Goal: Feedback & Contribution: Contribute content

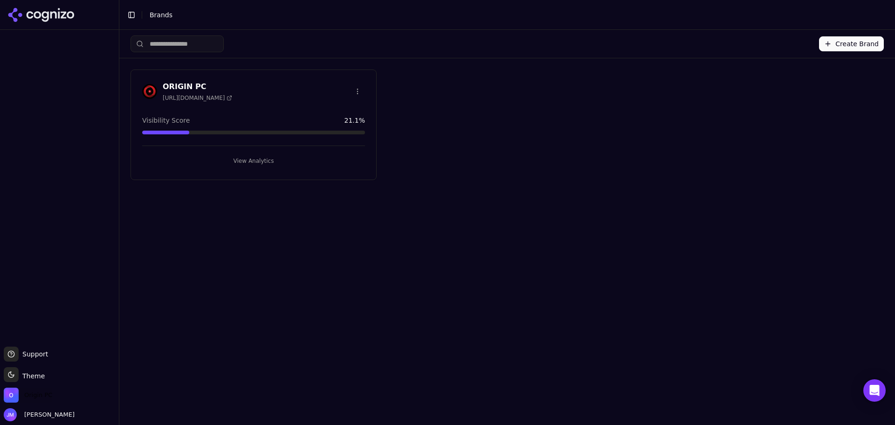
click at [43, 394] on span "Origin PC" at bounding box center [38, 395] width 28 height 8
click at [35, 417] on span "[PERSON_NAME]" at bounding box center [48, 414] width 54 height 8
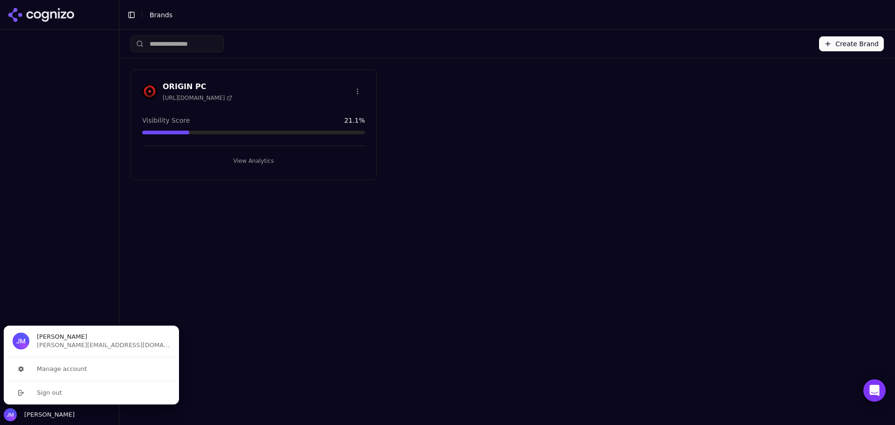
click at [52, 334] on span "[PERSON_NAME]" at bounding box center [62, 336] width 50 height 8
click at [58, 283] on div at bounding box center [59, 188] width 119 height 309
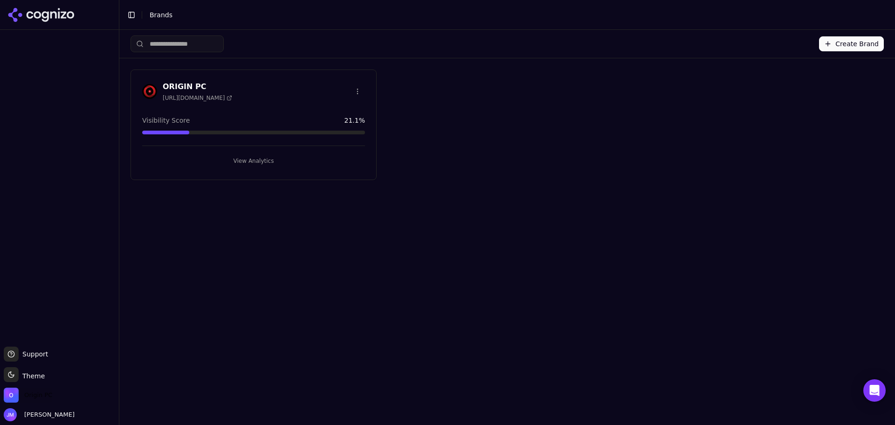
click at [34, 393] on span "Origin PC" at bounding box center [38, 395] width 28 height 8
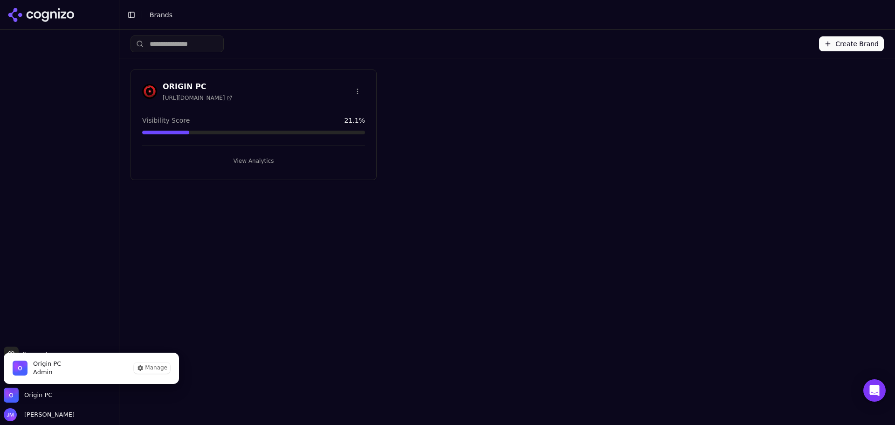
click at [46, 359] on span "Origin PC Admin" at bounding box center [36, 368] width 67 height 32
click at [25, 374] on img "Origin PC is active" at bounding box center [20, 367] width 15 height 15
click at [152, 368] on button "Manage" at bounding box center [152, 367] width 36 height 11
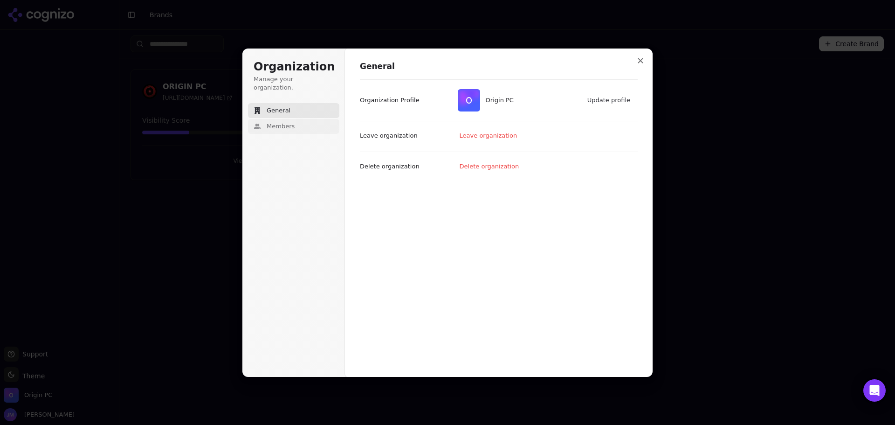
click at [291, 125] on button "Members" at bounding box center [293, 126] width 91 height 15
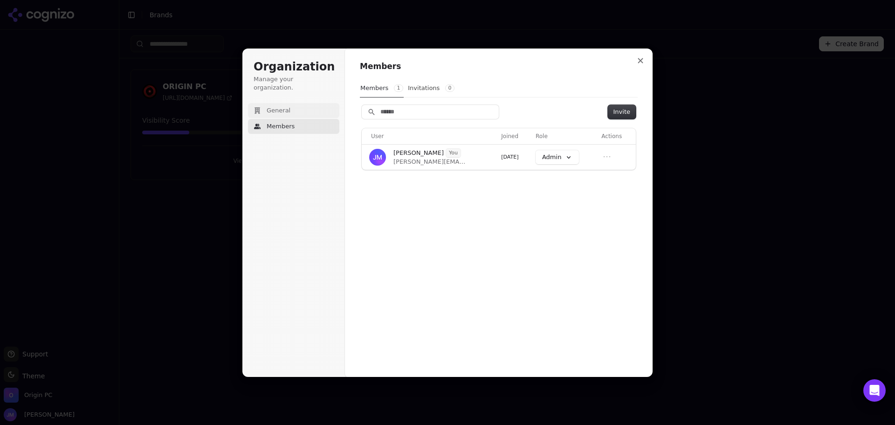
click at [295, 103] on button "General" at bounding box center [293, 110] width 91 height 15
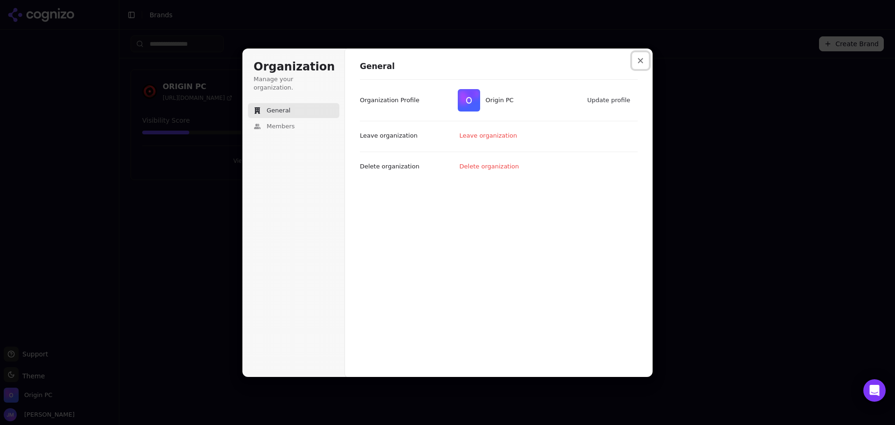
drag, startPoint x: 642, startPoint y: 65, endPoint x: 628, endPoint y: 68, distance: 14.3
click at [642, 64] on button "Close modal" at bounding box center [640, 60] width 17 height 17
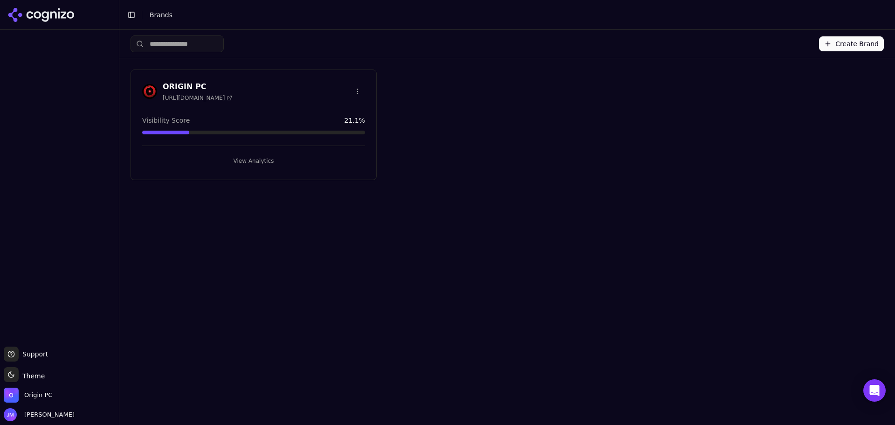
click at [205, 97] on span "[URL][DOMAIN_NAME]" at bounding box center [197, 97] width 69 height 7
click at [166, 82] on h3 "ORIGIN PC" at bounding box center [197, 86] width 69 height 11
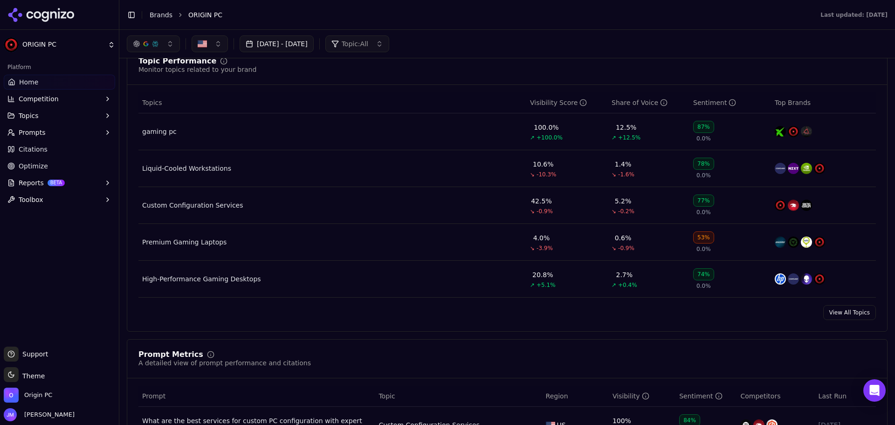
scroll to position [326, 0]
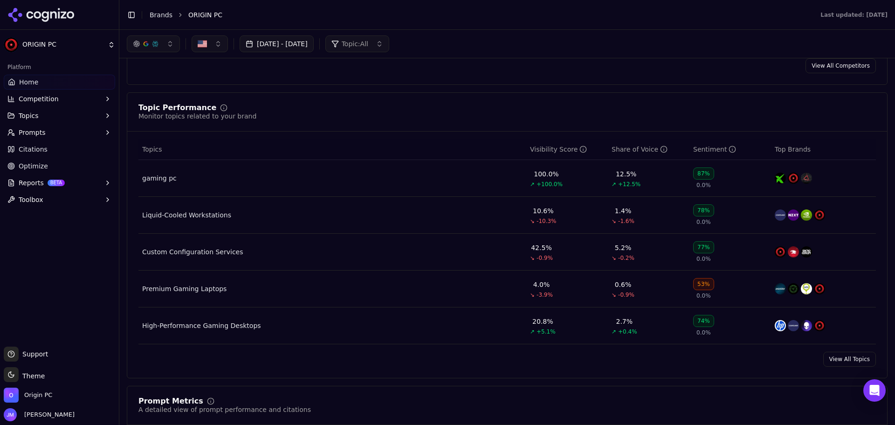
click at [46, 111] on button "Topics" at bounding box center [59, 115] width 111 height 15
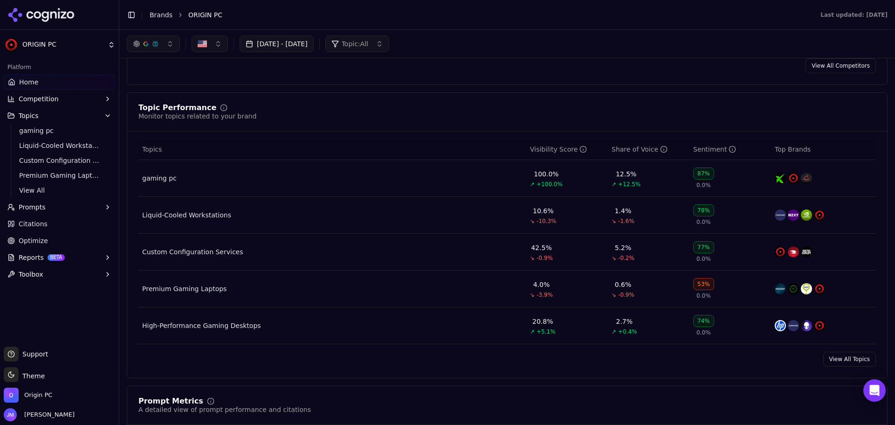
click at [39, 194] on span "View All" at bounding box center [59, 190] width 81 height 9
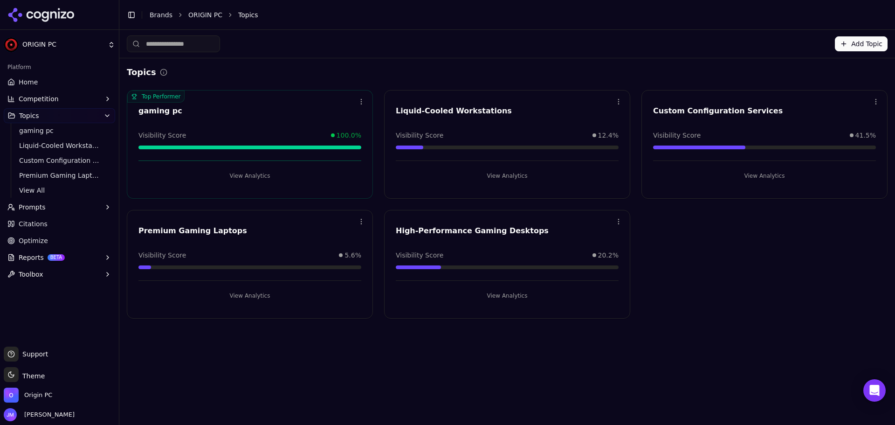
click at [847, 40] on button "Add Topic" at bounding box center [861, 43] width 53 height 15
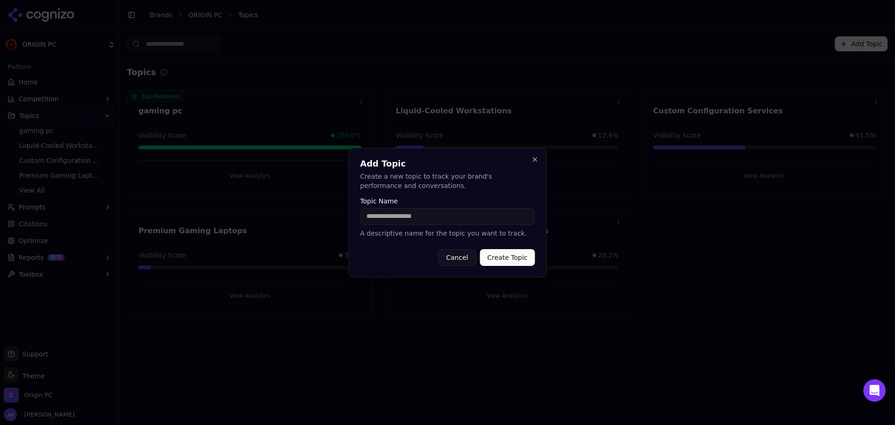
click at [389, 220] on input "Topic Name" at bounding box center [447, 216] width 175 height 17
type input "**********"
click at [480, 249] on button "Create Topic" at bounding box center [507, 257] width 55 height 17
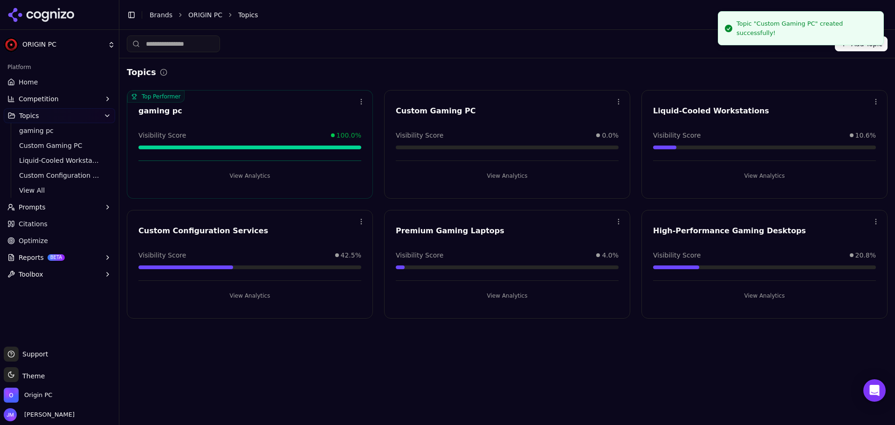
click at [867, 42] on button "Add Topic" at bounding box center [861, 43] width 53 height 15
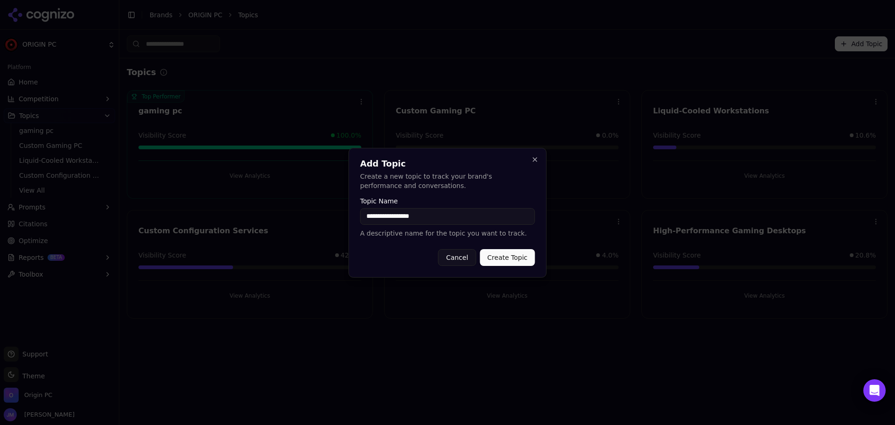
type input "**********"
click at [480, 249] on button "Create Topic" at bounding box center [507, 257] width 55 height 17
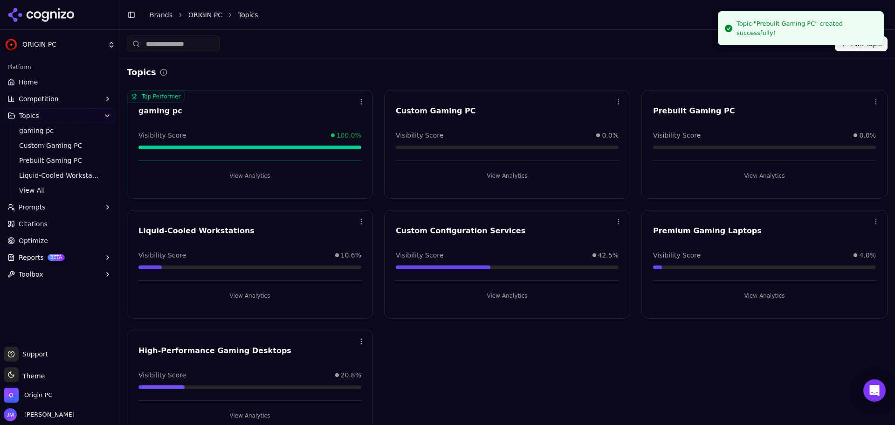
click at [359, 101] on html "ORIGIN PC Platform Home Competition Topics gaming pc Custom Gaming PC Prebuilt …" at bounding box center [447, 212] width 895 height 425
click at [327, 121] on div "Edit" at bounding box center [321, 120] width 85 height 15
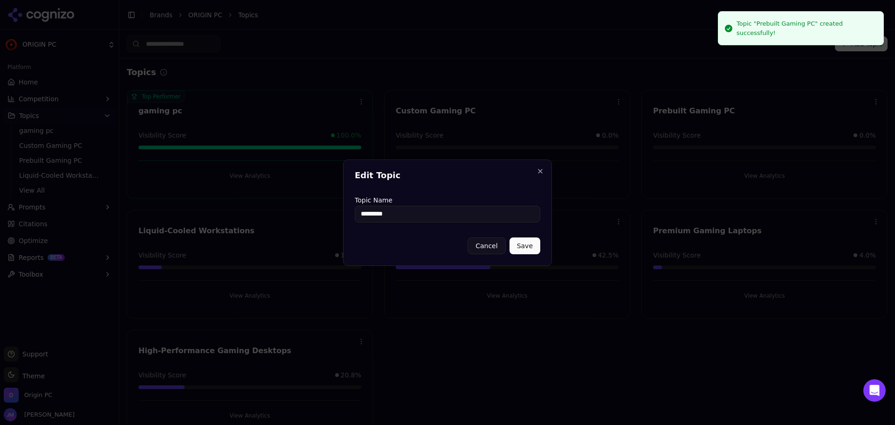
click at [359, 217] on input "*********" at bounding box center [448, 214] width 186 height 17
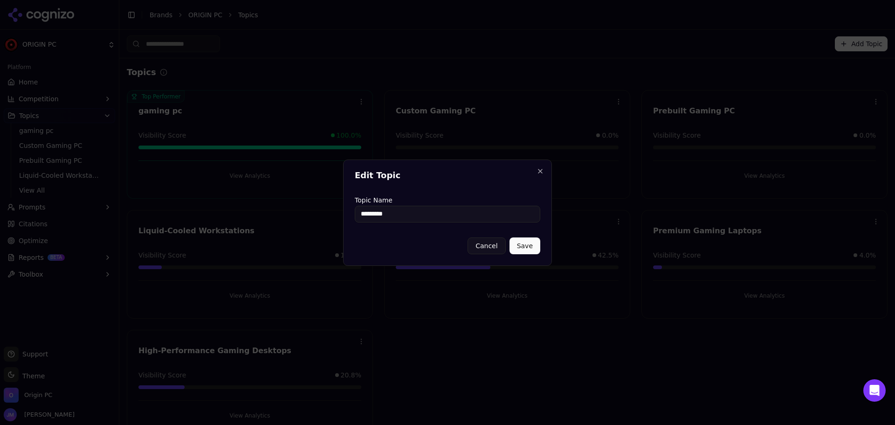
type input "*********"
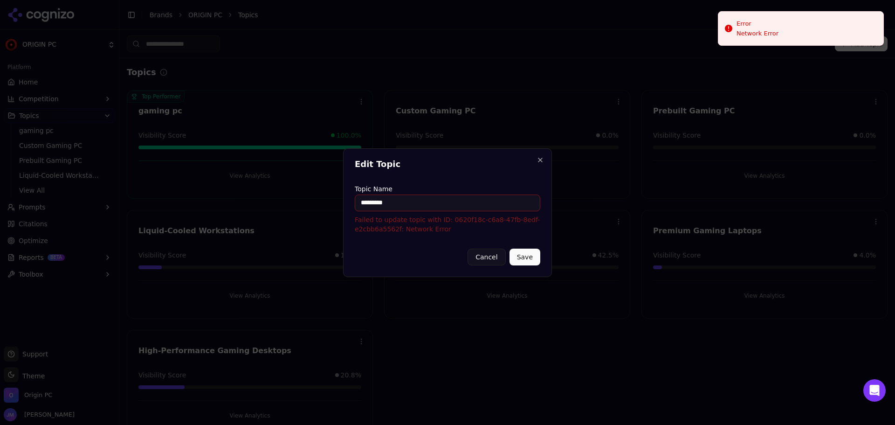
click at [521, 257] on button "Save" at bounding box center [525, 257] width 31 height 17
click at [541, 160] on button "Close" at bounding box center [540, 159] width 7 height 7
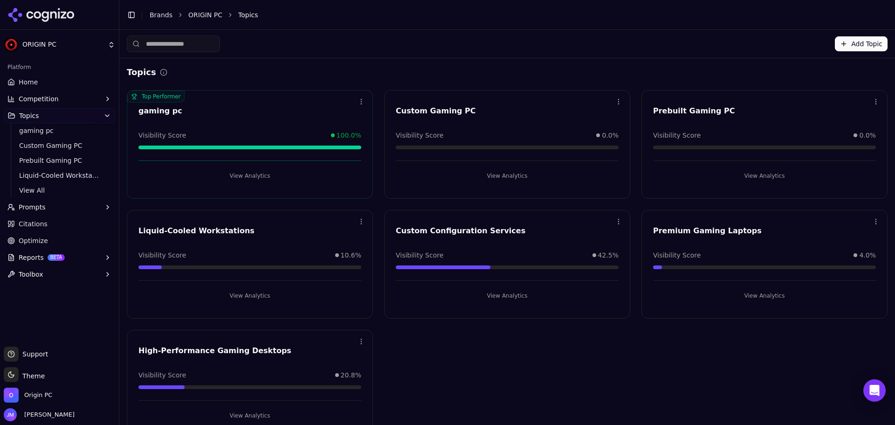
click at [99, 201] on button "Prompts" at bounding box center [59, 207] width 111 height 15
click at [25, 252] on span "Suggestions" at bounding box center [59, 251] width 81 height 9
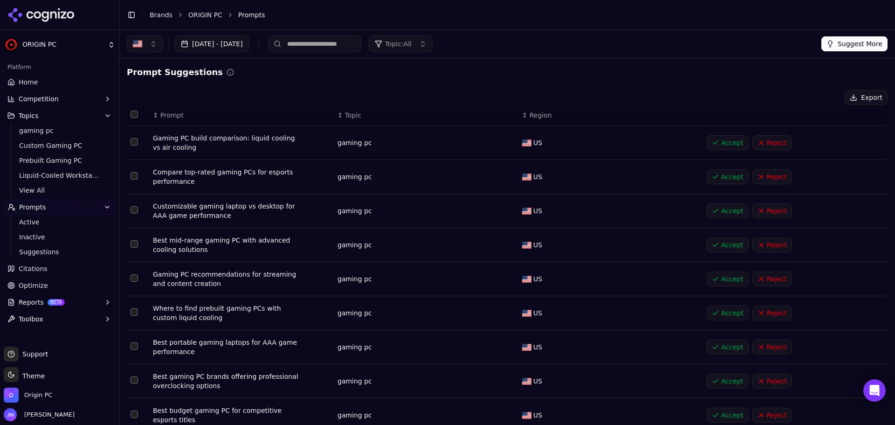
click at [708, 141] on button "Accept" at bounding box center [728, 142] width 42 height 15
click at [720, 145] on button "Accept" at bounding box center [728, 142] width 42 height 15
click at [720, 144] on button "Accept" at bounding box center [728, 142] width 42 height 15
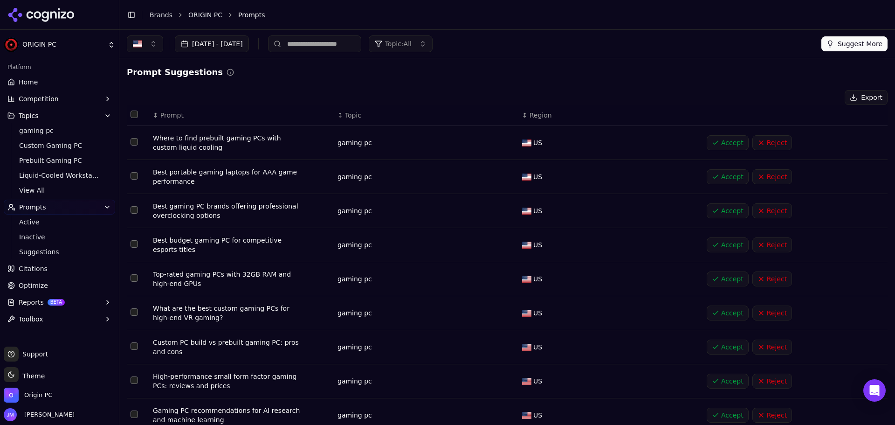
click at [720, 144] on button "Accept" at bounding box center [728, 142] width 42 height 15
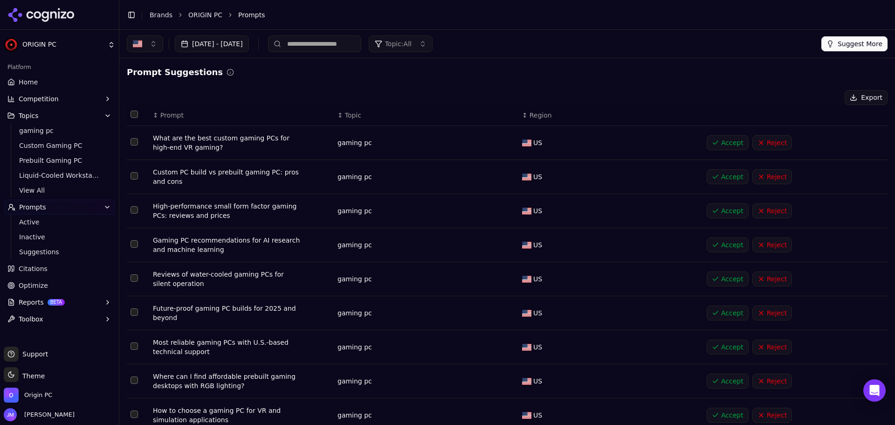
click at [135, 140] on button "Select row 1" at bounding box center [134, 141] width 7 height 7
click at [129, 179] on td "Data table" at bounding box center [138, 177] width 22 height 34
click at [132, 176] on button "Select row 2" at bounding box center [134, 175] width 7 height 7
click at [135, 210] on button "Select row 3" at bounding box center [134, 209] width 7 height 7
click at [132, 248] on button "Select row 4" at bounding box center [134, 243] width 7 height 7
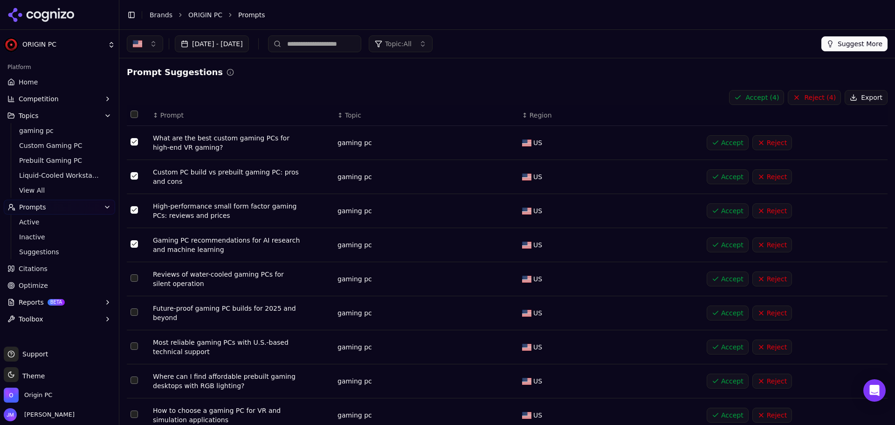
scroll to position [47, 0]
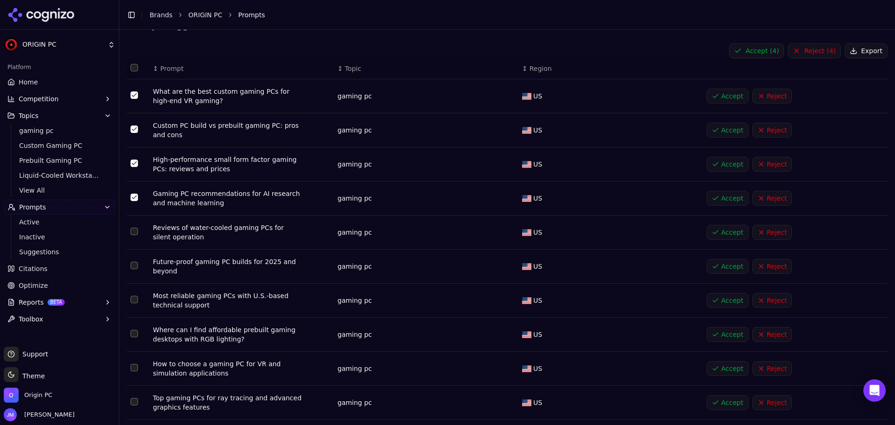
click at [136, 269] on button "Select row 6" at bounding box center [134, 265] width 7 height 7
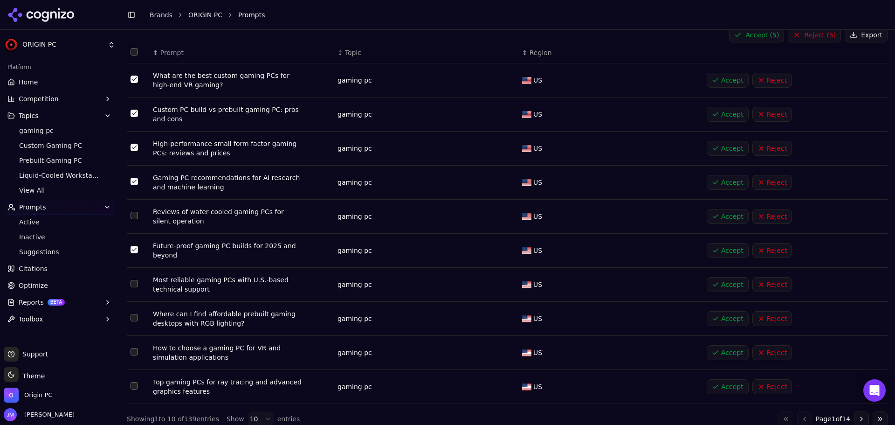
scroll to position [71, 0]
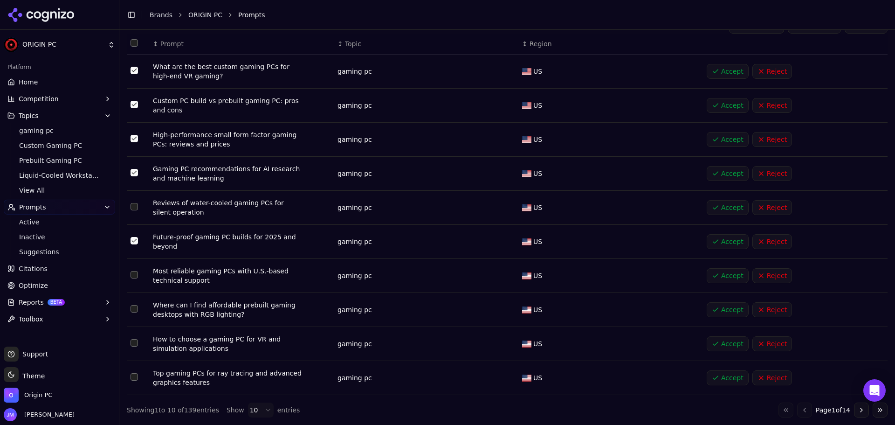
click at [136, 274] on button "Select row 7" at bounding box center [134, 274] width 7 height 7
click at [135, 311] on button "Select row 8" at bounding box center [134, 308] width 7 height 7
click at [131, 343] on button "Select row 9" at bounding box center [134, 342] width 7 height 7
click at [136, 376] on button "Select row 10" at bounding box center [134, 376] width 7 height 7
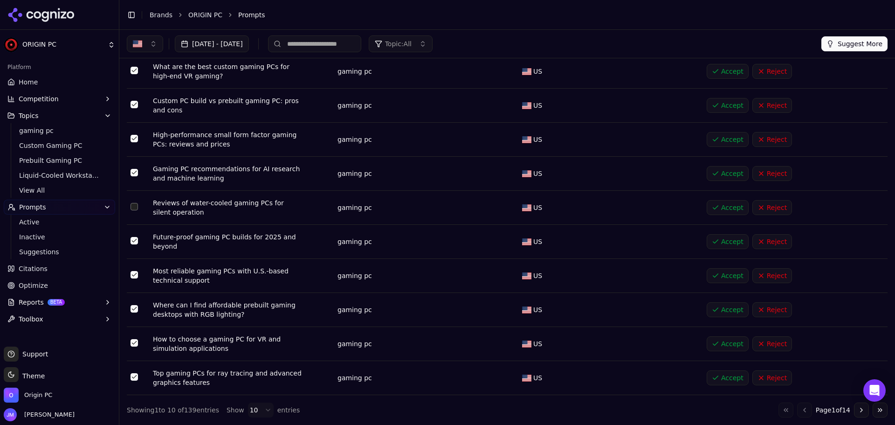
scroll to position [0, 0]
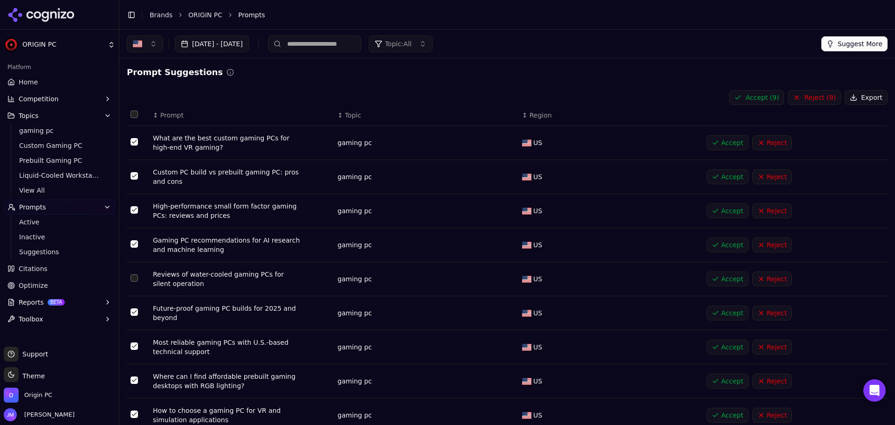
click at [754, 98] on button "Accept ( 9 )" at bounding box center [756, 97] width 55 height 15
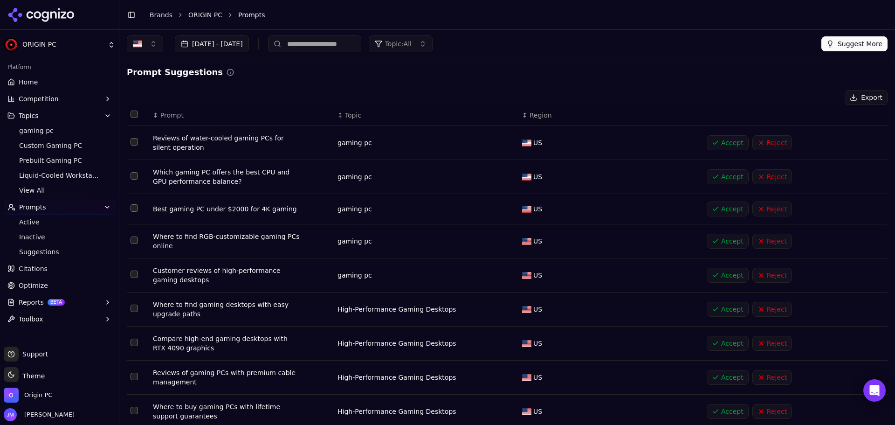
click at [767, 143] on button "Reject" at bounding box center [773, 142] width 40 height 15
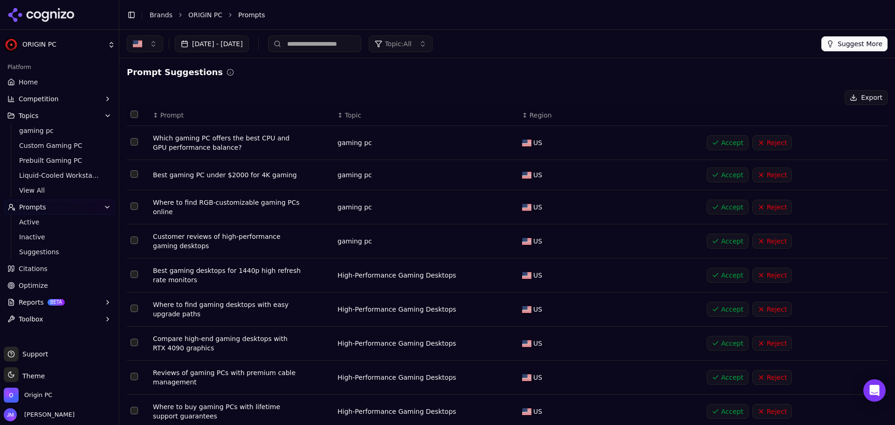
click at [132, 141] on button "Select row 1" at bounding box center [134, 141] width 7 height 7
click at [760, 178] on button "Reject" at bounding box center [773, 174] width 40 height 15
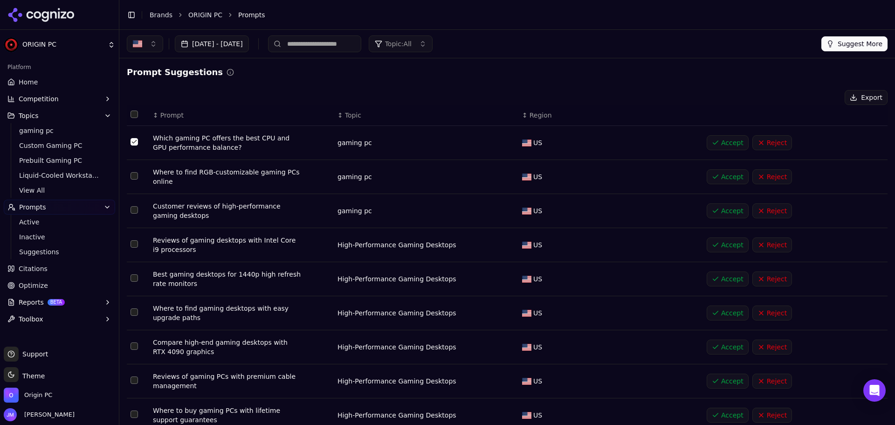
click at [137, 177] on button "Select row 2" at bounding box center [134, 175] width 7 height 7
click at [134, 211] on button "Select row 3" at bounding box center [134, 209] width 7 height 7
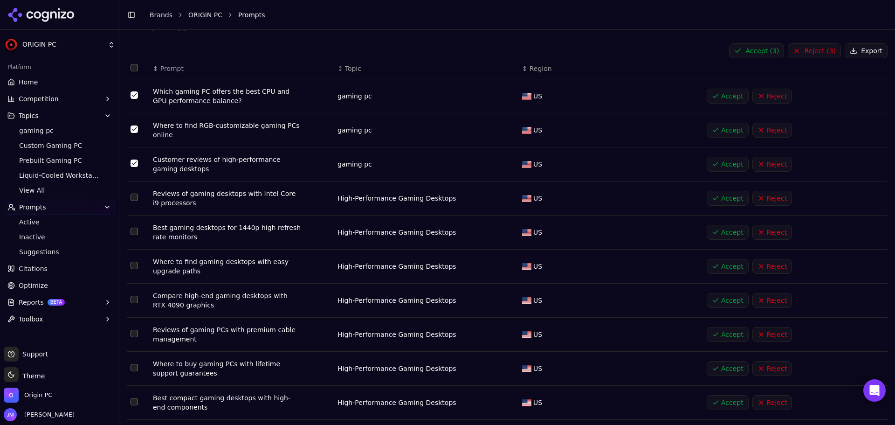
click at [134, 195] on button "Select row 4" at bounding box center [134, 197] width 7 height 7
click at [132, 232] on button "Select row 5" at bounding box center [134, 231] width 7 height 7
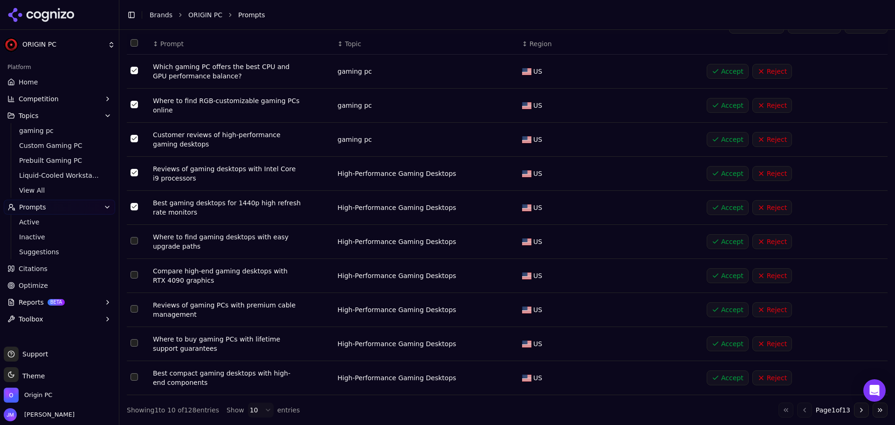
click at [135, 239] on button "Select row 6" at bounding box center [134, 240] width 7 height 7
click at [130, 311] on td "Data table" at bounding box center [138, 310] width 22 height 34
click at [137, 317] on td "Data table" at bounding box center [138, 310] width 22 height 34
click at [136, 311] on button "Select row 8" at bounding box center [134, 308] width 7 height 7
click at [137, 340] on button "Select row 9" at bounding box center [134, 342] width 7 height 7
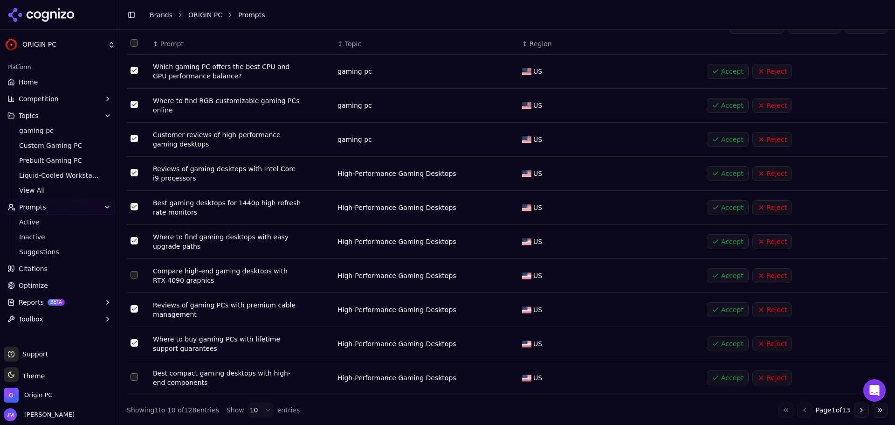
click at [133, 376] on button "Select row 10" at bounding box center [134, 376] width 7 height 7
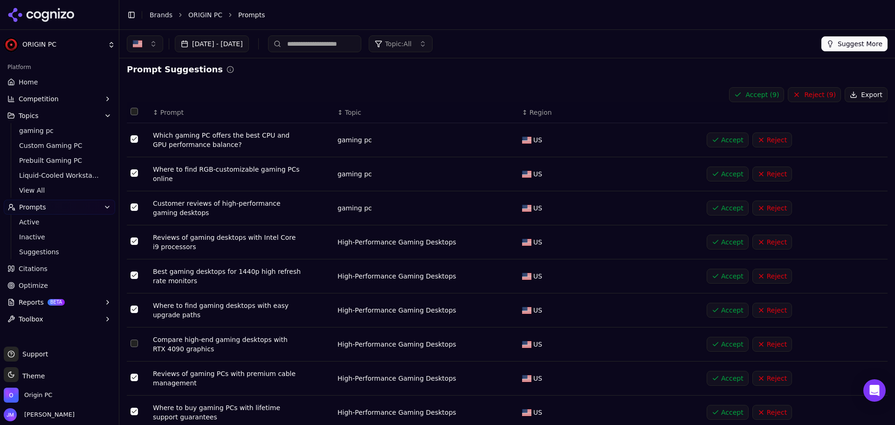
scroll to position [0, 0]
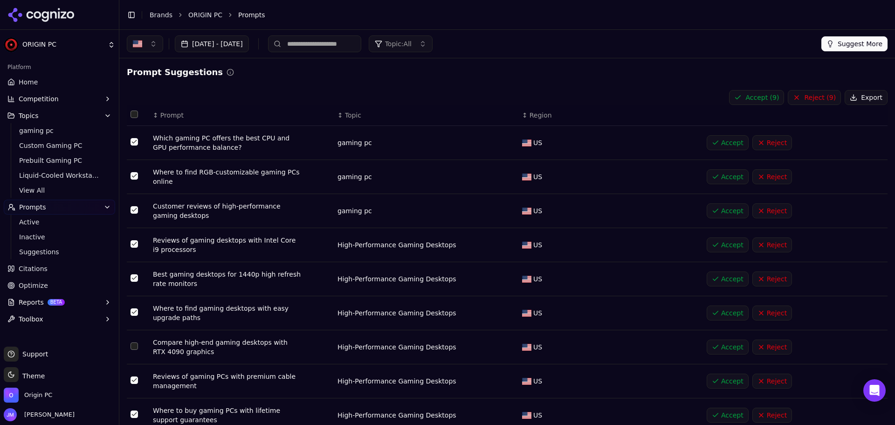
click at [766, 89] on div "Prompt Suggestions Accept ( 9 ) Reject ( 9 ) Export ↕ Prompt ↕ Topic ↕ Region W…" at bounding box center [507, 277] width 761 height 423
click at [754, 94] on button "Accept ( 9 )" at bounding box center [756, 97] width 55 height 15
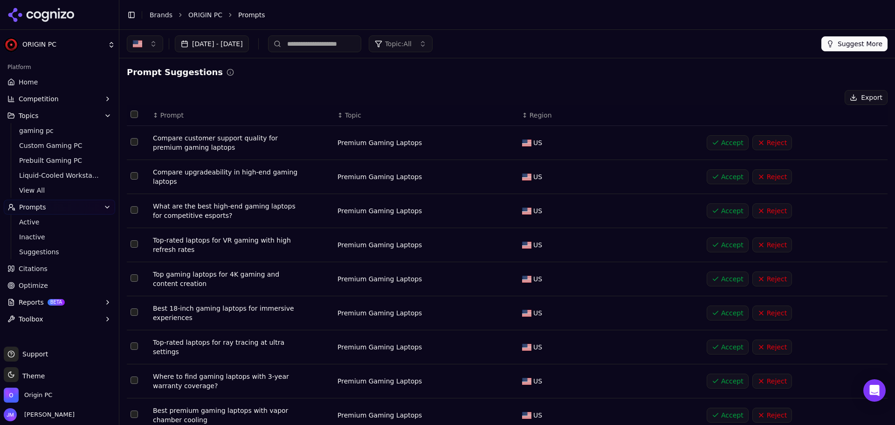
click at [102, 96] on button "Competition" at bounding box center [59, 98] width 111 height 15
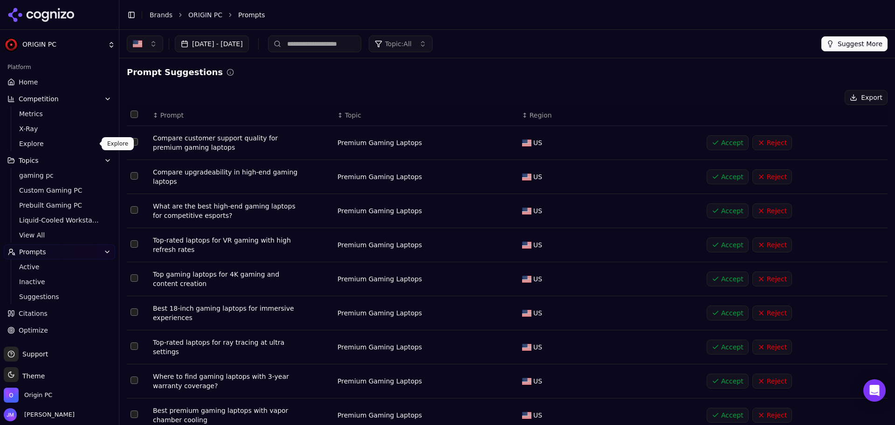
click at [36, 145] on span "Explore" at bounding box center [59, 143] width 81 height 9
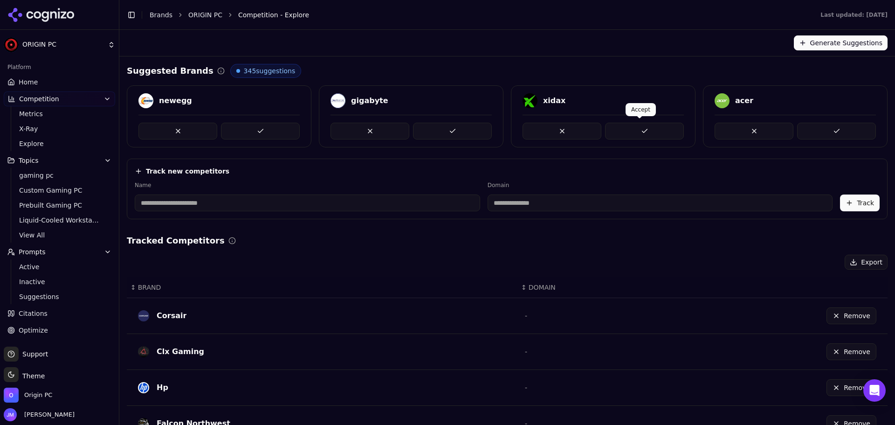
click at [644, 126] on button at bounding box center [644, 131] width 79 height 17
click at [158, 131] on button at bounding box center [177, 131] width 79 height 17
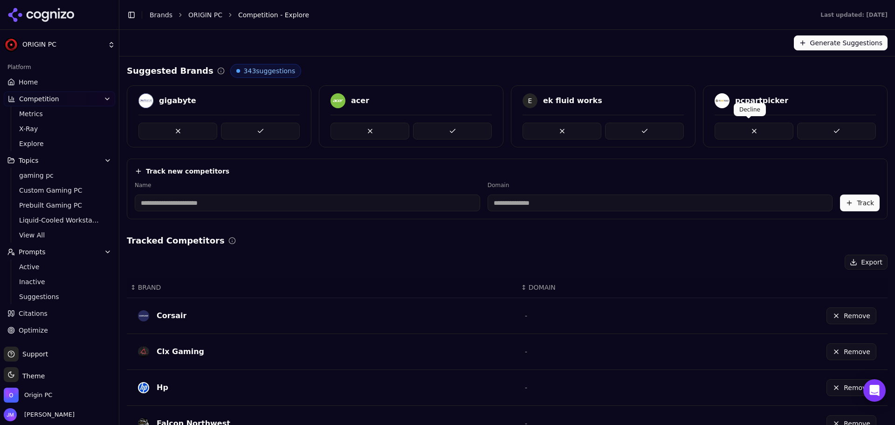
click at [746, 125] on button at bounding box center [754, 131] width 79 height 17
drag, startPoint x: 613, startPoint y: 98, endPoint x: 538, endPoint y: 104, distance: 75.3
click at [538, 104] on div "E ek fluid works" at bounding box center [603, 100] width 161 height 15
copy div "ek fluid works"
click at [641, 132] on button at bounding box center [644, 131] width 79 height 17
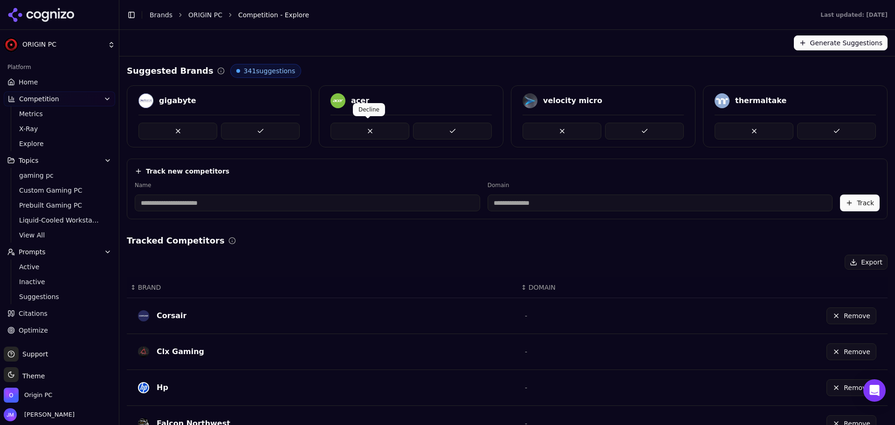
click at [365, 130] on button at bounding box center [370, 131] width 79 height 17
click at [618, 129] on button at bounding box center [644, 131] width 79 height 17
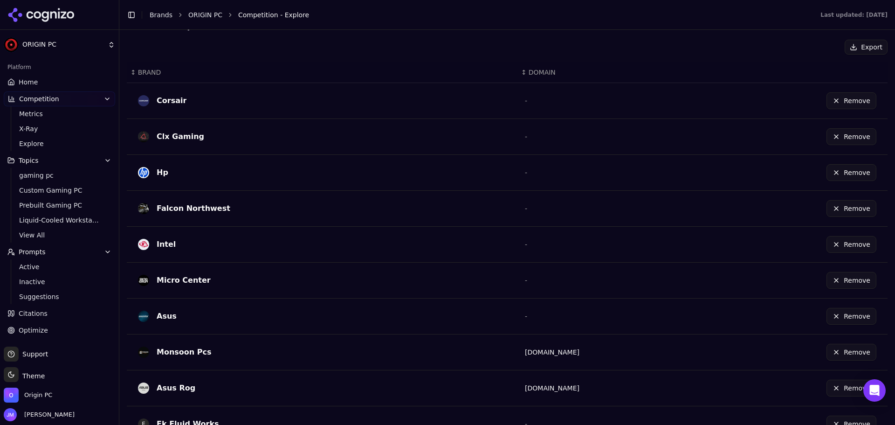
scroll to position [262, 0]
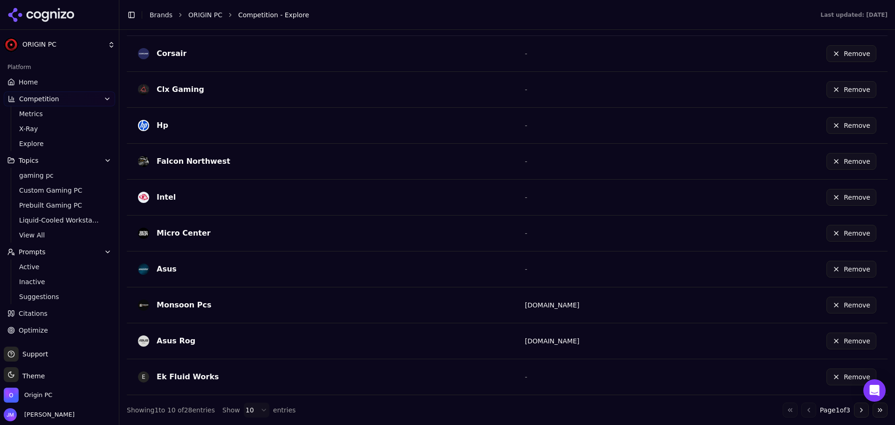
click at [255, 409] on html "ORIGIN PC Platform Home Competition Metrics X-Ray Explore Topics gaming pc Cust…" at bounding box center [447, 212] width 895 height 425
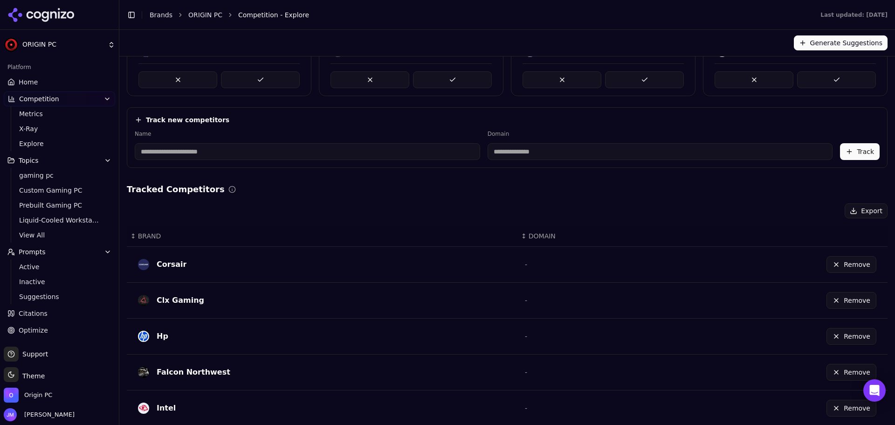
scroll to position [0, 0]
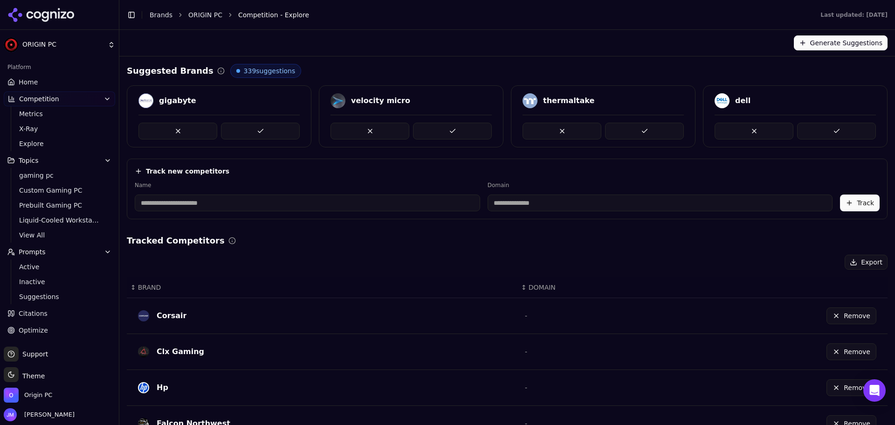
click at [569, 102] on div "thermaltake" at bounding box center [568, 100] width 51 height 11
click at [648, 132] on button at bounding box center [644, 131] width 79 height 17
click at [741, 100] on div "ekwb" at bounding box center [746, 100] width 22 height 11
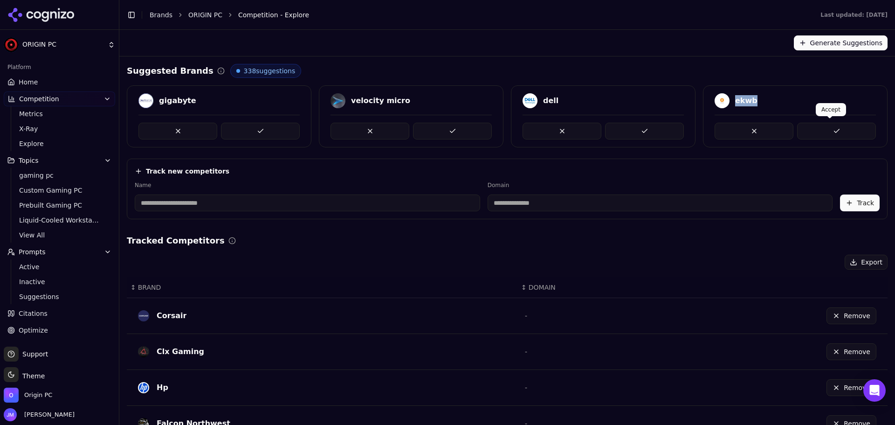
click at [814, 127] on button at bounding box center [836, 131] width 79 height 17
click at [811, 133] on button at bounding box center [836, 131] width 79 height 17
click at [176, 95] on div "gigabyte" at bounding box center [177, 100] width 37 height 11
click at [189, 128] on button at bounding box center [177, 131] width 79 height 17
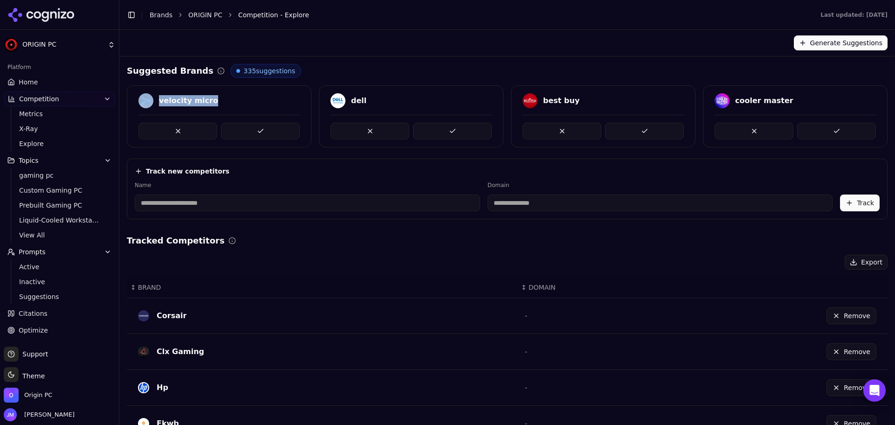
drag, startPoint x: 227, startPoint y: 106, endPoint x: 156, endPoint y: 100, distance: 71.1
click at [156, 100] on div "velocity micro" at bounding box center [219, 102] width 184 height 18
click at [265, 132] on button at bounding box center [260, 131] width 79 height 17
drag, startPoint x: 592, startPoint y: 104, endPoint x: 539, endPoint y: 102, distance: 53.2
click at [539, 102] on div "cooler master" at bounding box center [603, 100] width 161 height 15
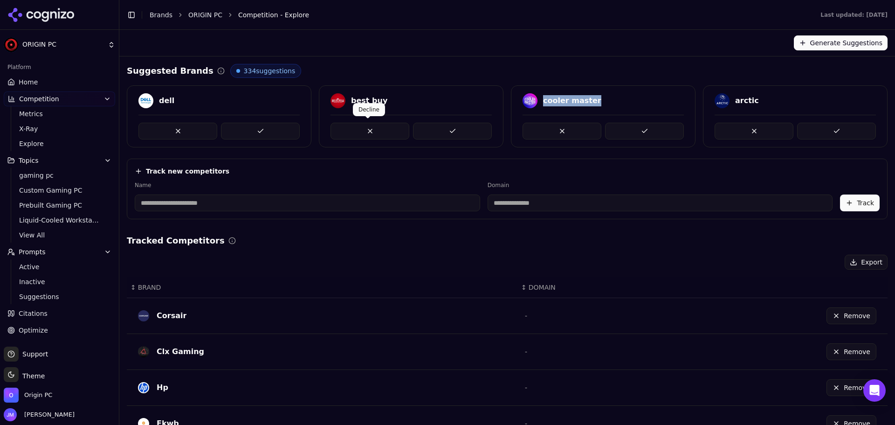
click at [370, 130] on button at bounding box center [370, 131] width 79 height 17
click at [274, 204] on input at bounding box center [308, 202] width 346 height 17
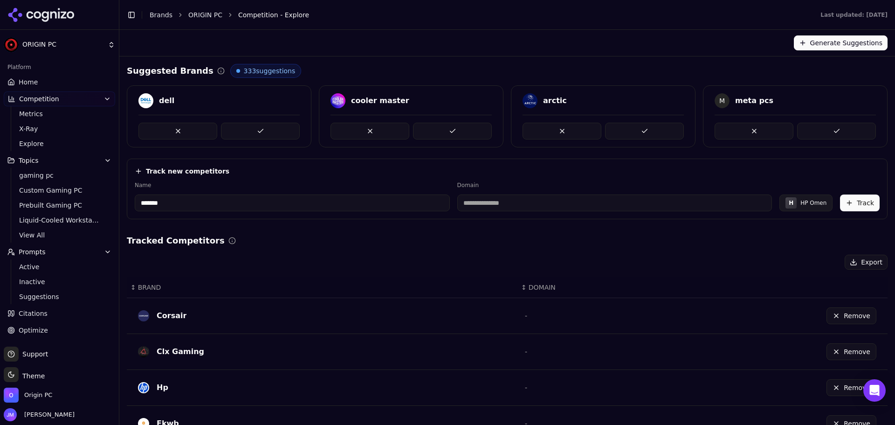
type input "*******"
click at [563, 204] on input at bounding box center [614, 202] width 315 height 17
click at [856, 210] on button "Track" at bounding box center [860, 202] width 40 height 17
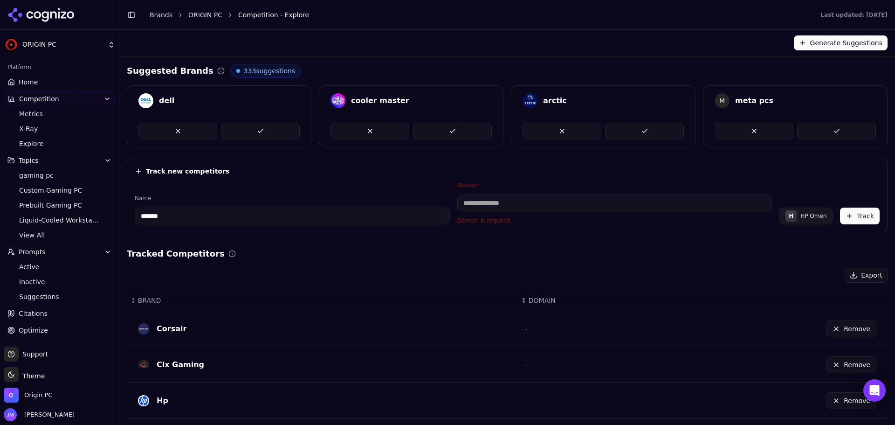
click at [815, 223] on div "H HP Omen" at bounding box center [806, 216] width 53 height 17
click at [809, 212] on div "HP Omen" at bounding box center [814, 215] width 26 height 7
drag, startPoint x: 773, startPoint y: 99, endPoint x: 724, endPoint y: 100, distance: 48.5
click at [724, 100] on div "M meta pcs" at bounding box center [795, 100] width 161 height 15
copy div "meta pcs"
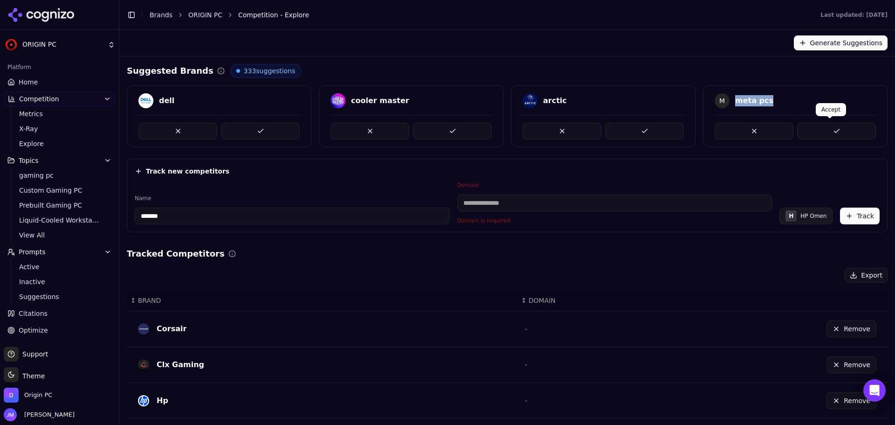
click at [854, 135] on button at bounding box center [836, 131] width 79 height 17
click at [755, 137] on button at bounding box center [754, 131] width 79 height 17
click at [750, 98] on div "powergpu" at bounding box center [756, 100] width 42 height 11
click at [817, 131] on button at bounding box center [836, 131] width 79 height 17
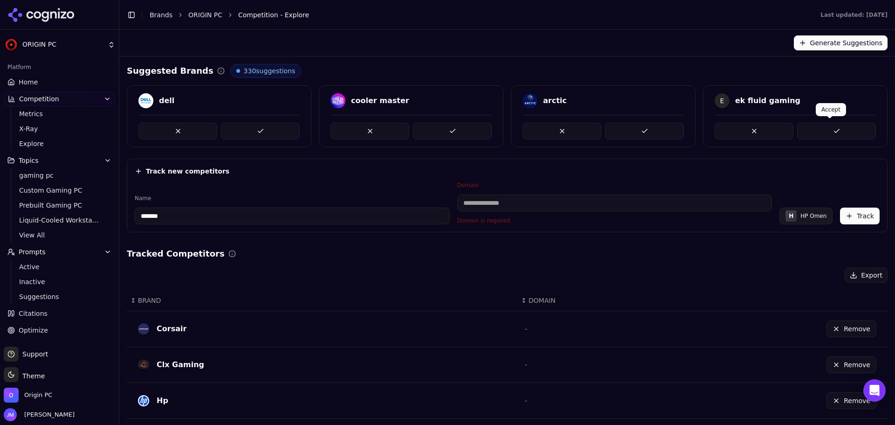
click at [818, 127] on button at bounding box center [836, 131] width 79 height 17
click at [249, 138] on div "dell" at bounding box center [219, 116] width 185 height 62
click at [263, 126] on button at bounding box center [260, 131] width 79 height 17
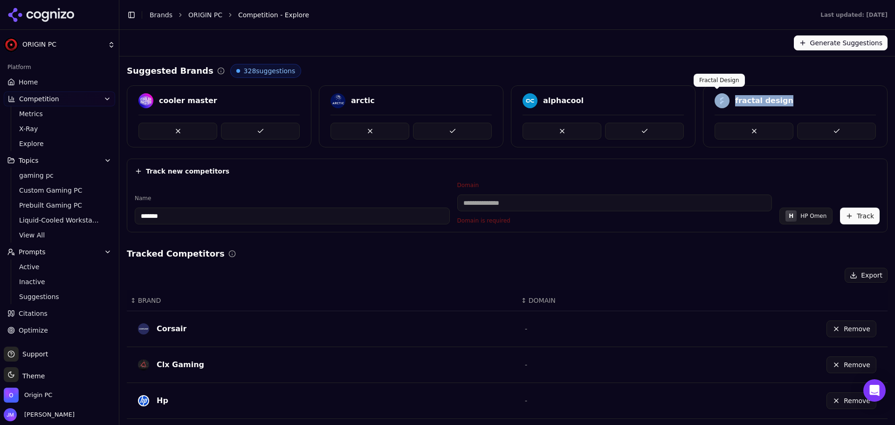
drag, startPoint x: 792, startPoint y: 103, endPoint x: 722, endPoint y: 97, distance: 70.2
click at [722, 97] on div "fractal design" at bounding box center [795, 100] width 161 height 15
click at [839, 128] on button at bounding box center [836, 131] width 79 height 17
click at [27, 274] on ul "Active Inactive Suggestions" at bounding box center [60, 281] width 98 height 45
click at [28, 269] on span "Active" at bounding box center [59, 266] width 81 height 9
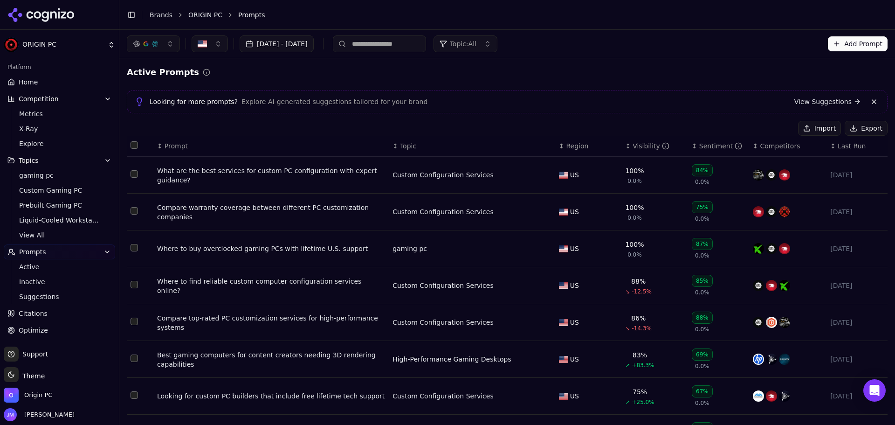
click at [844, 46] on button "Add Prompt" at bounding box center [858, 43] width 60 height 15
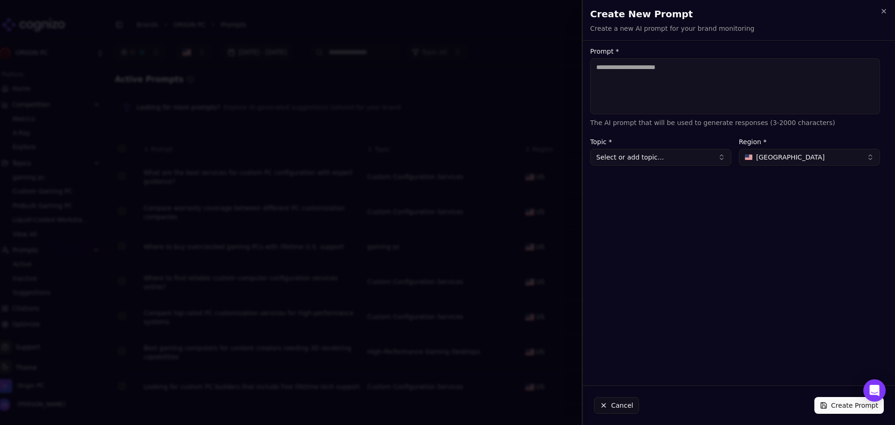
click at [690, 89] on textarea "Prompt *" at bounding box center [735, 86] width 290 height 56
paste textarea "**********"
type textarea "**********"
click at [669, 159] on button "Select or add topic..." at bounding box center [660, 157] width 141 height 17
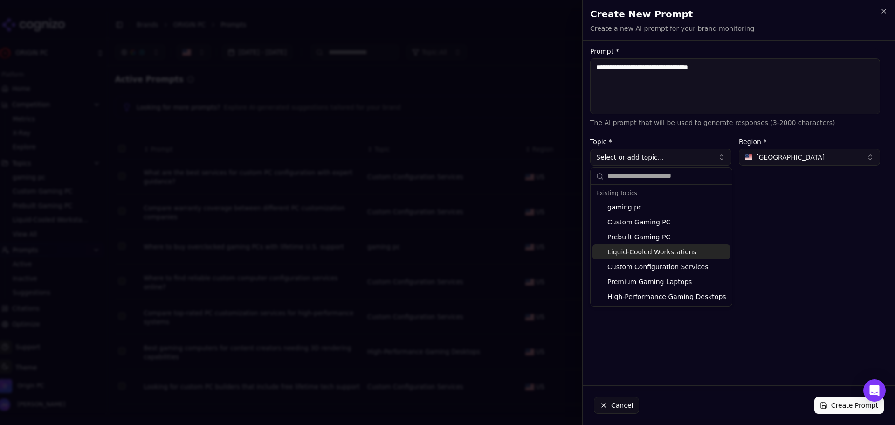
click at [786, 242] on div "**********" at bounding box center [735, 213] width 305 height 330
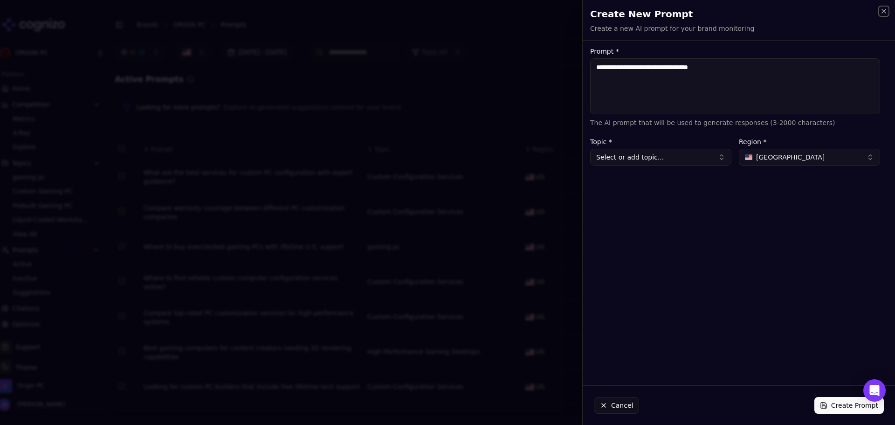
click at [883, 13] on icon "button" at bounding box center [884, 11] width 4 height 4
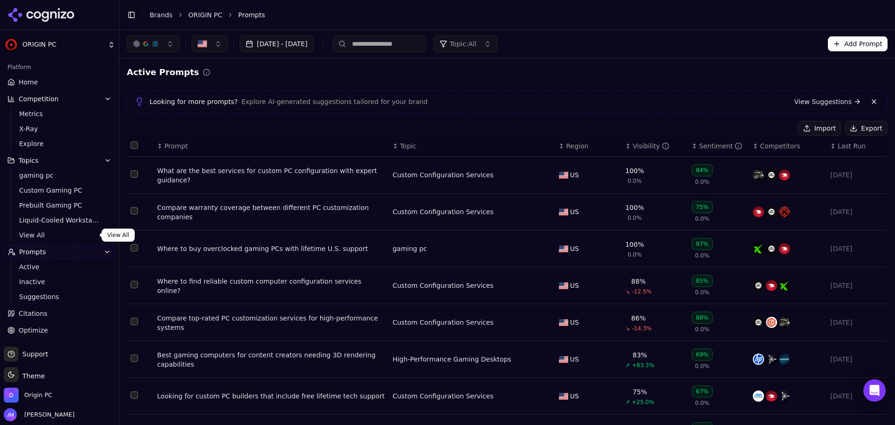
click at [38, 235] on span "View All" at bounding box center [59, 234] width 81 height 9
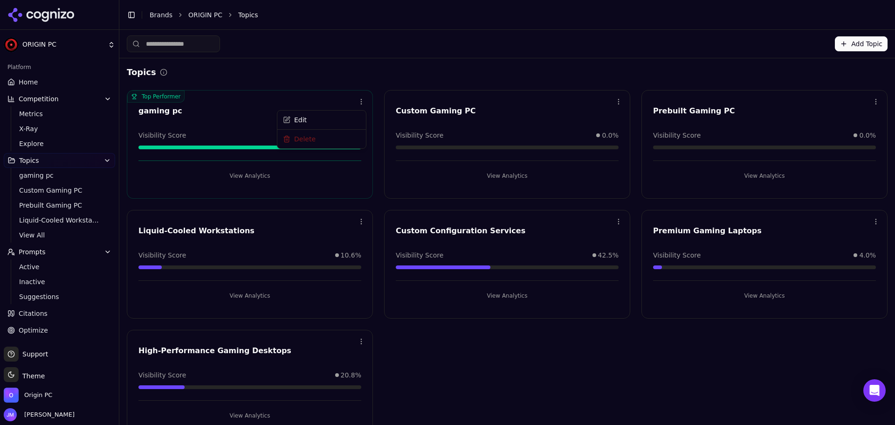
click at [359, 103] on html "ORIGIN PC Platform Home Competition Metrics X-Ray Explore Topics gaming pc Cust…" at bounding box center [447, 212] width 895 height 425
click at [333, 120] on div "Edit" at bounding box center [321, 120] width 85 height 15
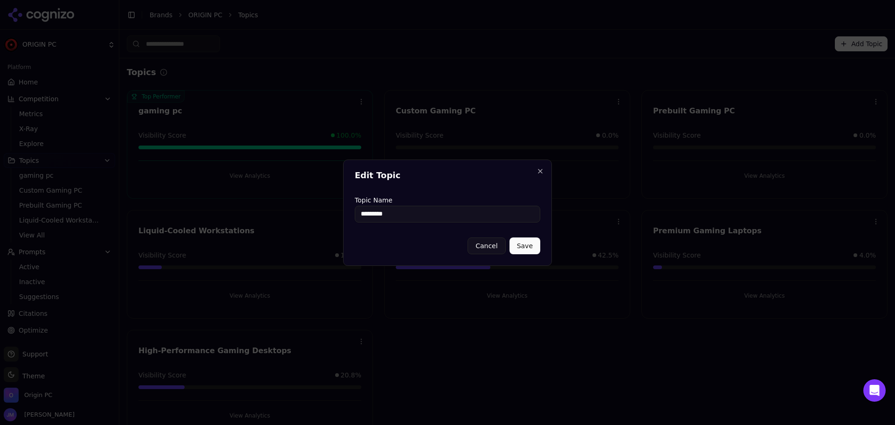
click at [361, 216] on input "*********" at bounding box center [448, 214] width 186 height 17
type input "*********"
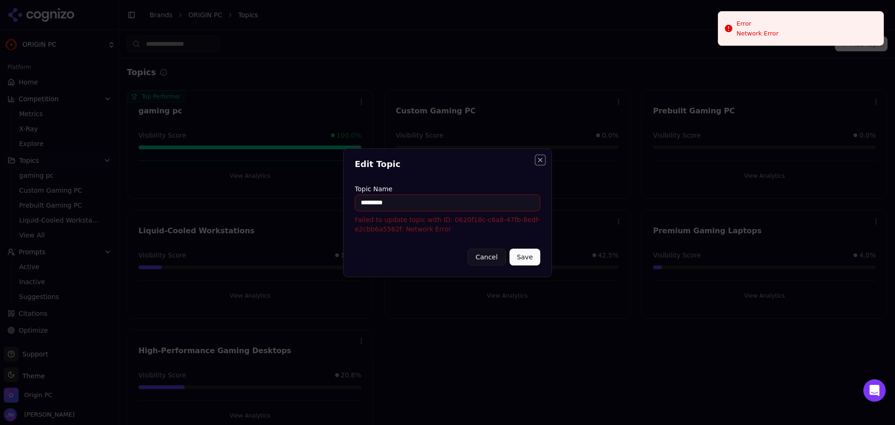
click at [542, 159] on button "Close" at bounding box center [540, 159] width 7 height 7
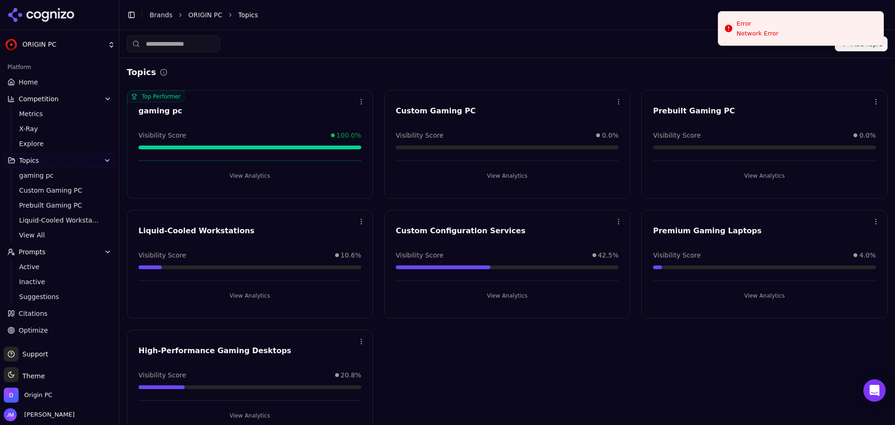
click at [857, 48] on button "Add Topic" at bounding box center [861, 43] width 53 height 15
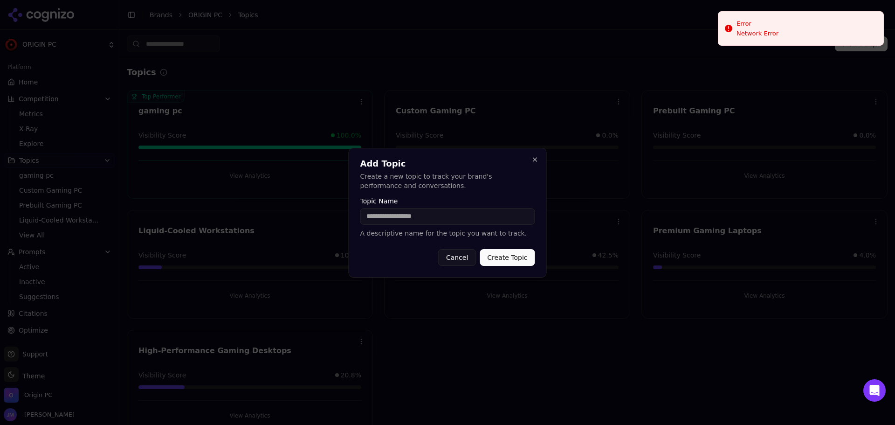
click at [470, 213] on input "Topic Name" at bounding box center [447, 216] width 175 height 17
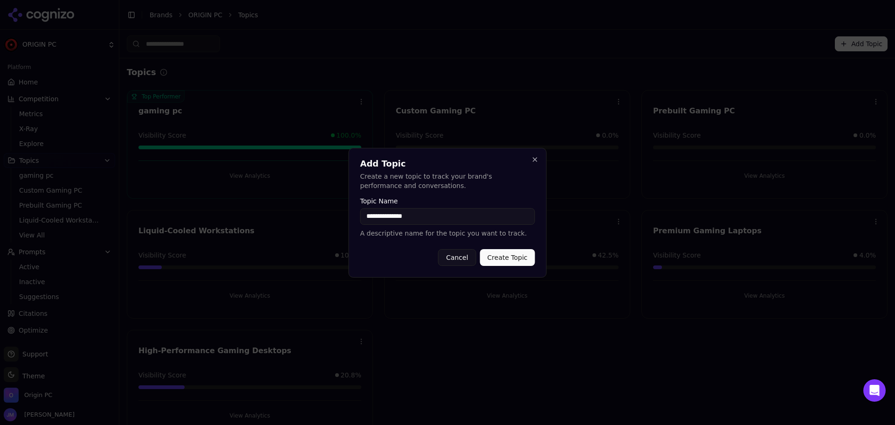
type input "**********"
click at [508, 261] on button "Create Topic" at bounding box center [507, 257] width 55 height 17
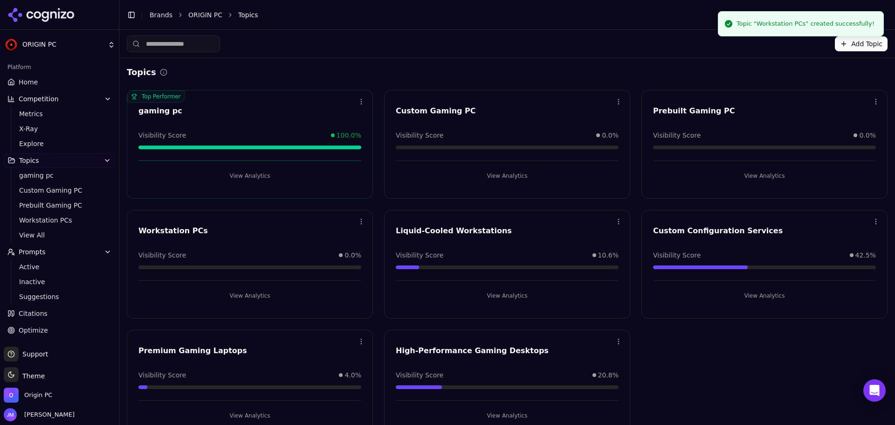
click at [498, 174] on button "View Analytics" at bounding box center [507, 175] width 223 height 15
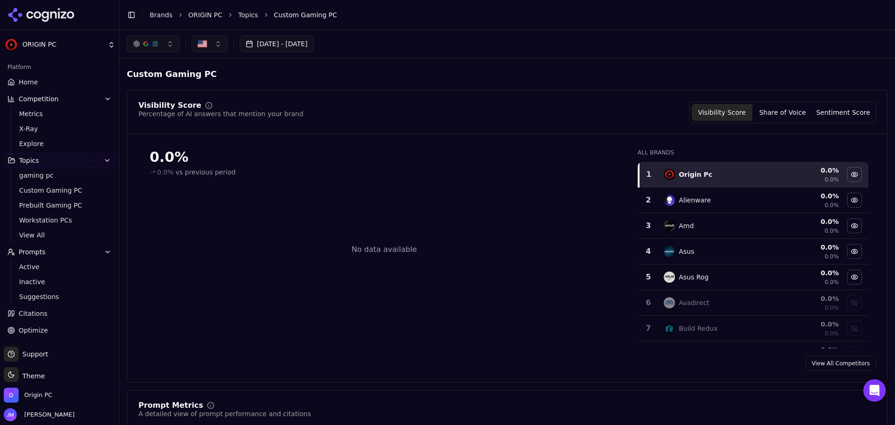
click at [46, 263] on span "Active" at bounding box center [59, 266] width 81 height 9
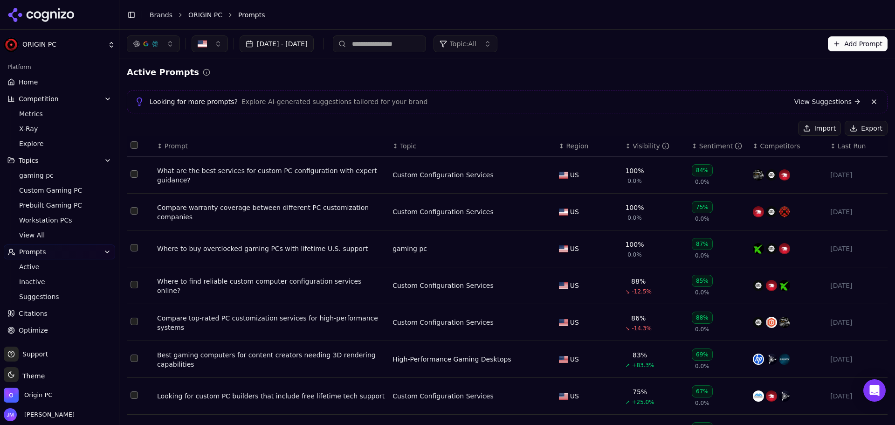
click at [853, 40] on button "Add Prompt" at bounding box center [858, 43] width 60 height 15
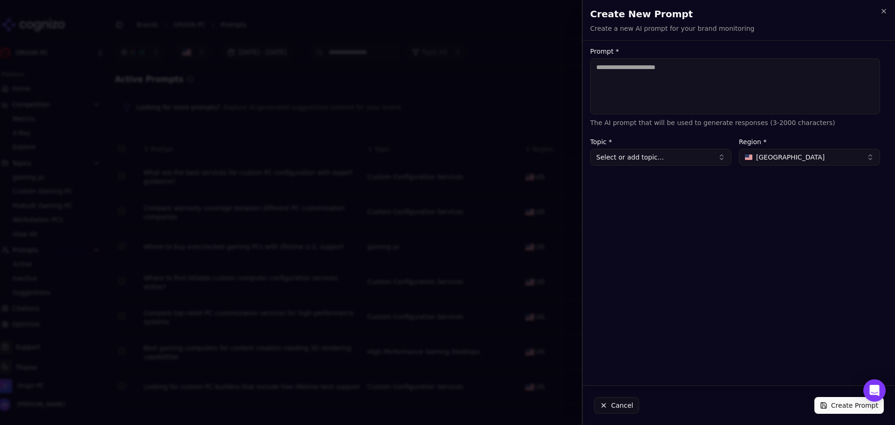
click at [649, 90] on textarea "Prompt *" at bounding box center [735, 86] width 290 height 56
type textarea "**********"
click at [713, 162] on button "Select or add topic..." at bounding box center [660, 157] width 141 height 17
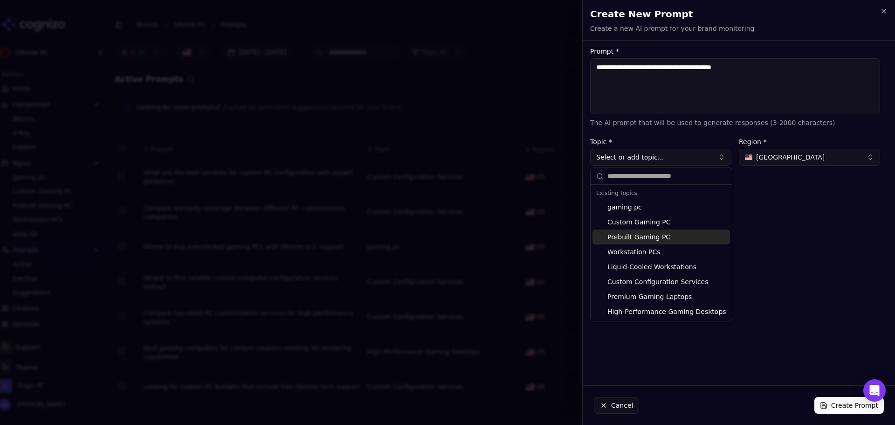
click at [681, 235] on div "Prebuilt Gaming PC" at bounding box center [662, 236] width 138 height 15
type input "**********"
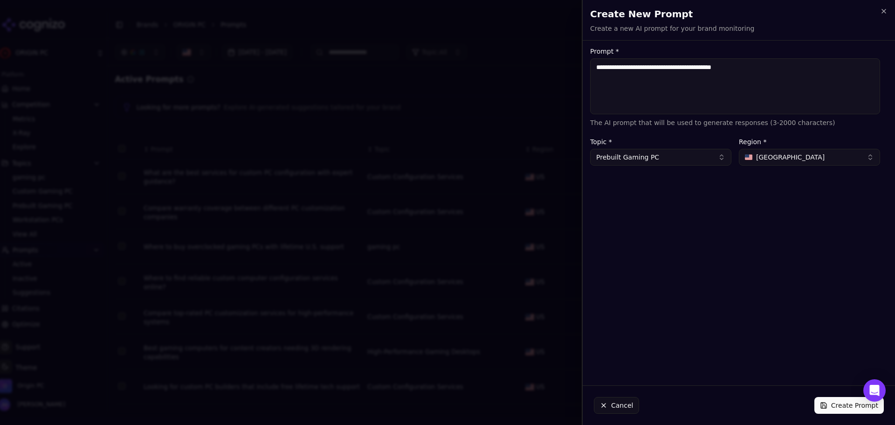
click at [840, 406] on button "Create Prompt" at bounding box center [849, 405] width 69 height 17
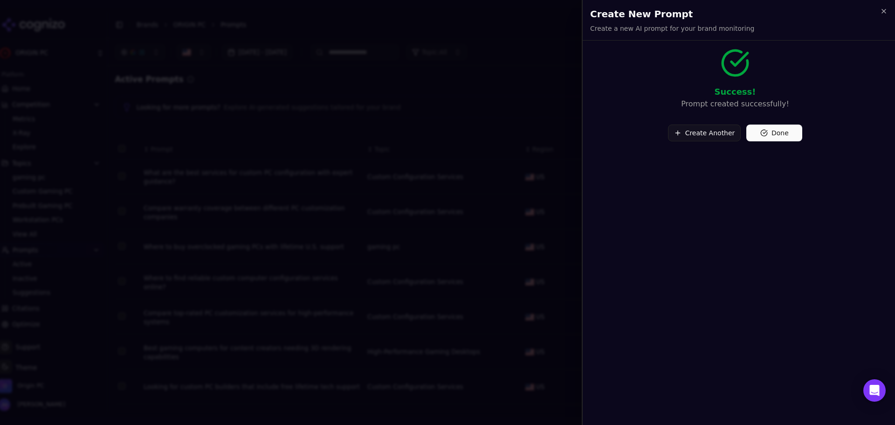
click at [722, 134] on button "Create Another" at bounding box center [704, 133] width 73 height 17
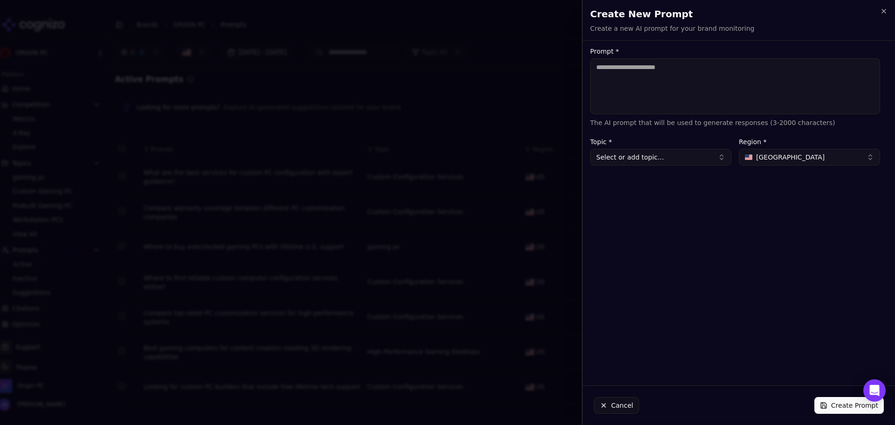
click at [660, 86] on textarea "Prompt *" at bounding box center [735, 86] width 290 height 56
paste textarea "**********"
type textarea "**********"
click at [671, 152] on button "Select or add topic..." at bounding box center [660, 157] width 141 height 17
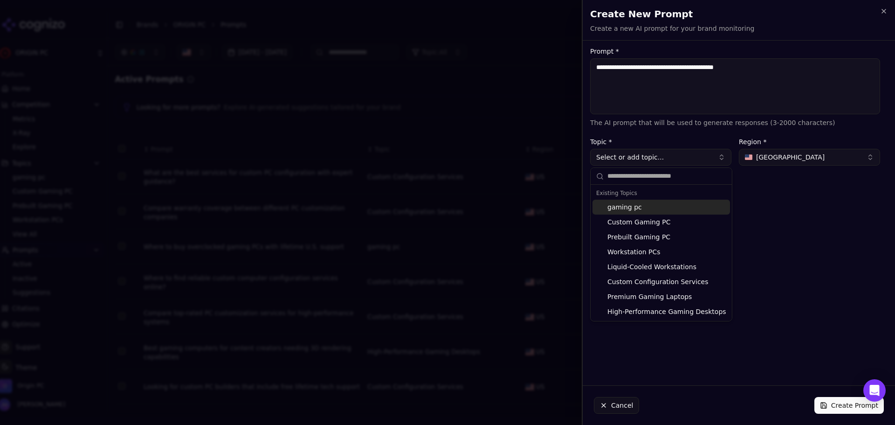
click at [679, 208] on div "gaming pc" at bounding box center [662, 207] width 138 height 15
type input "*********"
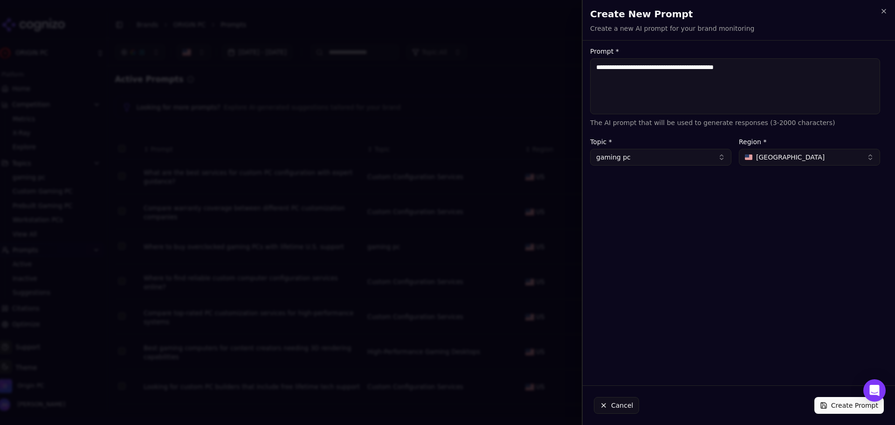
click at [844, 407] on button "Create Prompt" at bounding box center [849, 405] width 69 height 17
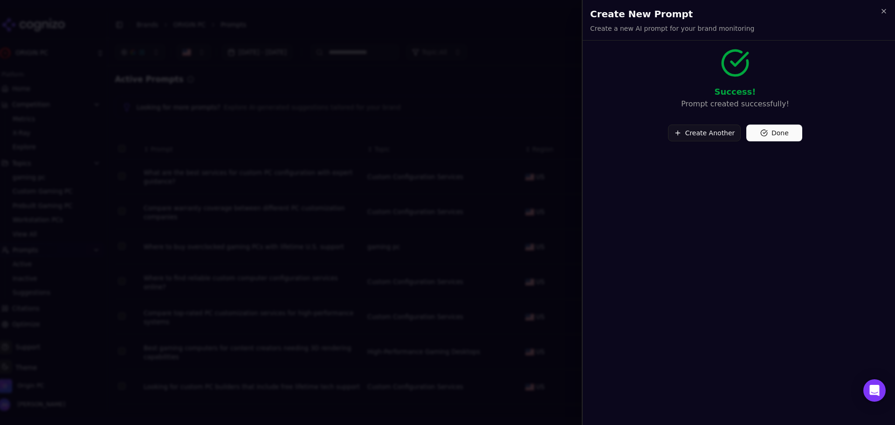
click at [698, 137] on button "Create Another" at bounding box center [704, 133] width 73 height 17
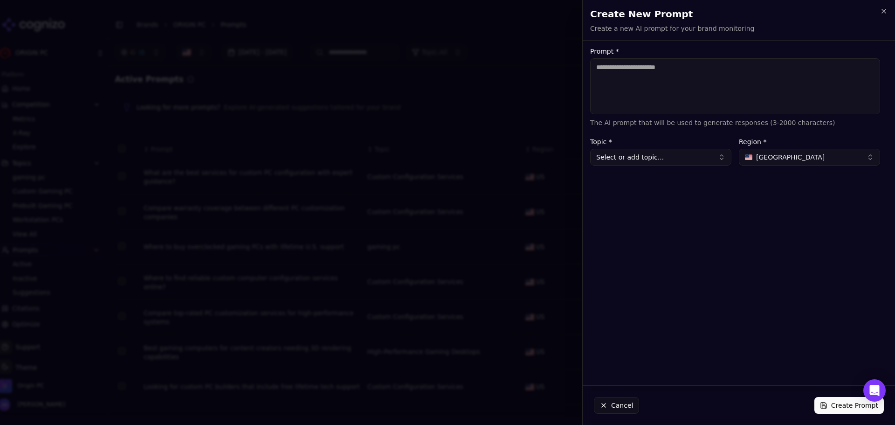
click at [687, 109] on textarea "Prompt *" at bounding box center [735, 86] width 290 height 56
paste textarea "**********"
click at [597, 68] on textarea "**********" at bounding box center [735, 86] width 290 height 56
type textarea "**********"
click at [654, 152] on button "Select or add topic..." at bounding box center [660, 157] width 141 height 17
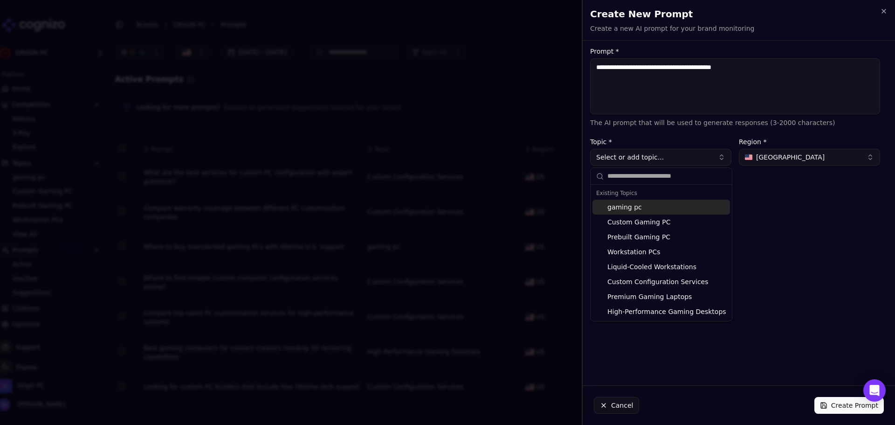
click at [669, 208] on div "gaming pc" at bounding box center [662, 207] width 138 height 15
type input "*********"
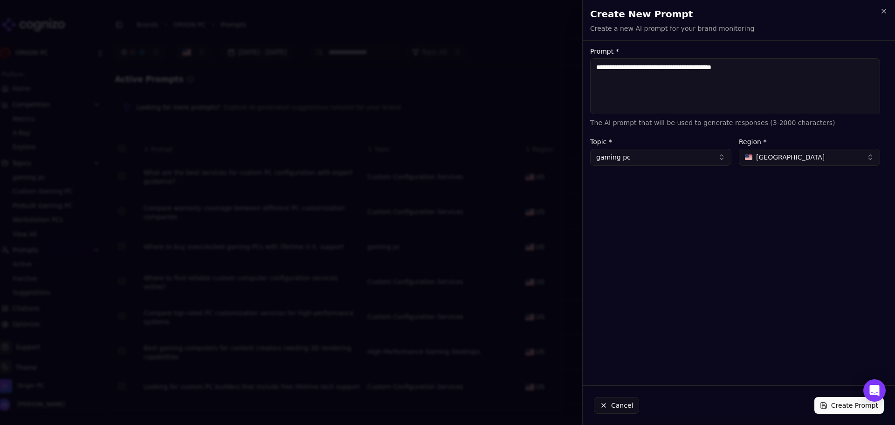
click at [856, 402] on button "Create Prompt" at bounding box center [849, 405] width 69 height 17
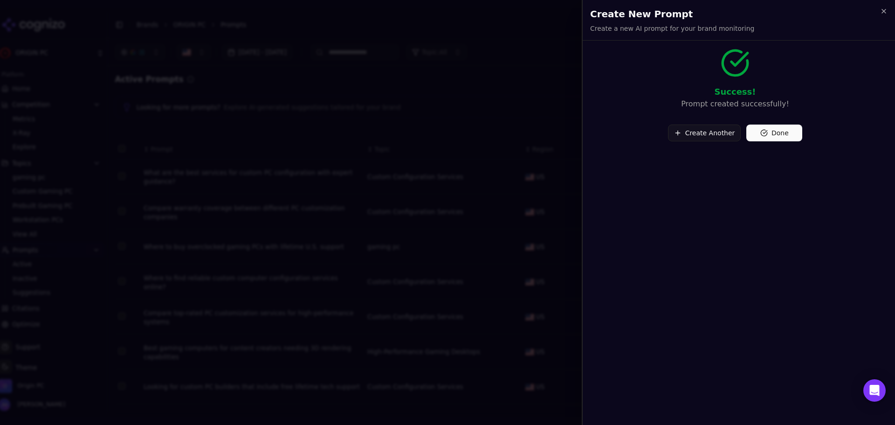
click at [697, 126] on button "Create Another" at bounding box center [704, 133] width 73 height 17
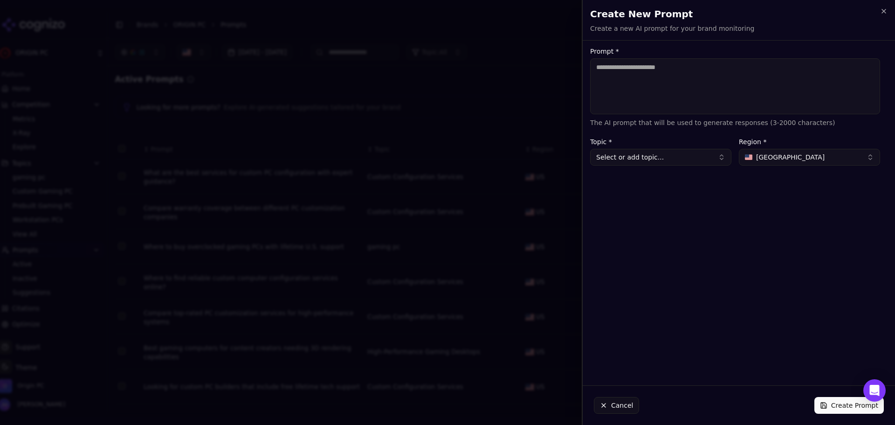
click at [632, 87] on textarea "Prompt *" at bounding box center [735, 86] width 290 height 56
paste textarea "**********"
type textarea "**********"
click at [699, 162] on button "Select or add topic..." at bounding box center [660, 157] width 141 height 17
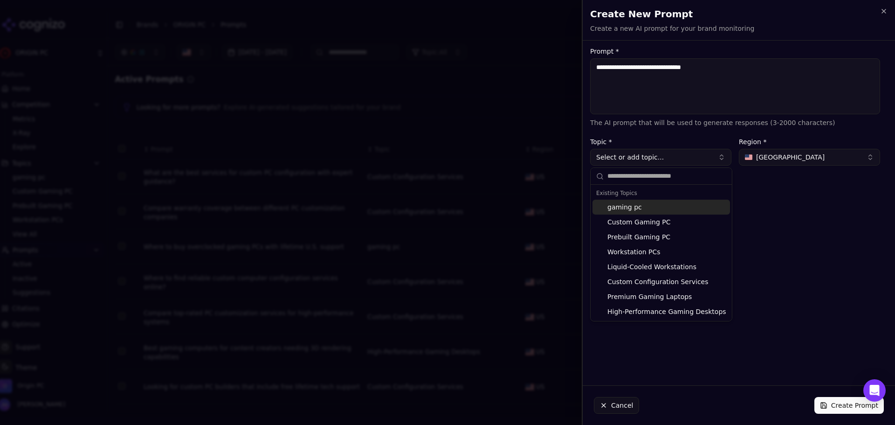
click at [663, 209] on div "gaming pc" at bounding box center [662, 207] width 138 height 15
type input "*********"
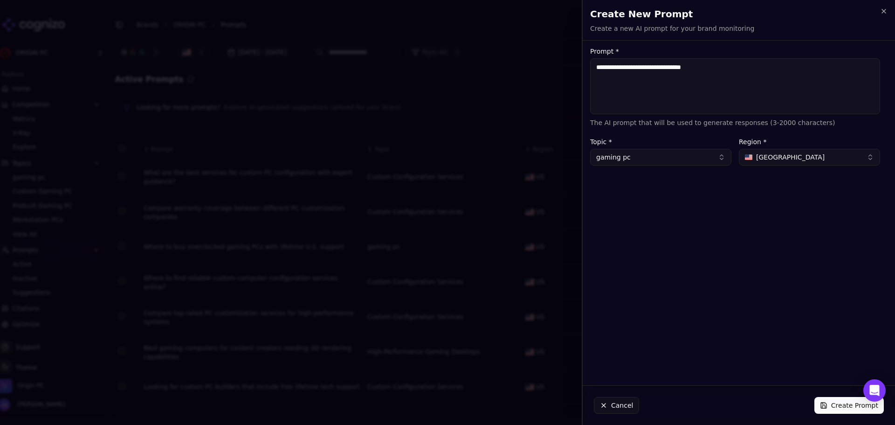
click at [830, 409] on button "Create Prompt" at bounding box center [849, 405] width 69 height 17
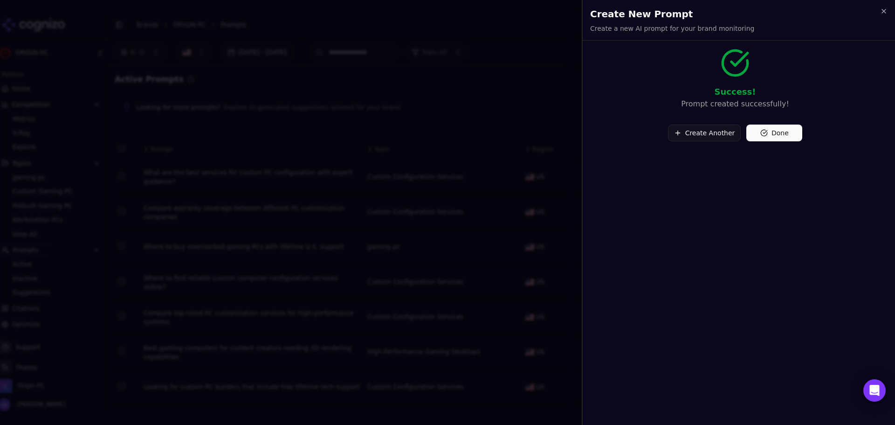
click at [699, 134] on button "Create Another" at bounding box center [704, 133] width 73 height 17
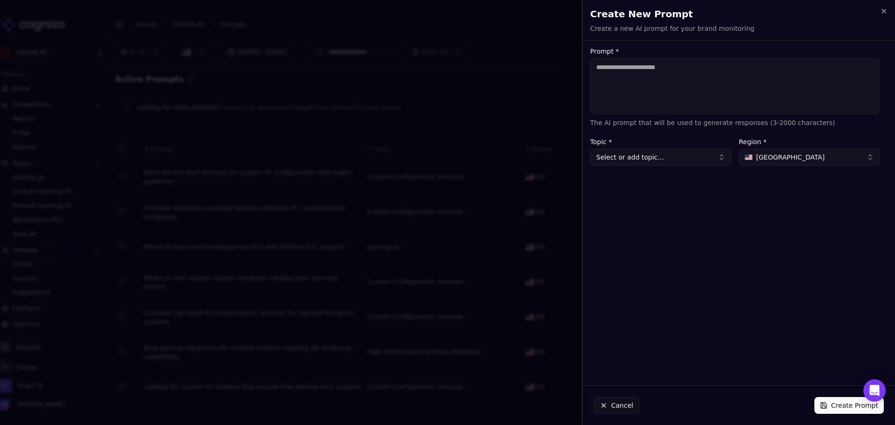
click at [693, 97] on textarea "Prompt *" at bounding box center [735, 86] width 290 height 56
paste textarea "**********"
type textarea "**********"
click at [685, 159] on button "Select or add topic..." at bounding box center [660, 157] width 141 height 17
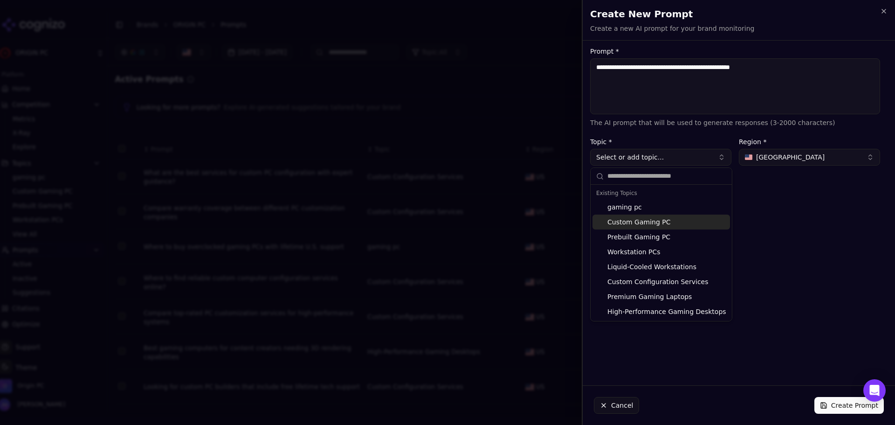
click at [671, 223] on div "Custom Gaming PC" at bounding box center [662, 222] width 138 height 15
type input "**********"
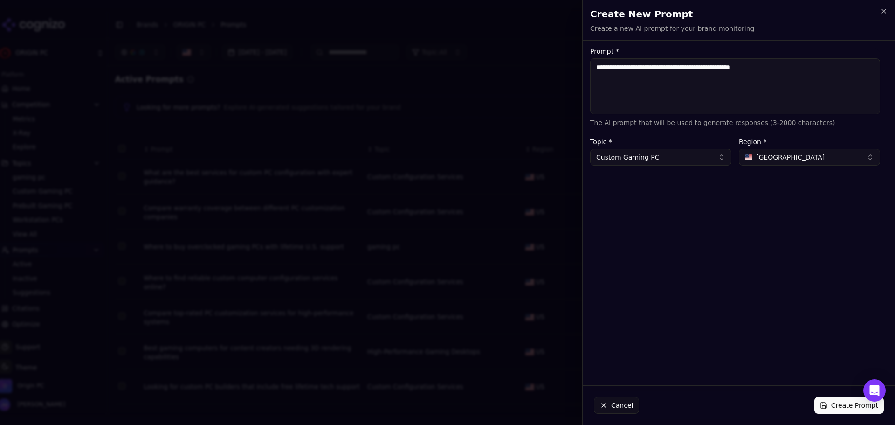
drag, startPoint x: 857, startPoint y: 408, endPoint x: 865, endPoint y: 399, distance: 11.9
click at [857, 408] on button "Create Prompt" at bounding box center [849, 405] width 69 height 17
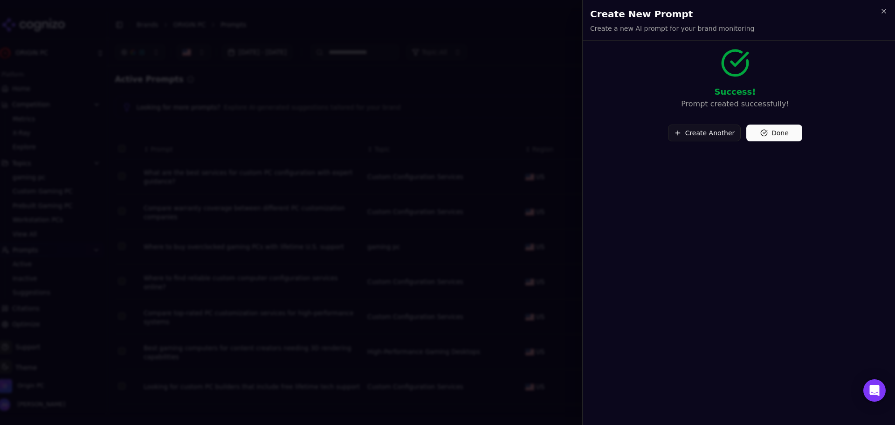
click at [711, 130] on button "Create Another" at bounding box center [704, 133] width 73 height 17
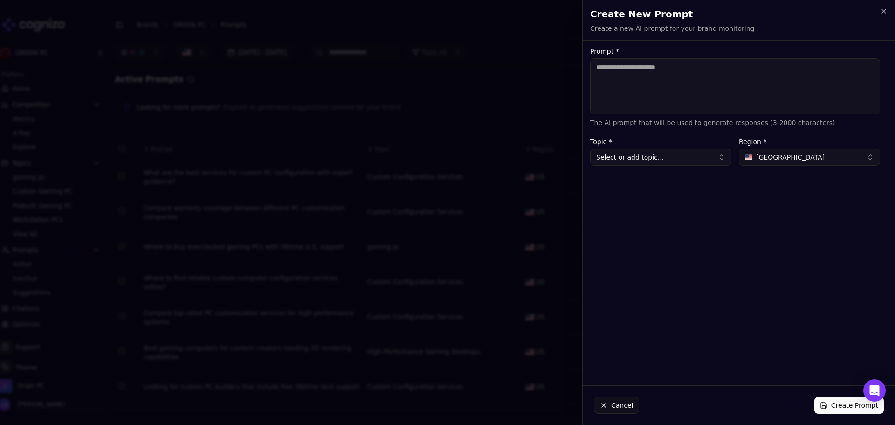
click at [659, 84] on textarea "Prompt *" at bounding box center [735, 86] width 290 height 56
paste textarea "**********"
type textarea "**********"
click at [667, 154] on button "Select or add topic..." at bounding box center [660, 157] width 141 height 17
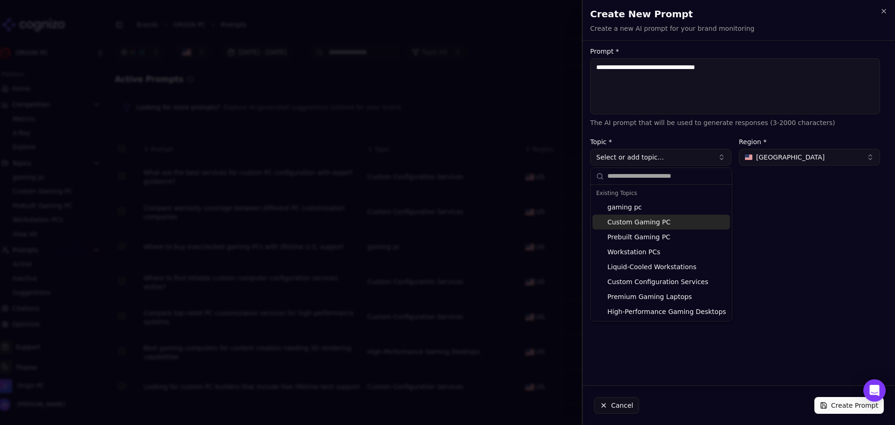
drag, startPoint x: 673, startPoint y: 223, endPoint x: 690, endPoint y: 222, distance: 17.3
click at [673, 222] on div "Custom Gaming PC" at bounding box center [662, 222] width 138 height 15
type input "**********"
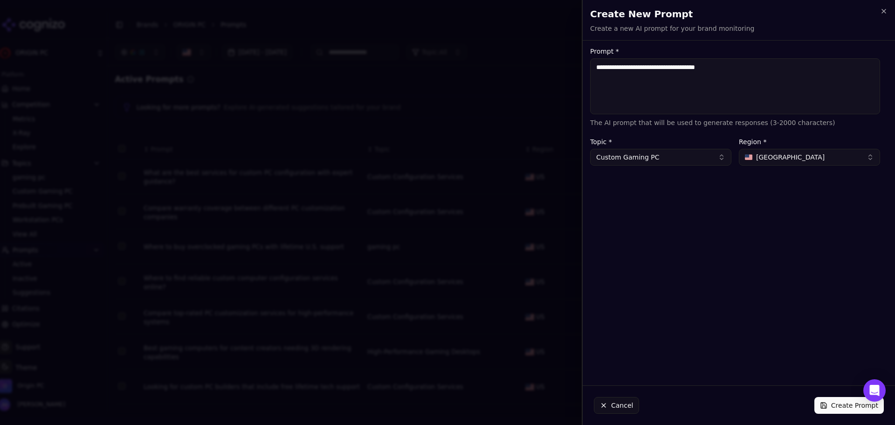
click at [837, 406] on button "Create Prompt" at bounding box center [849, 405] width 69 height 17
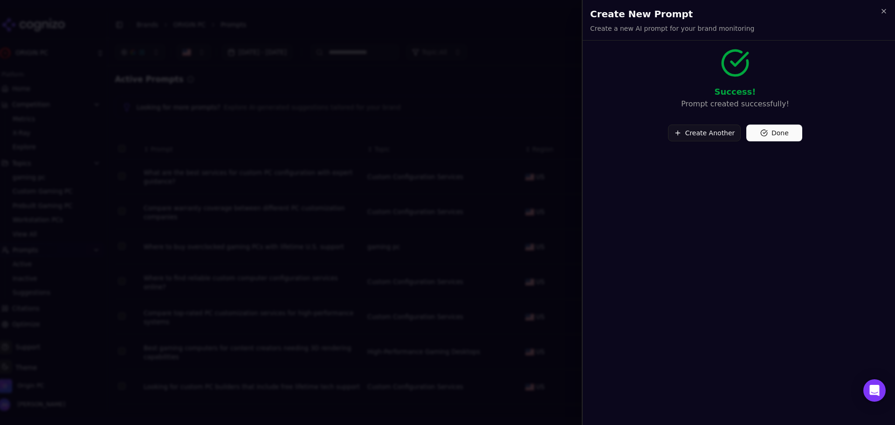
click at [695, 129] on button "Create Another" at bounding box center [704, 133] width 73 height 17
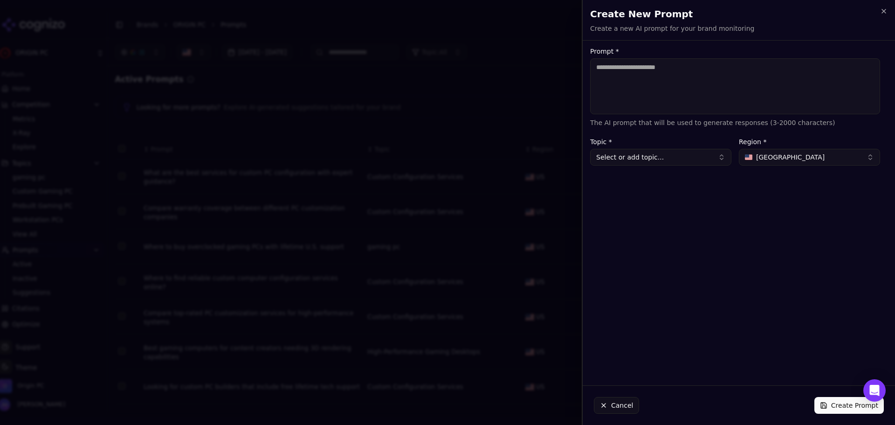
click at [679, 89] on textarea "Prompt *" at bounding box center [735, 86] width 290 height 56
paste textarea "**********"
type textarea "**********"
click at [685, 155] on button "Select or add topic..." at bounding box center [660, 157] width 141 height 17
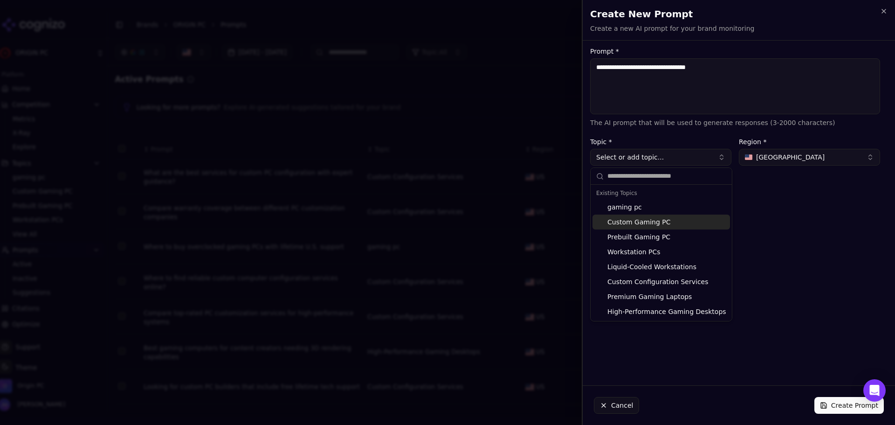
click at [690, 221] on div "Custom Gaming PC" at bounding box center [662, 222] width 138 height 15
type input "**********"
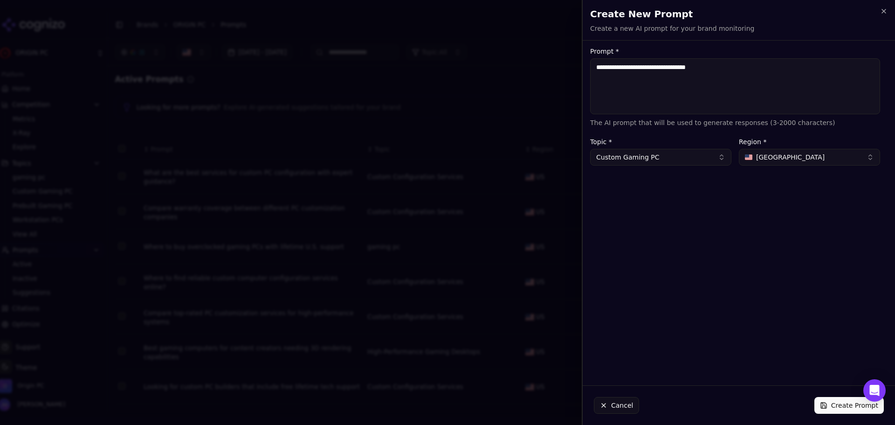
click at [848, 408] on button "Create Prompt" at bounding box center [849, 405] width 69 height 17
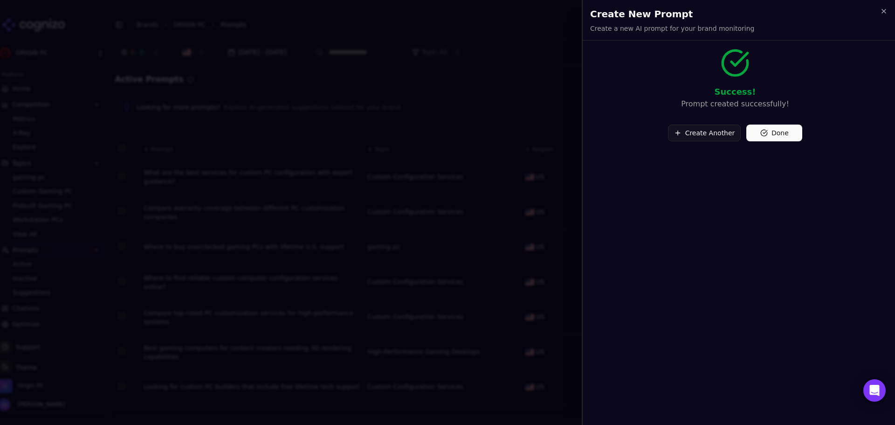
click at [712, 136] on button "Create Another" at bounding box center [704, 133] width 73 height 17
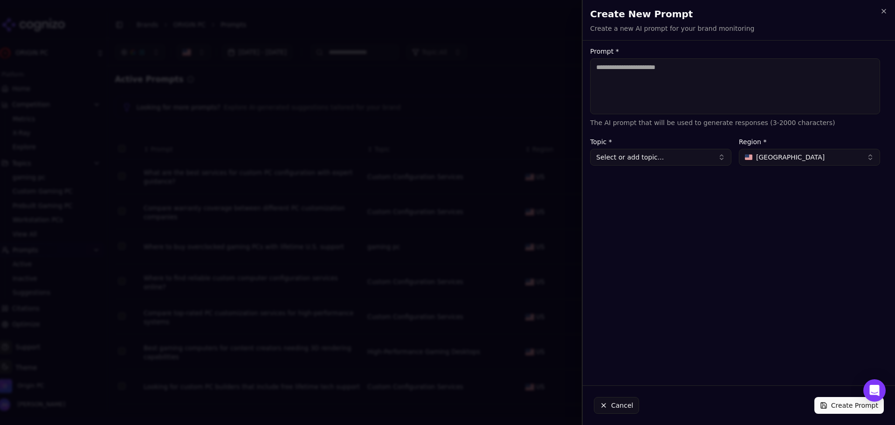
click at [685, 91] on textarea "Prompt *" at bounding box center [735, 86] width 290 height 56
paste textarea "**********"
type textarea "**********"
drag, startPoint x: 680, startPoint y: 147, endPoint x: 675, endPoint y: 159, distance: 12.6
click at [680, 147] on div "Topic * Select or add topic..." at bounding box center [660, 151] width 141 height 27
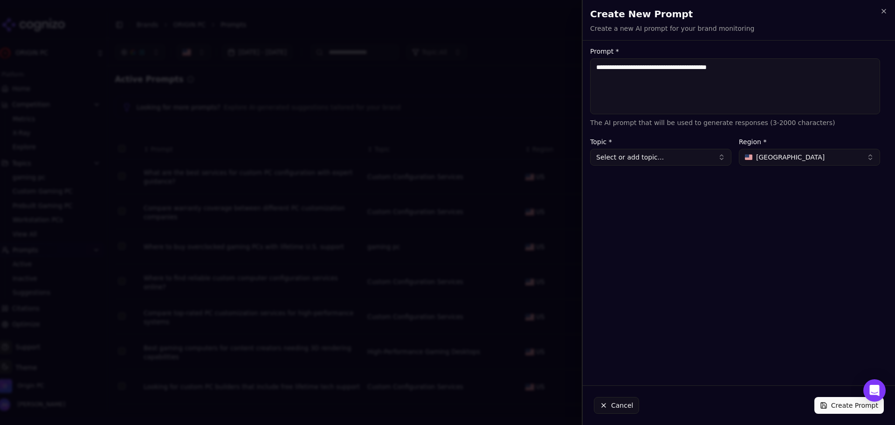
click at [675, 159] on button "Select or add topic..." at bounding box center [660, 157] width 141 height 17
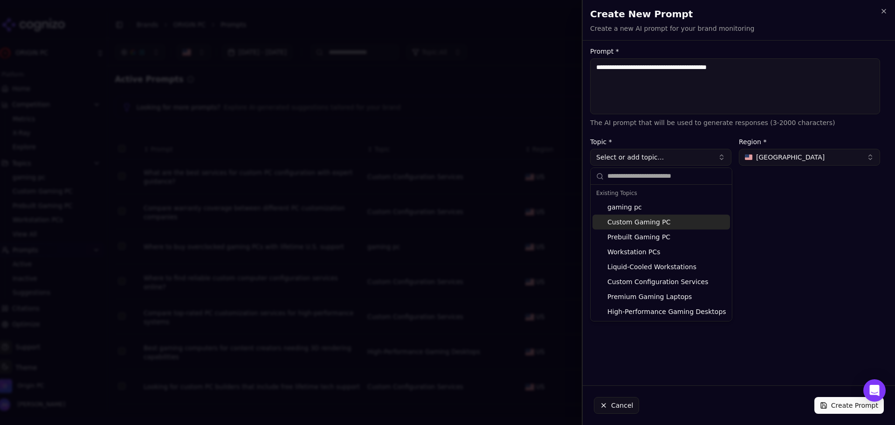
click at [678, 221] on div "Custom Gaming PC" at bounding box center [662, 222] width 138 height 15
type input "**********"
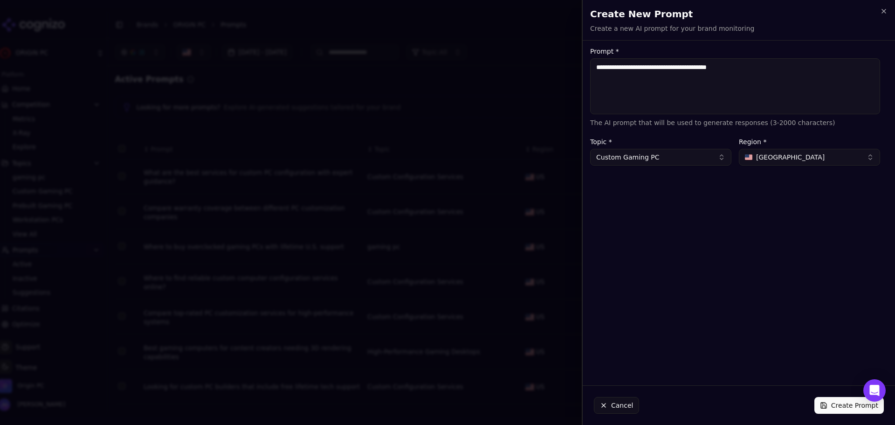
click at [835, 406] on button "Create Prompt" at bounding box center [849, 405] width 69 height 17
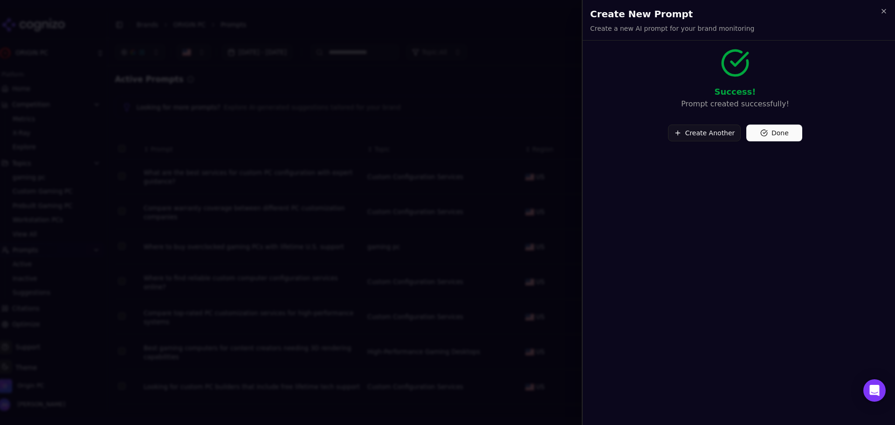
click at [710, 135] on button "Create Another" at bounding box center [704, 133] width 73 height 17
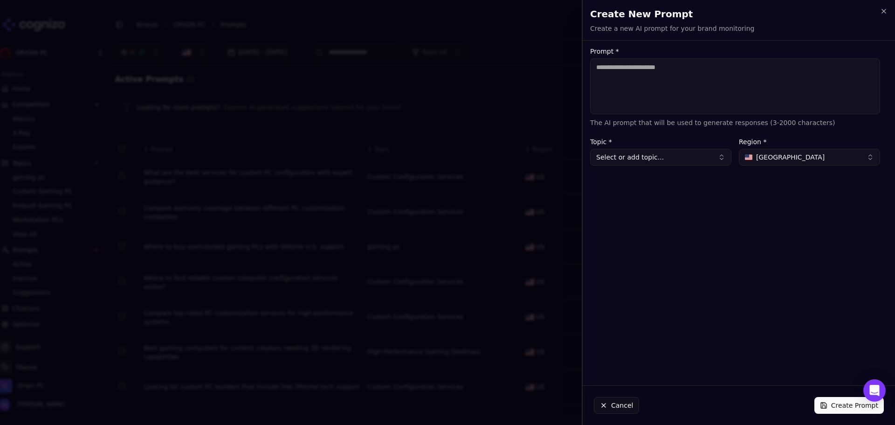
click at [638, 86] on textarea "Prompt *" at bounding box center [735, 86] width 290 height 56
paste textarea "**********"
type textarea "**********"
click at [662, 155] on button "Select or add topic..." at bounding box center [660, 157] width 141 height 17
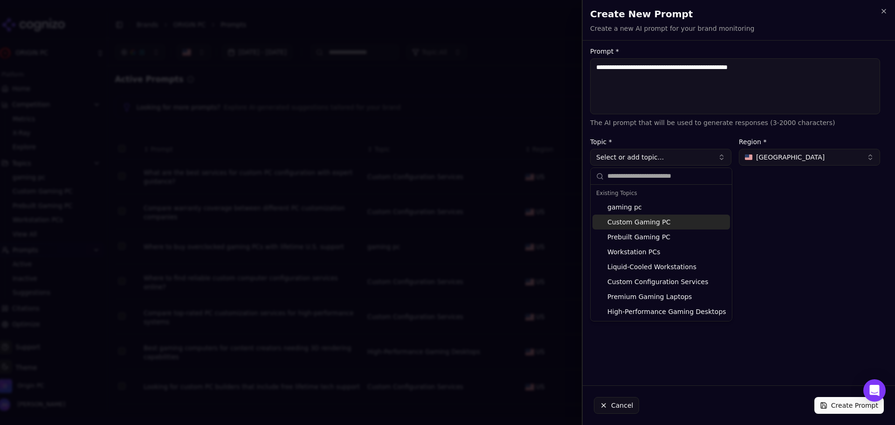
click at [664, 223] on div "Custom Gaming PC" at bounding box center [662, 222] width 138 height 15
type input "**********"
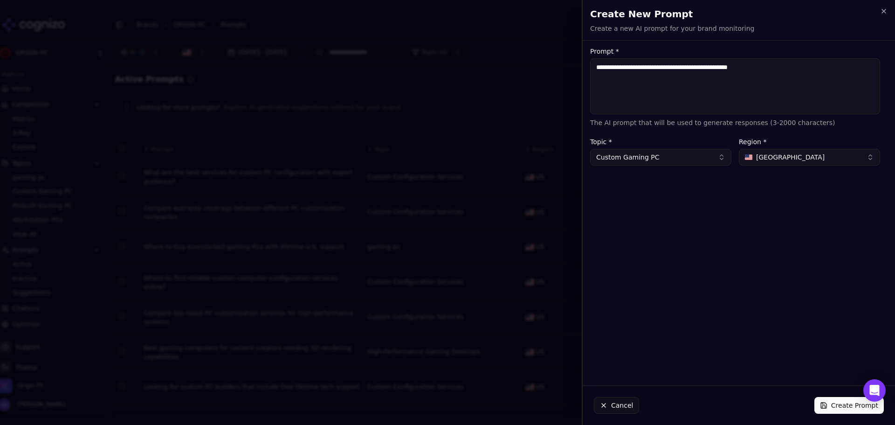
drag, startPoint x: 839, startPoint y: 408, endPoint x: 847, endPoint y: 404, distance: 8.8
click at [839, 408] on button "Create Prompt" at bounding box center [849, 405] width 69 height 17
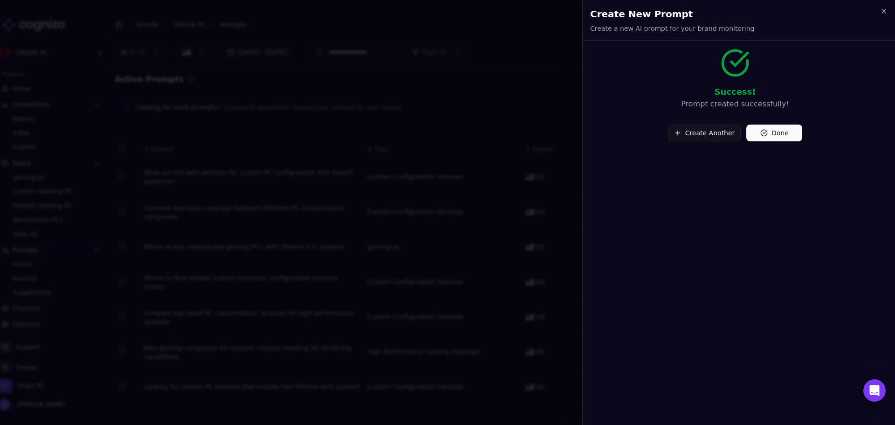
click at [701, 127] on button "Create Another" at bounding box center [704, 133] width 73 height 17
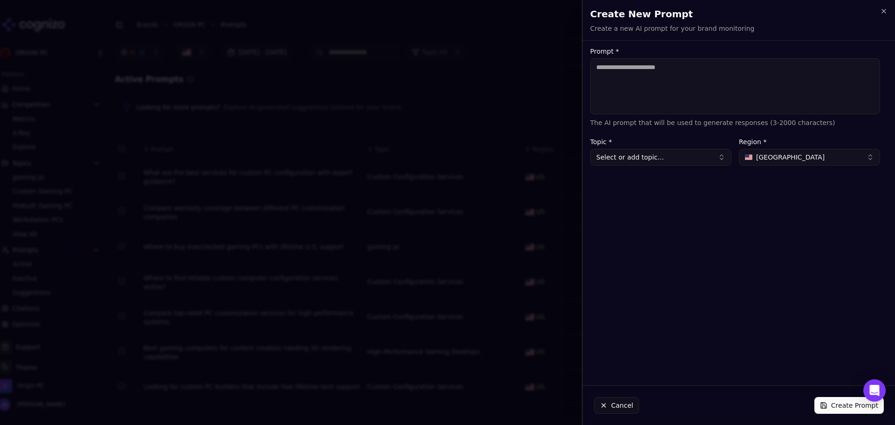
drag, startPoint x: 700, startPoint y: 99, endPoint x: 712, endPoint y: 100, distance: 11.7
click at [700, 98] on textarea "Prompt *" at bounding box center [735, 86] width 290 height 56
paste textarea "**********"
type textarea "**********"
click at [673, 150] on button "Select or add topic..." at bounding box center [660, 157] width 141 height 17
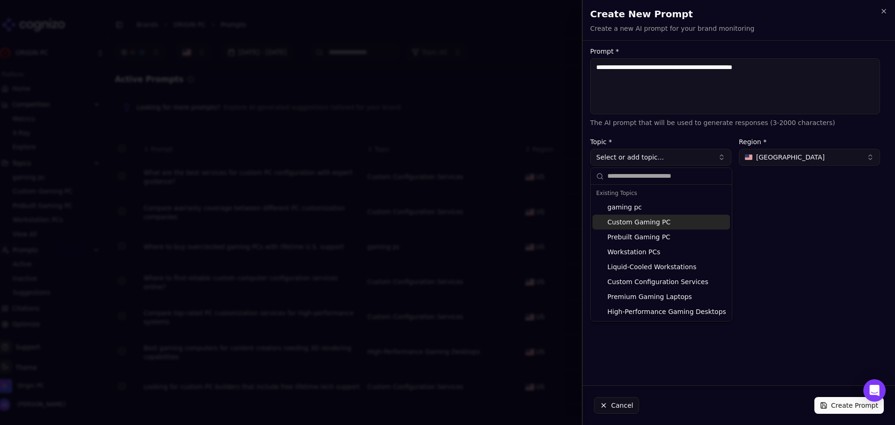
click at [671, 226] on div "Custom Gaming PC" at bounding box center [662, 222] width 138 height 15
type input "**********"
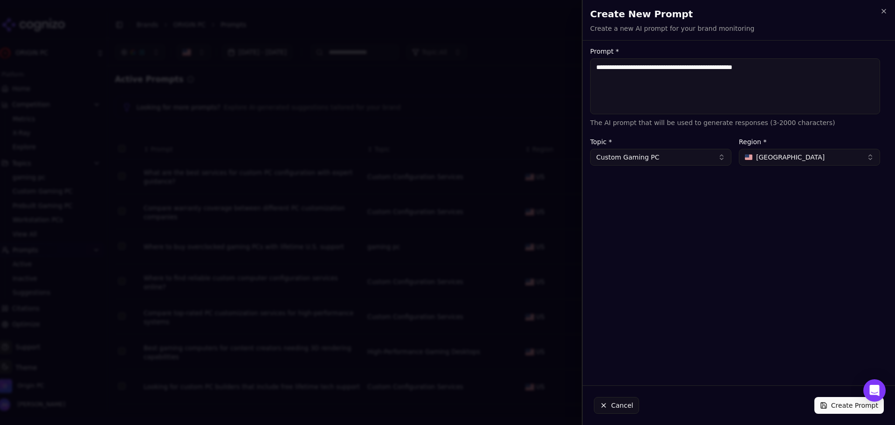
click at [856, 408] on button "Create Prompt" at bounding box center [849, 405] width 69 height 17
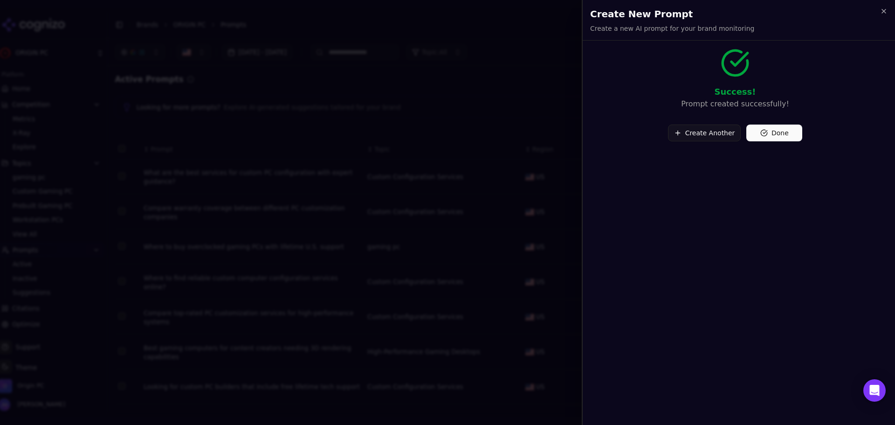
drag, startPoint x: 710, startPoint y: 119, endPoint x: 693, endPoint y: 132, distance: 21.3
click at [709, 121] on div "Create Another Done" at bounding box center [735, 129] width 290 height 24
click at [693, 132] on button "Create Another" at bounding box center [704, 133] width 73 height 17
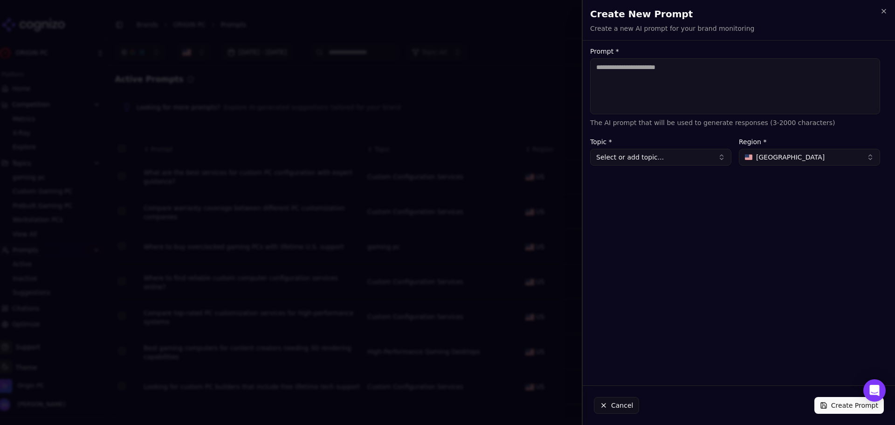
click at [696, 97] on textarea "Prompt *" at bounding box center [735, 86] width 290 height 56
paste textarea "**********"
type textarea "**********"
click at [657, 161] on button "Select or add topic..." at bounding box center [660, 157] width 141 height 17
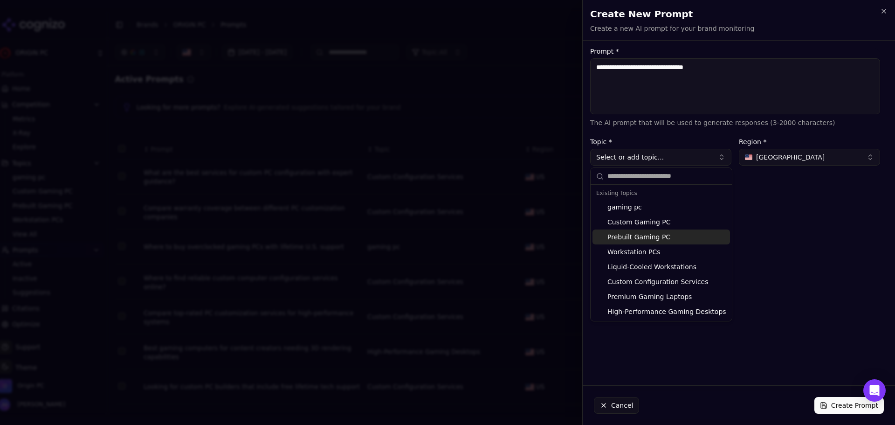
click at [660, 234] on div "Prebuilt Gaming PC" at bounding box center [662, 236] width 138 height 15
type input "**********"
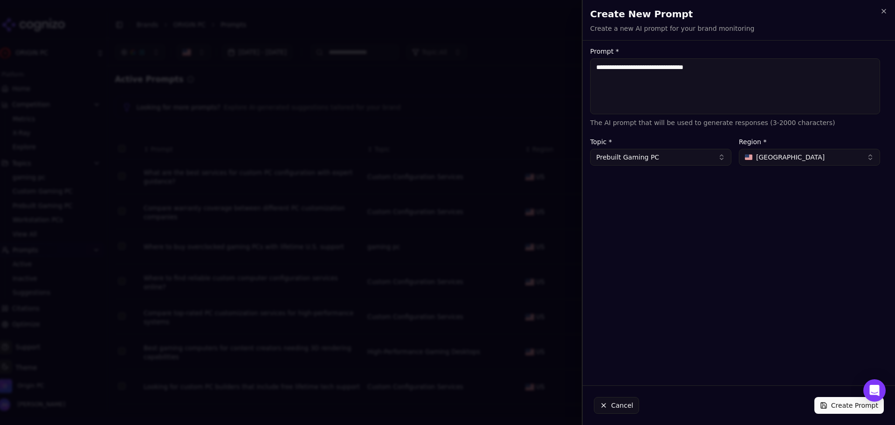
click at [851, 408] on button "Create Prompt" at bounding box center [849, 405] width 69 height 17
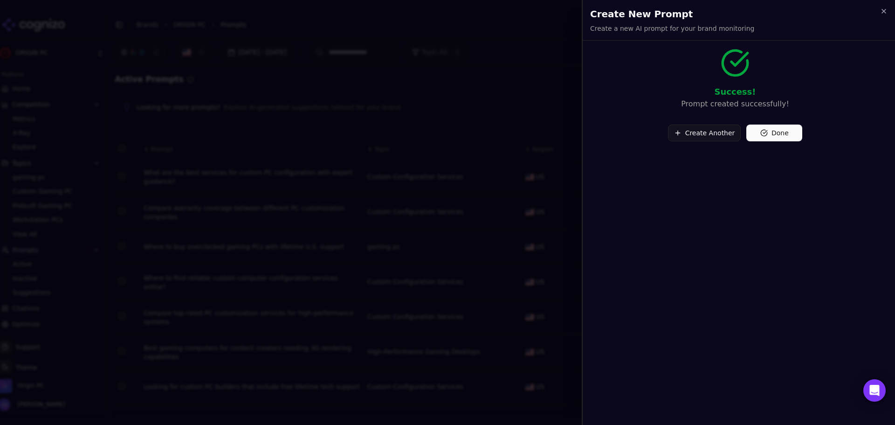
click at [695, 132] on button "Create Another" at bounding box center [704, 133] width 73 height 17
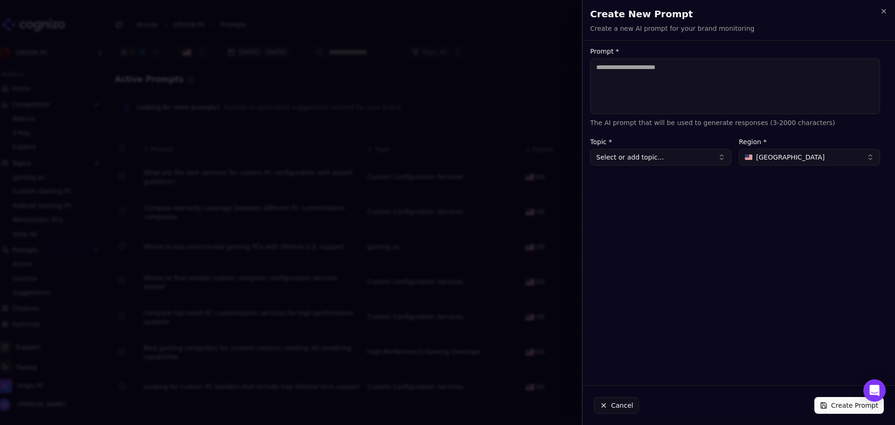
click at [669, 108] on textarea "Prompt *" at bounding box center [735, 86] width 290 height 56
paste textarea "**********"
click at [595, 59] on textarea "**********" at bounding box center [735, 86] width 290 height 56
type textarea "**********"
click at [674, 159] on button "Select or add topic..." at bounding box center [660, 157] width 141 height 17
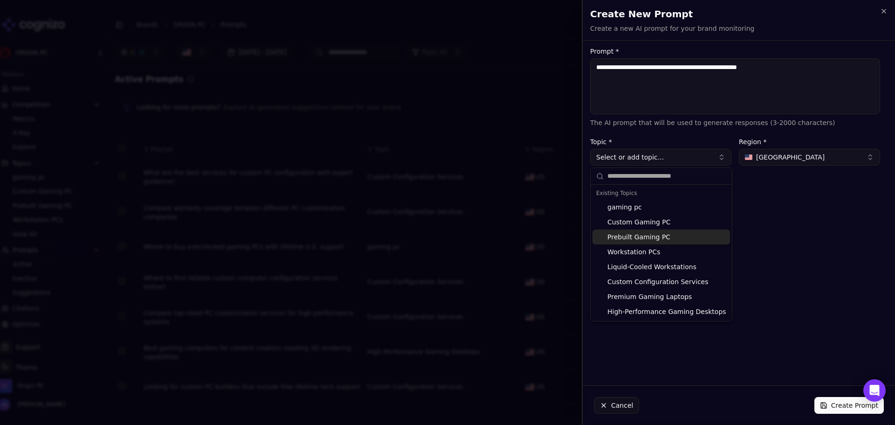
click at [660, 235] on div "Prebuilt Gaming PC" at bounding box center [662, 236] width 138 height 15
type input "**********"
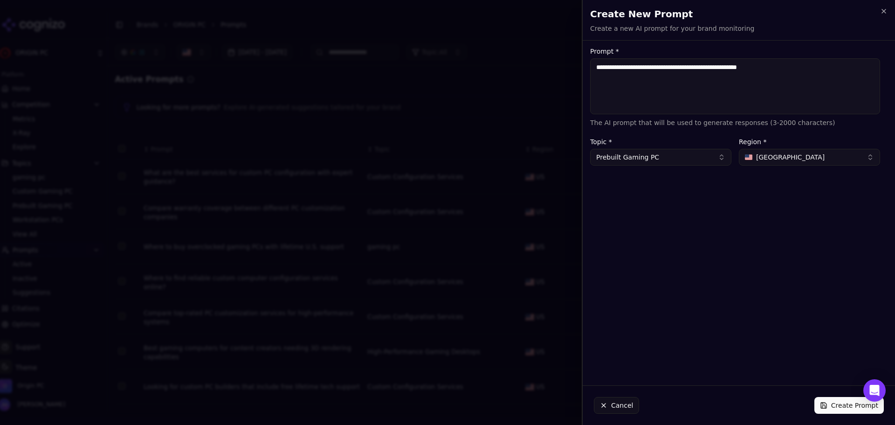
click at [836, 407] on button "Create Prompt" at bounding box center [849, 405] width 69 height 17
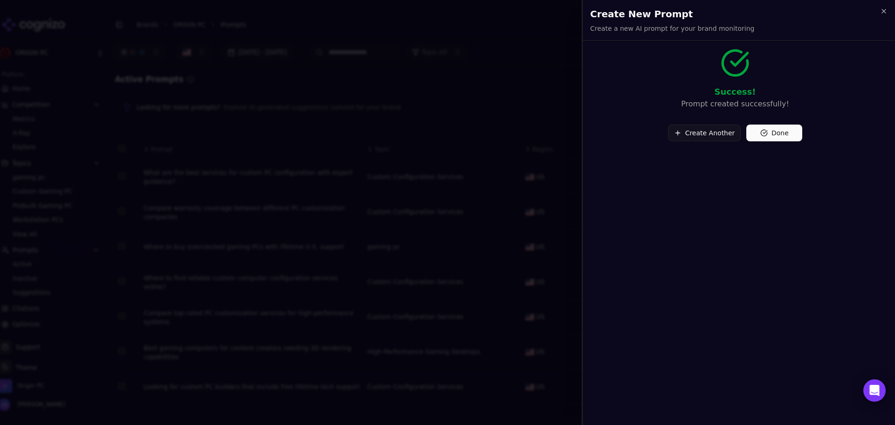
click at [710, 132] on button "Create Another" at bounding box center [704, 133] width 73 height 17
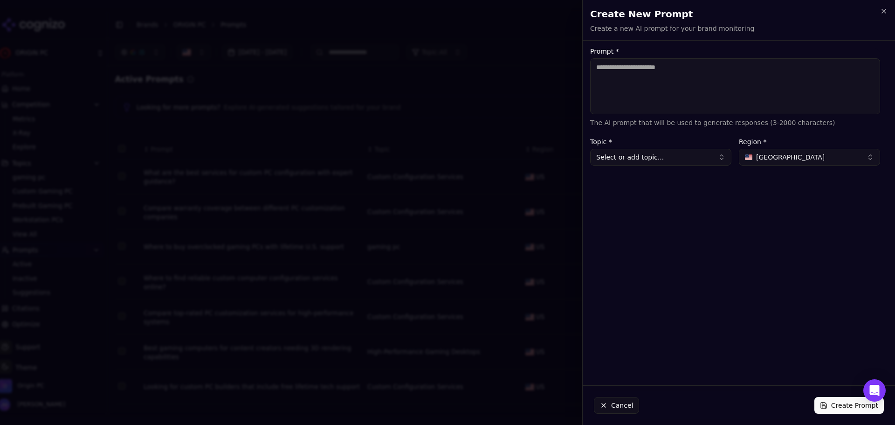
drag, startPoint x: 641, startPoint y: 75, endPoint x: 656, endPoint y: 145, distance: 71.2
click at [641, 75] on textarea "Prompt *" at bounding box center [735, 86] width 290 height 56
paste textarea "**********"
type textarea "**********"
click at [660, 162] on button "Select or add topic..." at bounding box center [660, 157] width 141 height 17
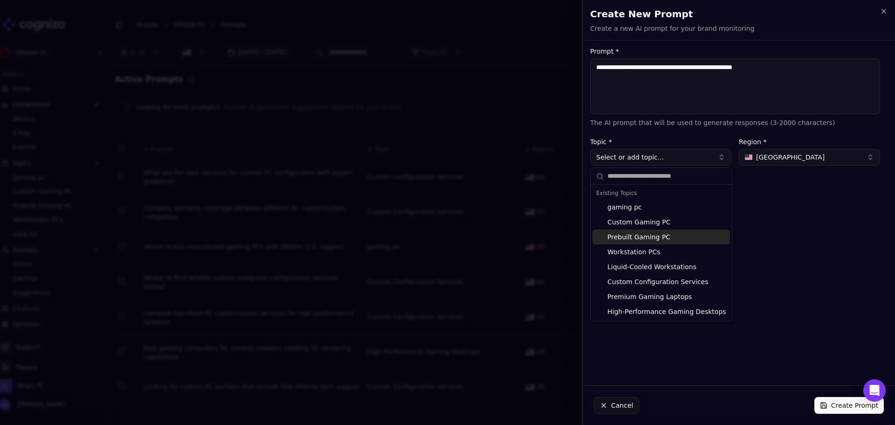
click at [688, 233] on div "Prebuilt Gaming PC" at bounding box center [662, 236] width 138 height 15
type input "**********"
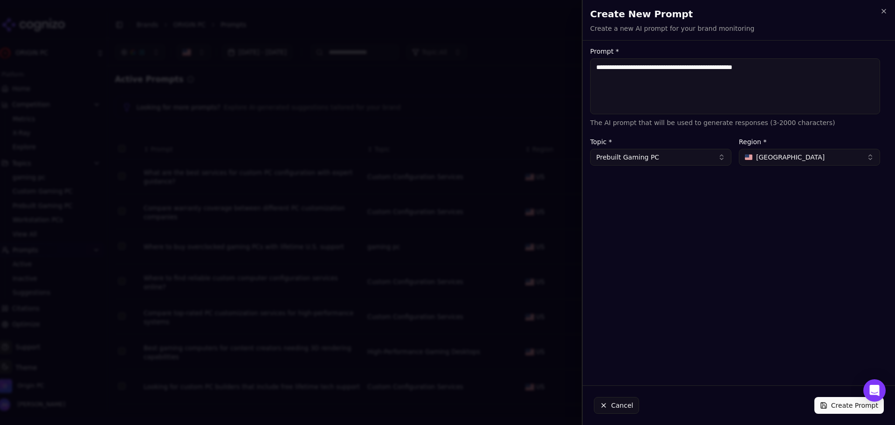
click at [842, 404] on button "Create Prompt" at bounding box center [849, 405] width 69 height 17
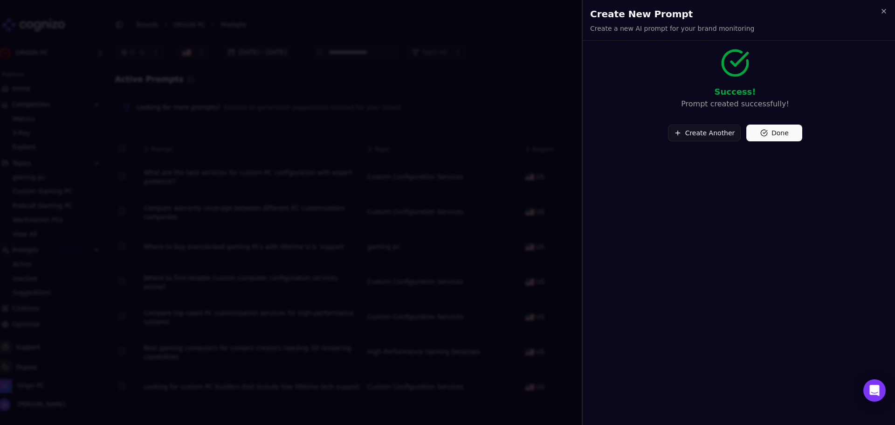
click at [706, 138] on button "Create Another" at bounding box center [704, 133] width 73 height 17
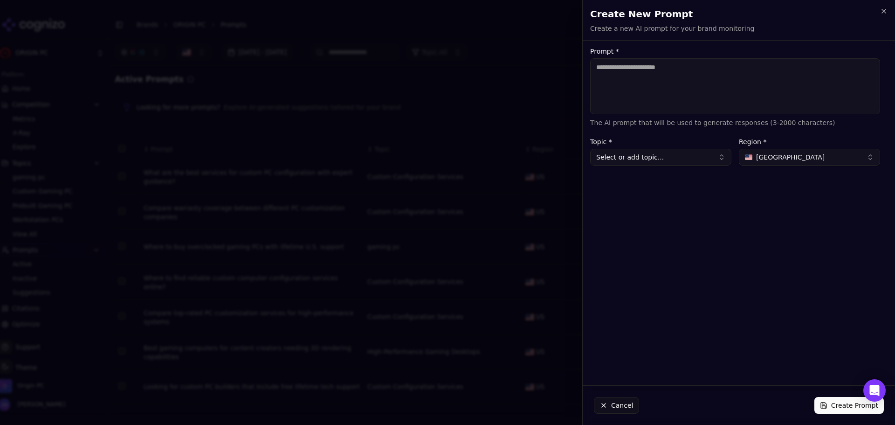
drag, startPoint x: 678, startPoint y: 71, endPoint x: 675, endPoint y: 90, distance: 19.8
click at [677, 72] on textarea "Prompt *" at bounding box center [735, 86] width 290 height 56
paste textarea "**********"
type textarea "**********"
click at [687, 157] on button "Select or add topic..." at bounding box center [660, 157] width 141 height 17
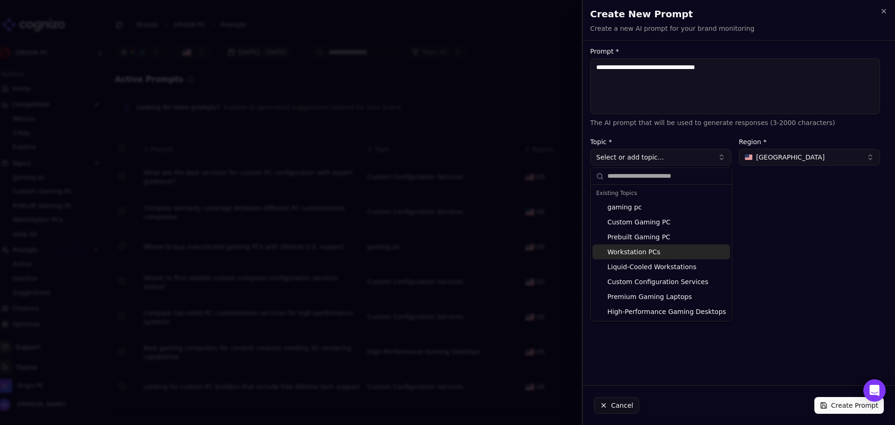
click at [685, 245] on div "Workstation PCs" at bounding box center [662, 251] width 138 height 15
type input "**********"
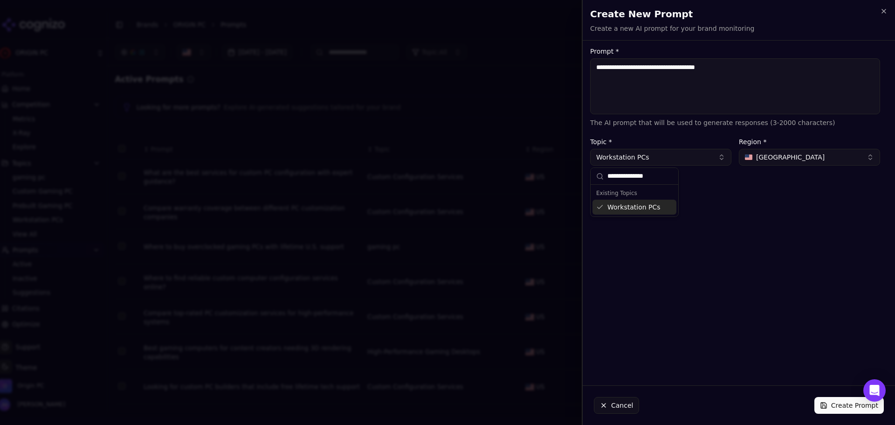
click at [685, 245] on div "**********" at bounding box center [735, 213] width 305 height 330
click at [686, 156] on button "Workstation PCs" at bounding box center [660, 157] width 141 height 17
click at [686, 162] on button "Workstation PCs" at bounding box center [660, 157] width 141 height 17
click at [686, 161] on button "Workstation PCs" at bounding box center [660, 157] width 141 height 17
click at [601, 205] on div "Workstation PCs" at bounding box center [635, 207] width 84 height 15
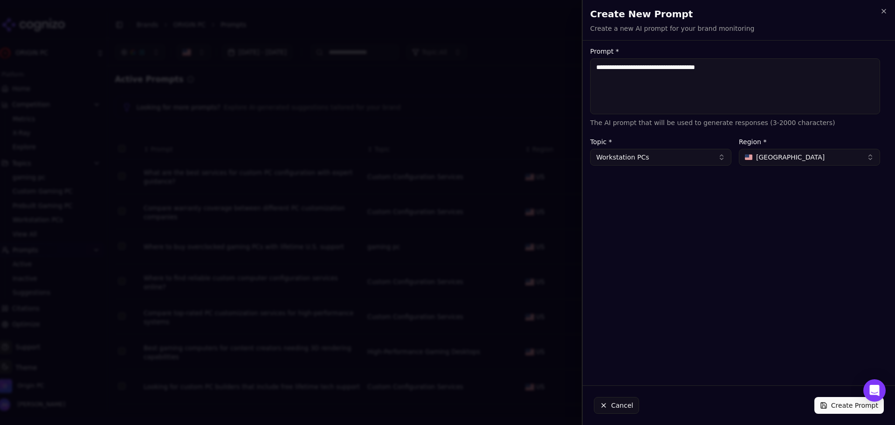
click at [687, 160] on button "Workstation PCs" at bounding box center [660, 157] width 141 height 17
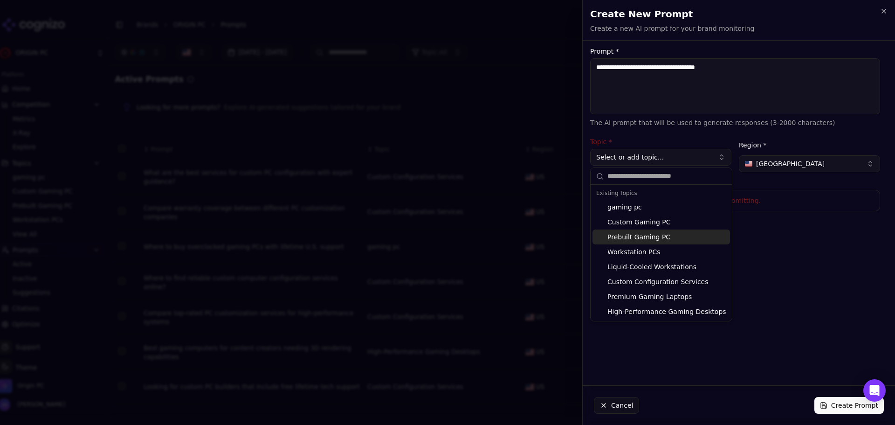
click at [657, 238] on div "Prebuilt Gaming PC" at bounding box center [662, 236] width 138 height 15
type input "**********"
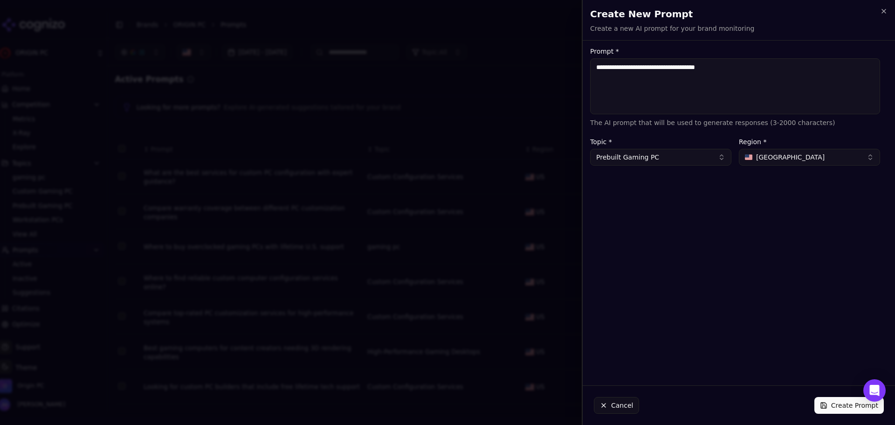
click at [837, 407] on button "Create Prompt" at bounding box center [849, 405] width 69 height 17
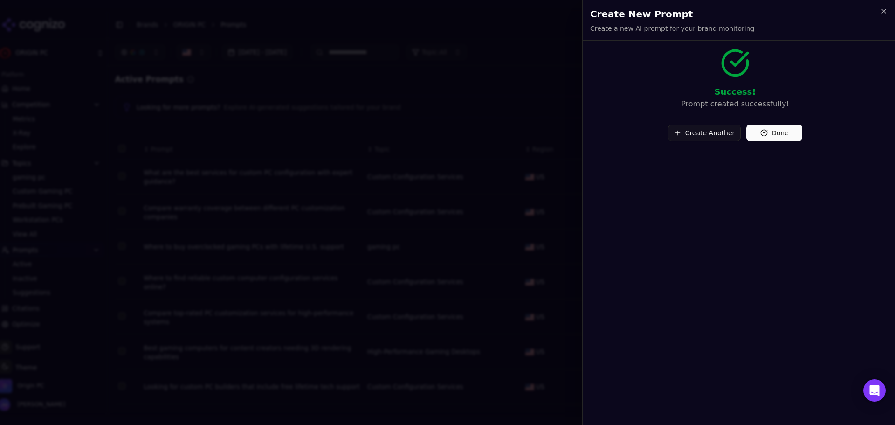
click at [709, 129] on button "Create Another" at bounding box center [704, 133] width 73 height 17
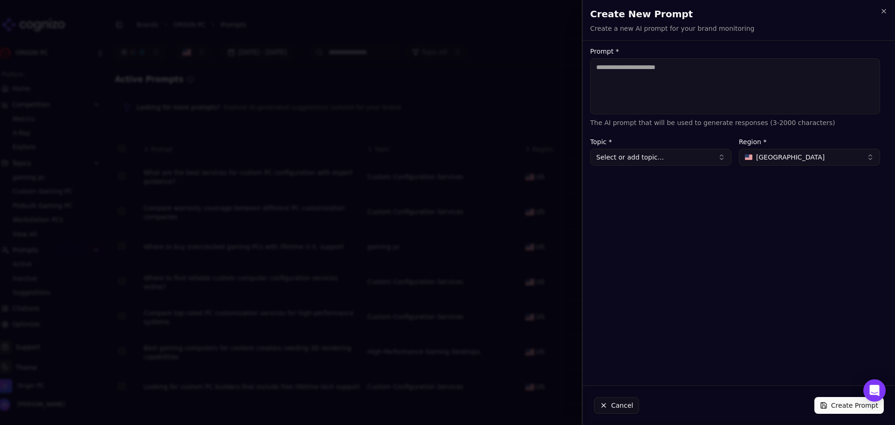
click at [654, 105] on textarea "Prompt *" at bounding box center [735, 86] width 290 height 56
paste textarea "**********"
type textarea "**********"
click at [651, 157] on button "Select or add topic..." at bounding box center [660, 157] width 141 height 17
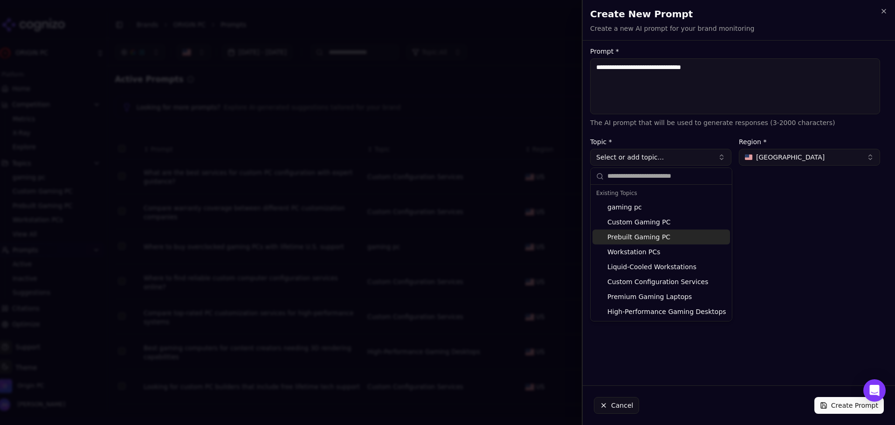
click at [646, 233] on div "Prebuilt Gaming PC" at bounding box center [662, 236] width 138 height 15
type input "**********"
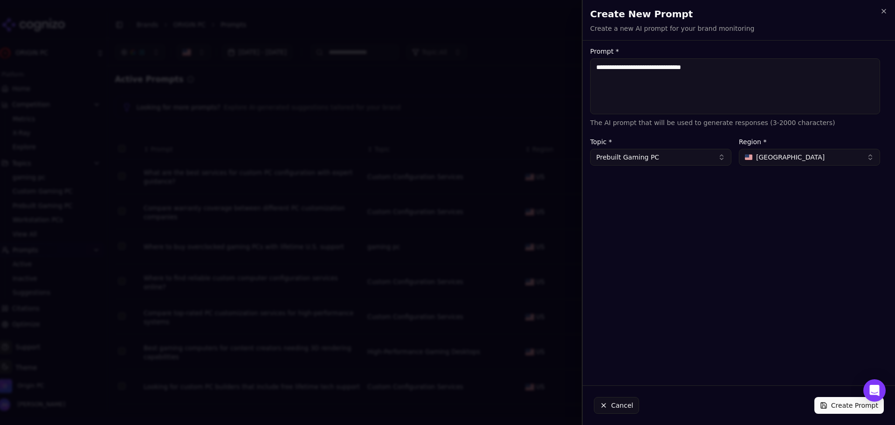
click at [826, 405] on button "Create Prompt" at bounding box center [849, 405] width 69 height 17
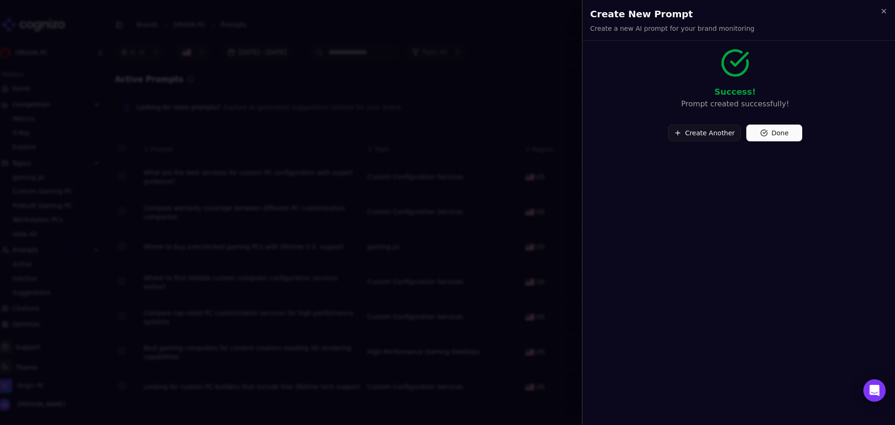
click at [881, 7] on div "Create New Prompt Create a new AI prompt for your brand monitoring Unsaved chan…" at bounding box center [739, 20] width 312 height 40
click at [770, 133] on button "Done" at bounding box center [775, 133] width 56 height 17
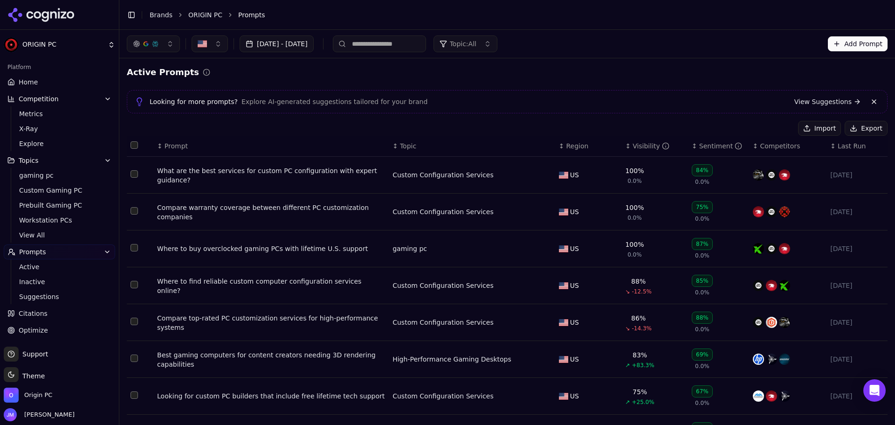
click at [133, 177] on button "Select row 1" at bounding box center [134, 173] width 7 height 7
click at [136, 210] on button "Select row 2" at bounding box center [134, 210] width 7 height 7
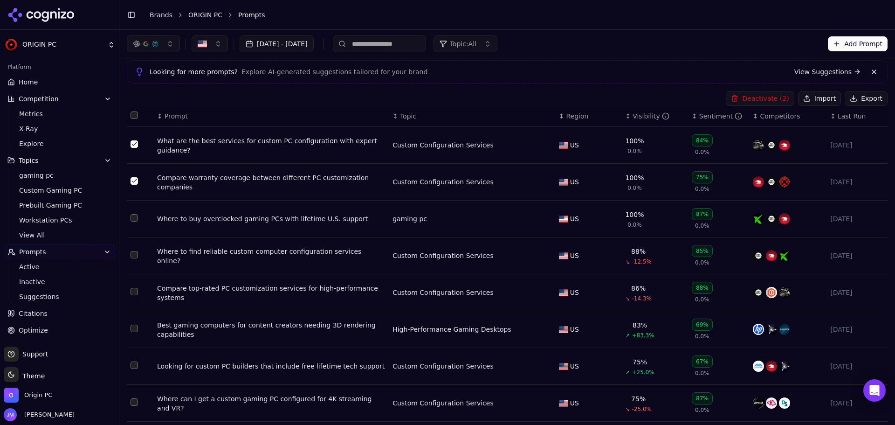
scroll to position [47, 0]
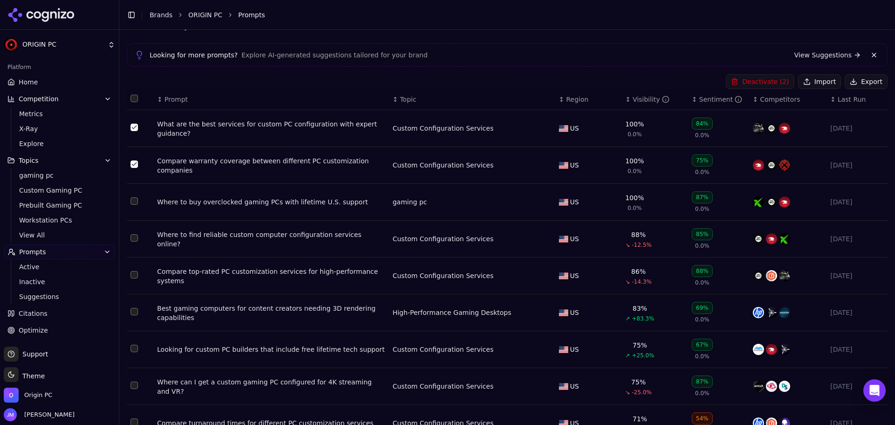
click at [136, 203] on button "Select row 3" at bounding box center [134, 200] width 7 height 7
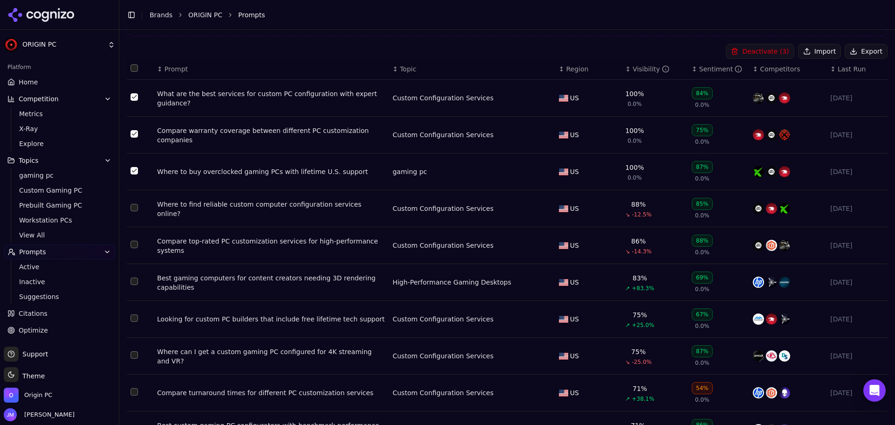
scroll to position [93, 0]
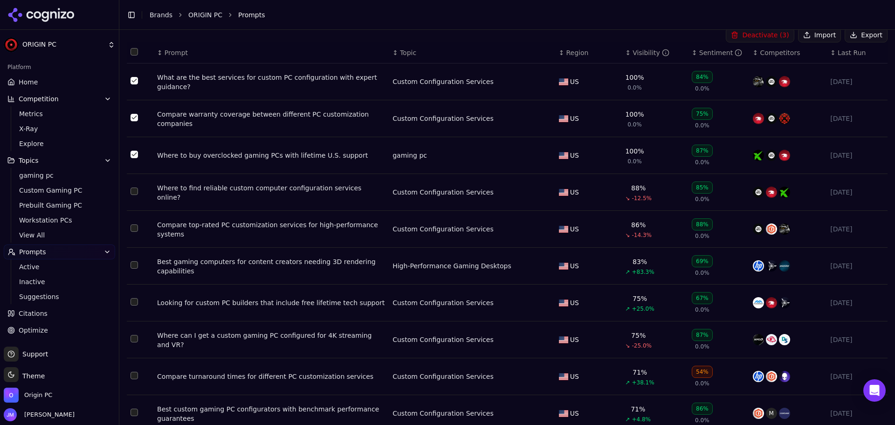
click at [131, 195] on td "Data table" at bounding box center [140, 192] width 27 height 37
click at [134, 194] on button "Select row 4" at bounding box center [134, 190] width 7 height 7
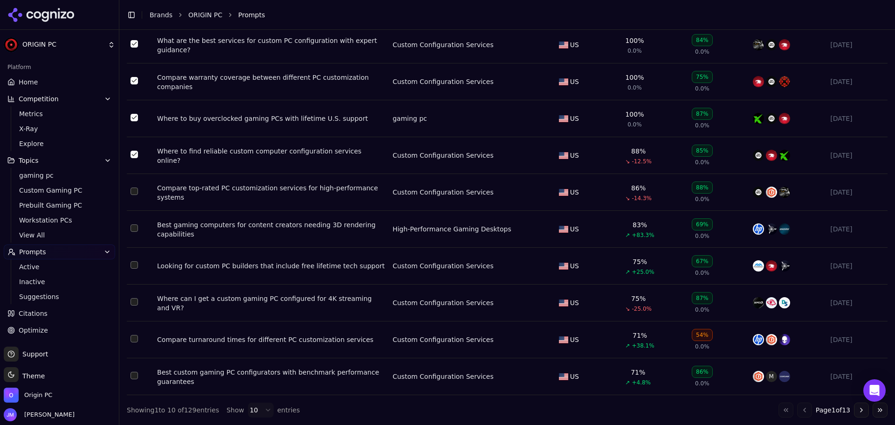
click at [139, 192] on td "Data table" at bounding box center [140, 192] width 27 height 37
click at [134, 189] on button "Select row 5" at bounding box center [134, 190] width 7 height 7
click at [129, 228] on td "Data table" at bounding box center [140, 229] width 27 height 37
click at [135, 228] on button "Select row 6" at bounding box center [134, 227] width 7 height 7
click at [133, 258] on td "Data table" at bounding box center [140, 266] width 27 height 37
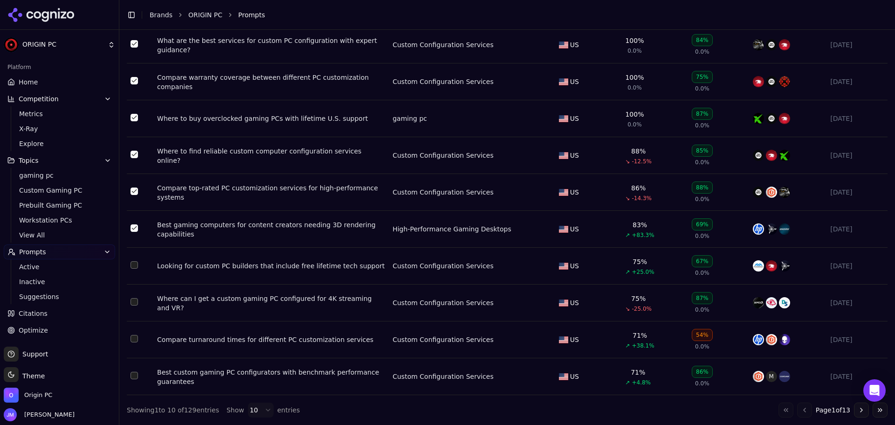
click at [130, 269] on td "Data table" at bounding box center [140, 266] width 27 height 37
click at [133, 267] on button "Select row 7" at bounding box center [134, 264] width 7 height 7
click at [137, 302] on button "Select row 8" at bounding box center [134, 301] width 7 height 7
click at [137, 338] on button "Select row 9" at bounding box center [134, 338] width 7 height 7
click at [134, 381] on td "Data table" at bounding box center [140, 376] width 27 height 37
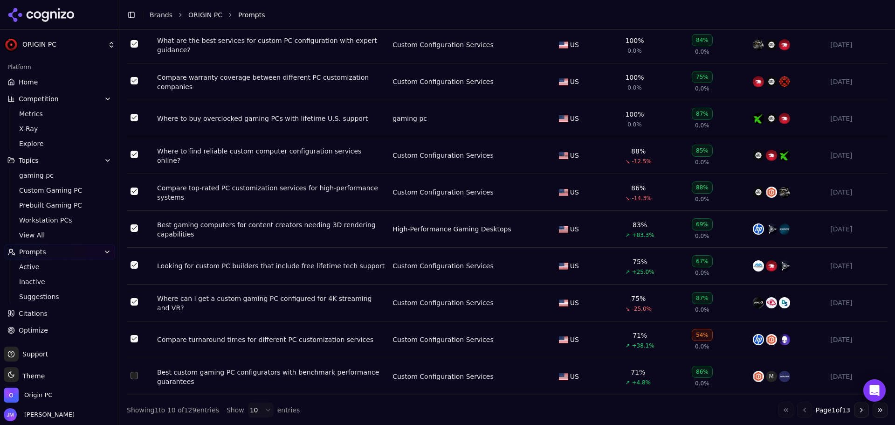
click at [134, 374] on button "Select row 10" at bounding box center [134, 375] width 7 height 7
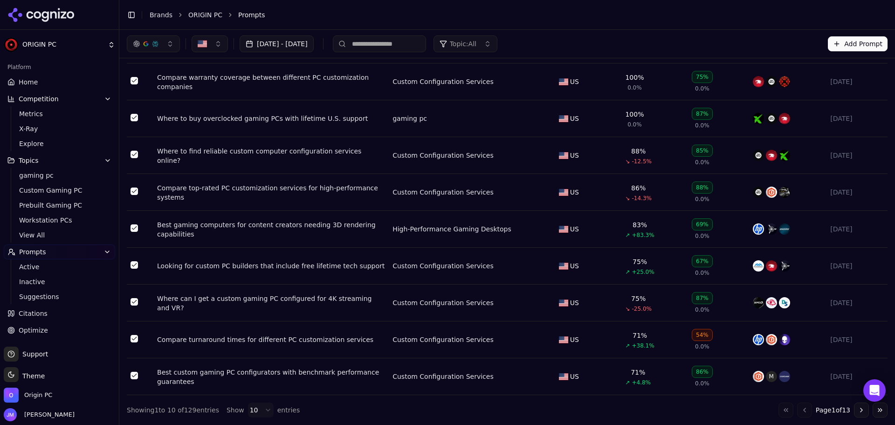
scroll to position [0, 0]
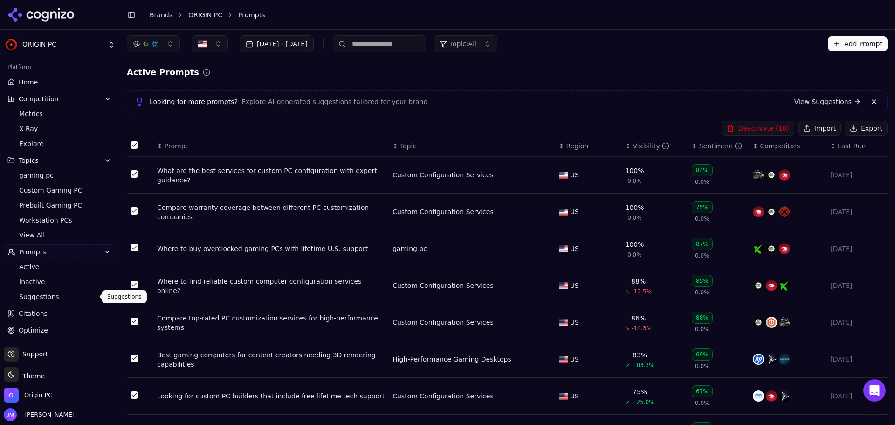
click at [29, 295] on span "Suggestions" at bounding box center [59, 296] width 81 height 9
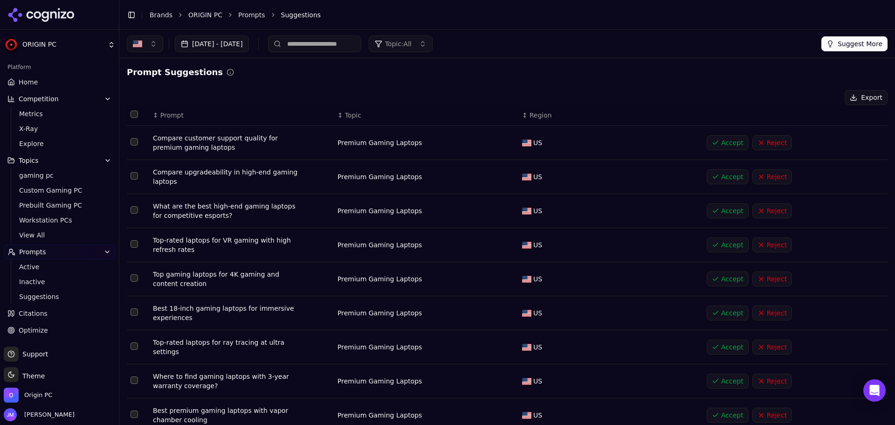
click at [135, 145] on button "Select row 1" at bounding box center [134, 141] width 7 height 7
click at [132, 175] on button "Select row 2" at bounding box center [134, 175] width 7 height 7
click at [138, 213] on td "Data table" at bounding box center [138, 211] width 22 height 34
click at [138, 211] on td "Data table" at bounding box center [138, 211] width 22 height 34
click at [139, 208] on td "Data table" at bounding box center [138, 211] width 22 height 34
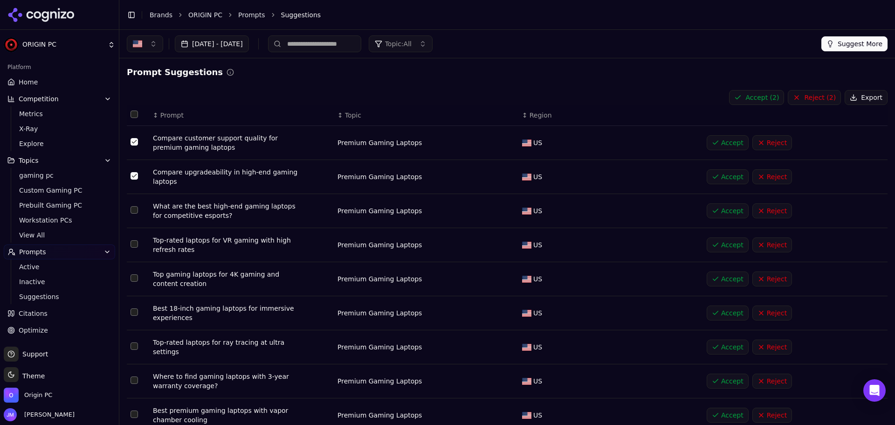
click at [134, 209] on button "Select row 3" at bounding box center [134, 209] width 7 height 7
click at [129, 243] on td "Data table" at bounding box center [138, 245] width 22 height 34
click at [130, 277] on td "Data table" at bounding box center [138, 279] width 22 height 34
click at [133, 276] on button "Select row 5" at bounding box center [134, 277] width 7 height 7
click at [132, 241] on button "Select row 4" at bounding box center [134, 243] width 7 height 7
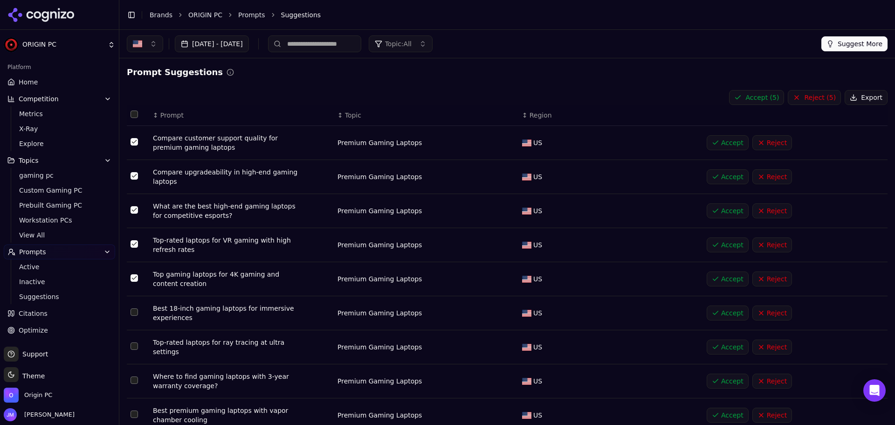
scroll to position [47, 0]
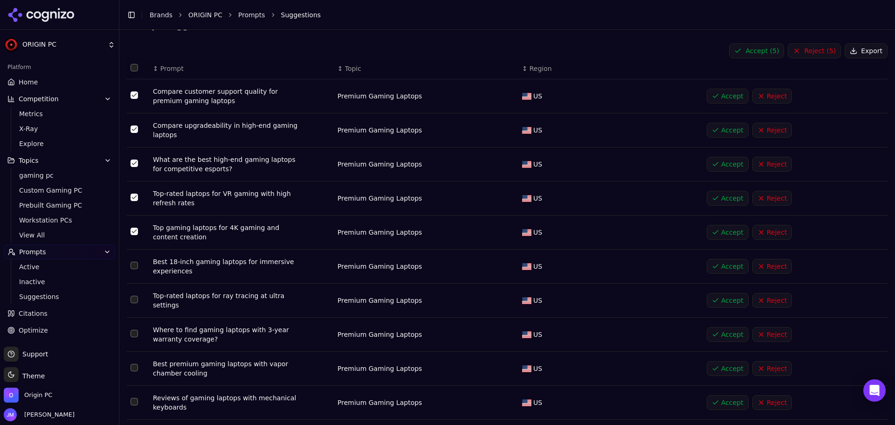
click at [136, 268] on button "Select row 6" at bounding box center [134, 265] width 7 height 7
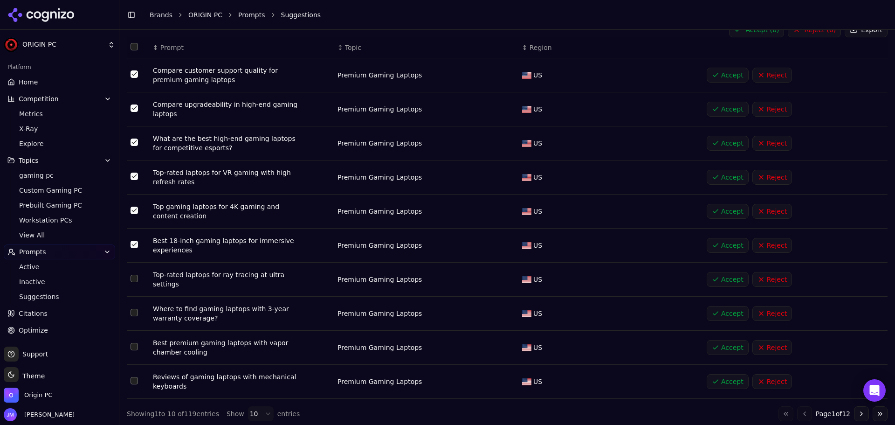
click at [130, 274] on td "Data table" at bounding box center [138, 280] width 22 height 34
click at [133, 279] on button "Select row 7" at bounding box center [134, 278] width 7 height 7
click at [138, 312] on td "Data table" at bounding box center [138, 314] width 22 height 34
click at [133, 309] on button "Select row 8" at bounding box center [134, 312] width 7 height 7
click at [136, 346] on button "Select row 9" at bounding box center [134, 346] width 7 height 7
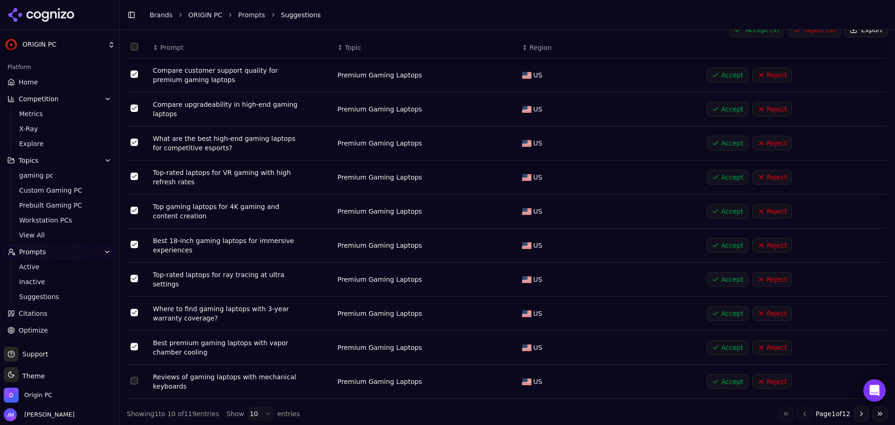
click at [139, 381] on td "Data table" at bounding box center [138, 382] width 22 height 34
click at [136, 377] on button "Select row 10" at bounding box center [134, 380] width 7 height 7
click at [133, 332] on td "Data table" at bounding box center [138, 348] width 22 height 34
click at [142, 343] on td "Data table" at bounding box center [138, 348] width 22 height 34
click at [137, 344] on button "Select row 9" at bounding box center [134, 346] width 7 height 7
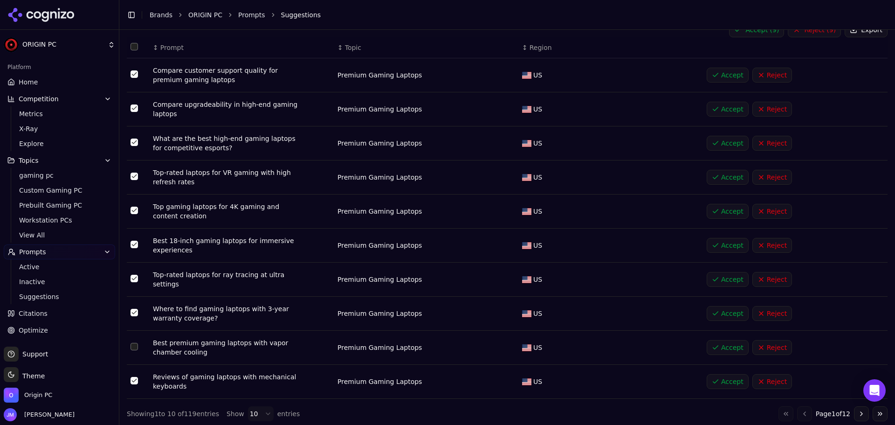
click at [136, 385] on td "Data table" at bounding box center [138, 382] width 22 height 34
click at [136, 381] on button "Select row 10" at bounding box center [134, 380] width 7 height 7
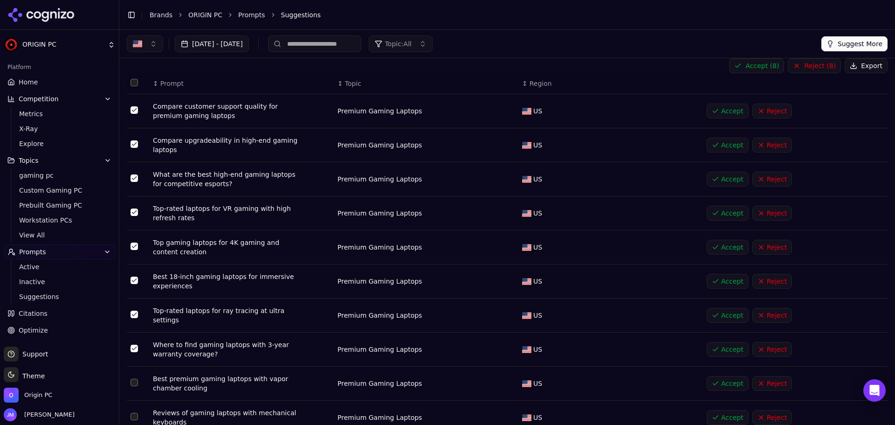
scroll to position [0, 0]
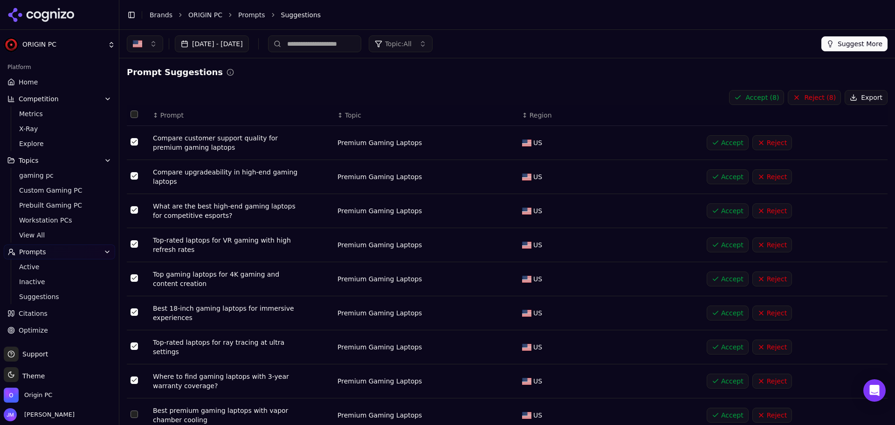
click at [743, 103] on button "Accept ( 8 )" at bounding box center [756, 97] width 55 height 15
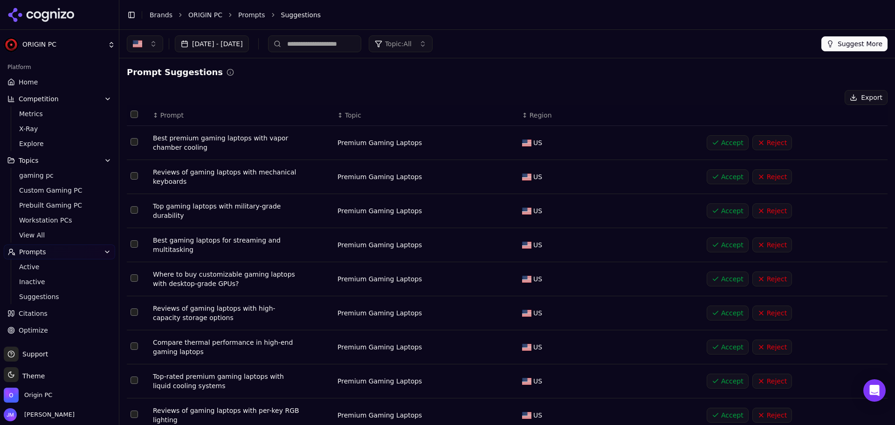
click at [412, 40] on span "Topic: All" at bounding box center [398, 43] width 27 height 9
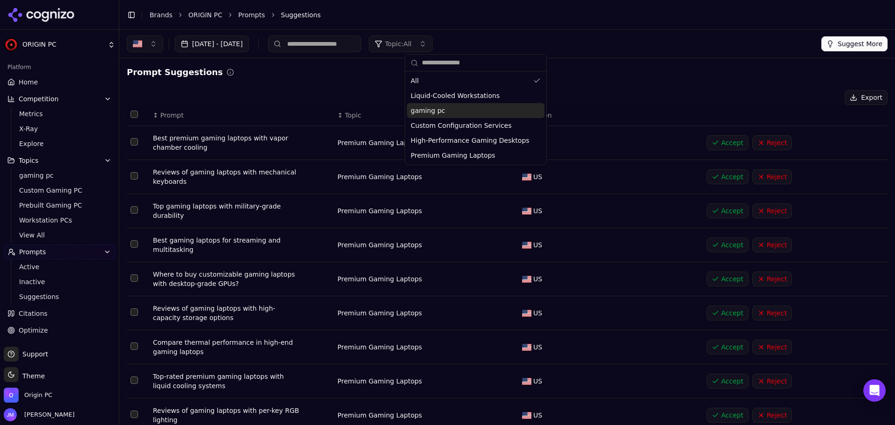
click at [501, 114] on div "gaming pc" at bounding box center [476, 110] width 138 height 15
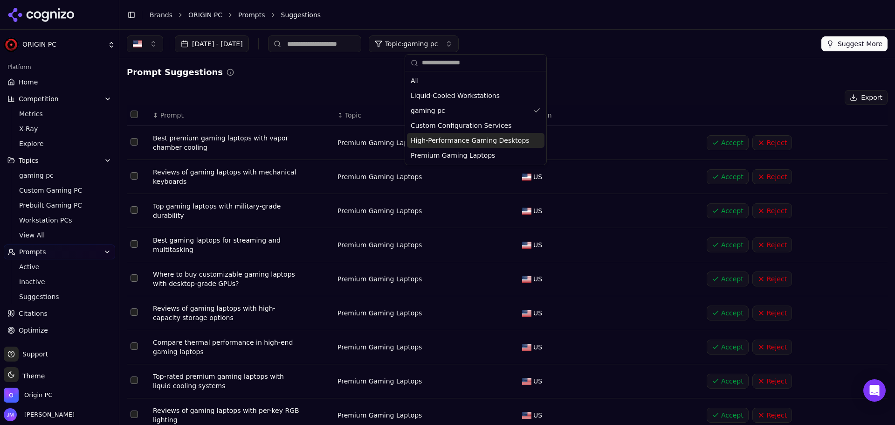
click at [308, 93] on div "Export" at bounding box center [507, 97] width 761 height 15
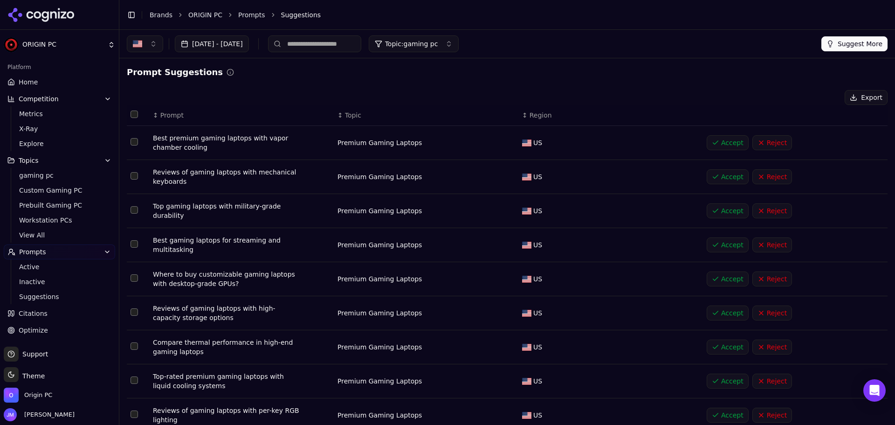
click at [438, 42] on span "Topic: gaming pc" at bounding box center [411, 43] width 53 height 9
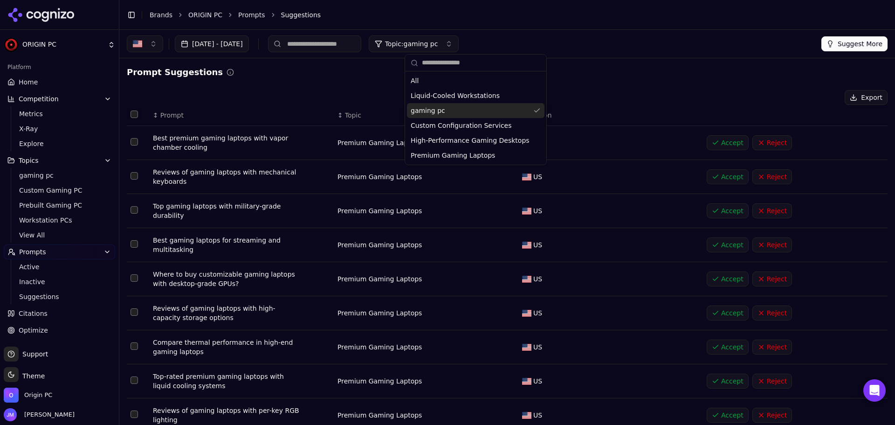
click at [491, 112] on div "gaming pc" at bounding box center [476, 110] width 138 height 15
click at [477, 108] on div "gaming pc" at bounding box center [476, 110] width 138 height 15
click at [331, 90] on div "Export" at bounding box center [507, 97] width 761 height 15
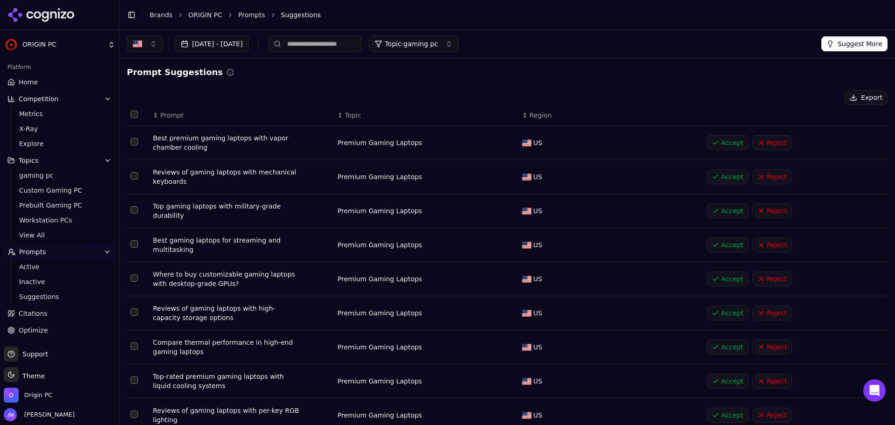
click at [51, 331] on link "Optimize" at bounding box center [59, 330] width 111 height 15
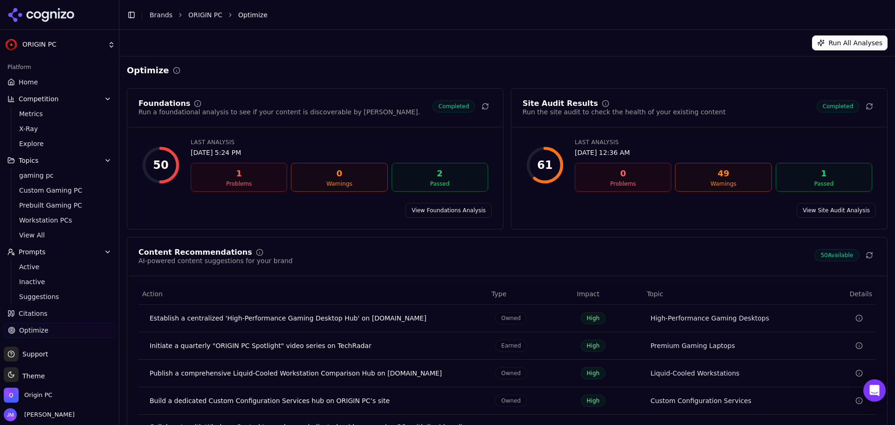
click at [31, 84] on span "Home" at bounding box center [28, 81] width 19 height 9
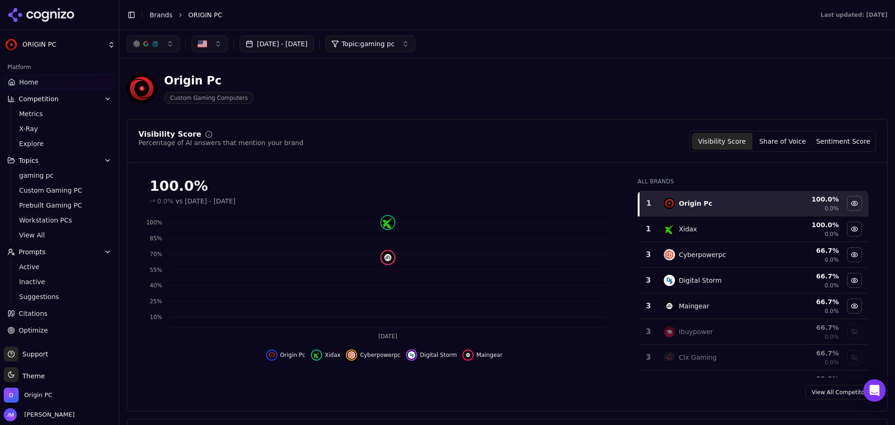
click at [391, 39] on button "Topic: gaming pc" at bounding box center [370, 43] width 90 height 17
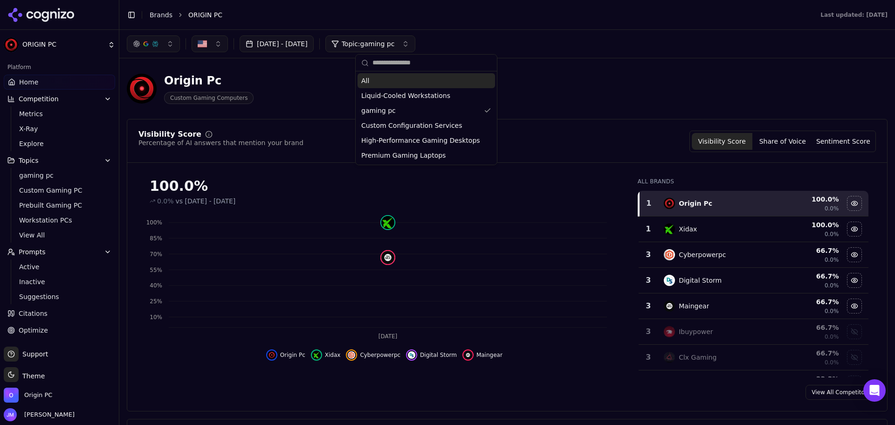
click at [398, 83] on div "All" at bounding box center [427, 80] width 138 height 15
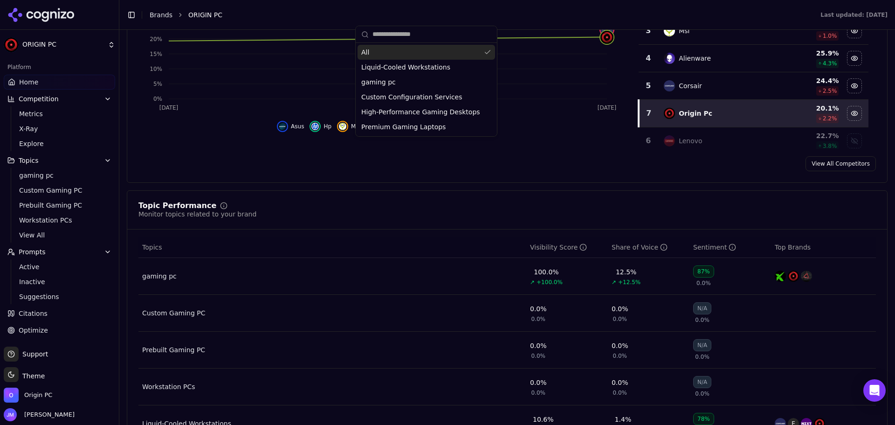
scroll to position [280, 0]
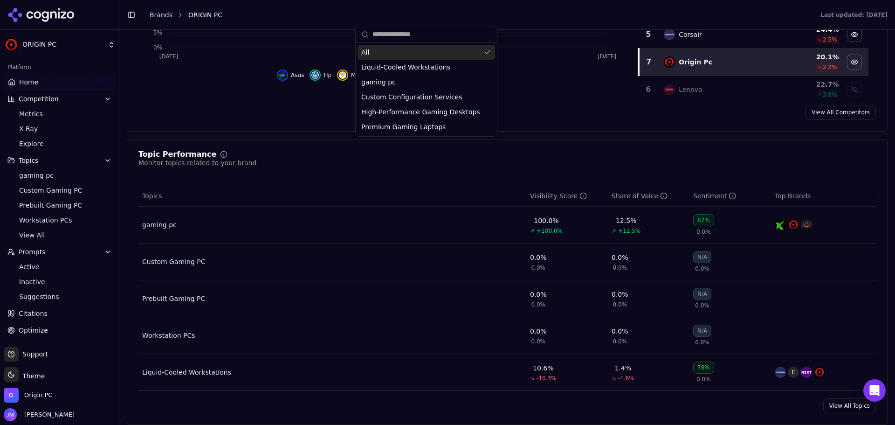
click at [65, 255] on button "Prompts" at bounding box center [59, 251] width 111 height 15
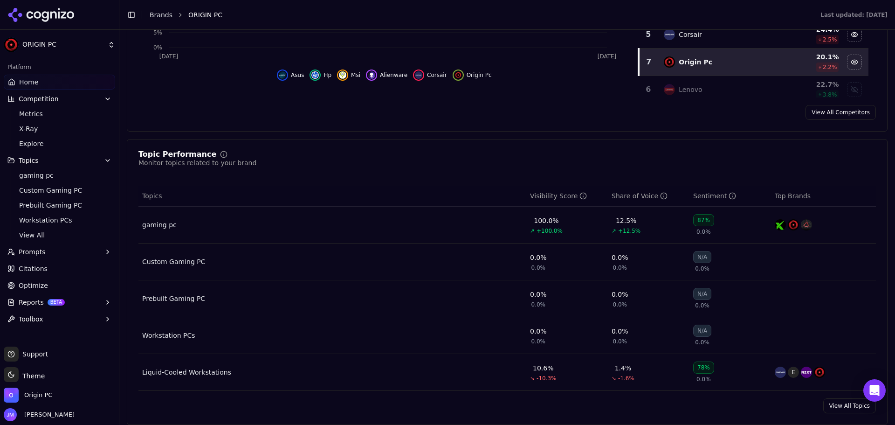
click at [65, 255] on button "Prompts" at bounding box center [59, 251] width 111 height 15
click at [38, 271] on link "Active" at bounding box center [59, 266] width 89 height 13
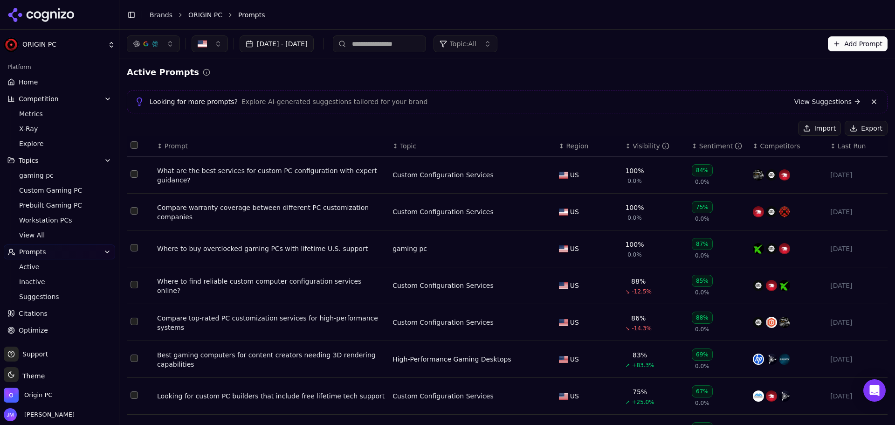
click at [836, 103] on link "View Suggestions" at bounding box center [828, 101] width 67 height 9
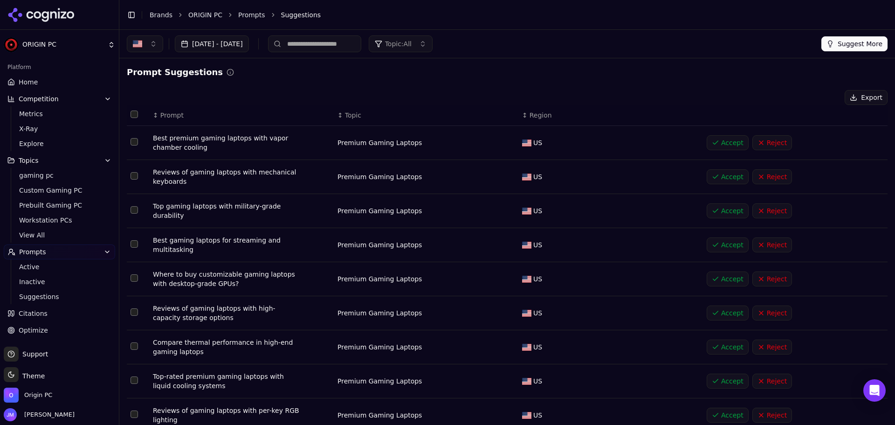
click at [130, 146] on td "Data table" at bounding box center [138, 143] width 22 height 34
click at [135, 137] on td "Data table" at bounding box center [138, 143] width 22 height 34
click at [130, 143] on td "Data table" at bounding box center [138, 143] width 22 height 34
click at [136, 178] on button "Select row 2" at bounding box center [134, 175] width 7 height 7
click at [135, 145] on button "Select row 1" at bounding box center [134, 141] width 7 height 7
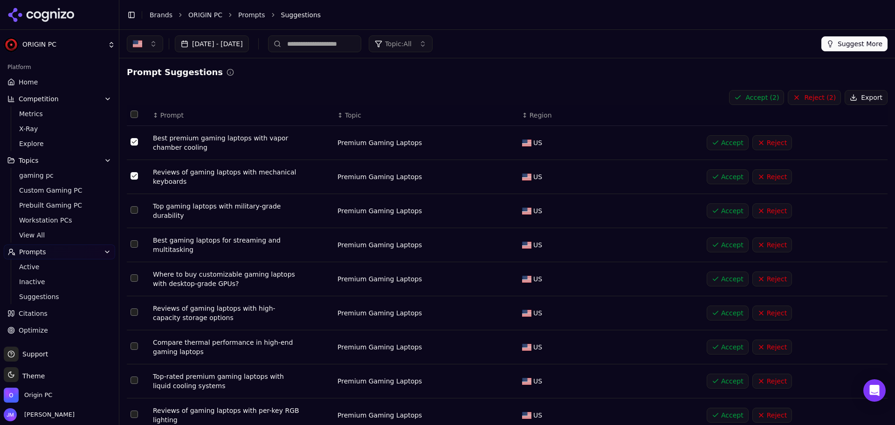
click at [809, 95] on button "Reject ( 2 )" at bounding box center [814, 97] width 53 height 15
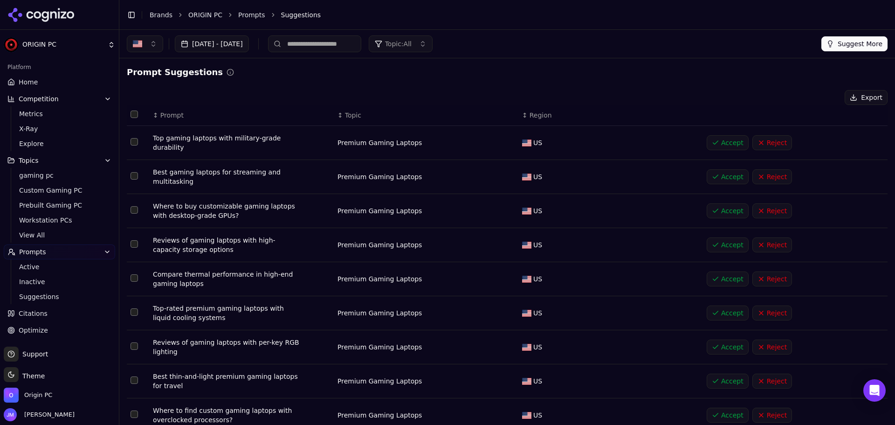
click at [761, 138] on button "Reject" at bounding box center [773, 142] width 40 height 15
click at [129, 152] on td "Data table" at bounding box center [138, 143] width 22 height 34
click at [131, 148] on td "Data table" at bounding box center [138, 143] width 22 height 34
click at [134, 138] on button "Select row 1" at bounding box center [134, 141] width 7 height 7
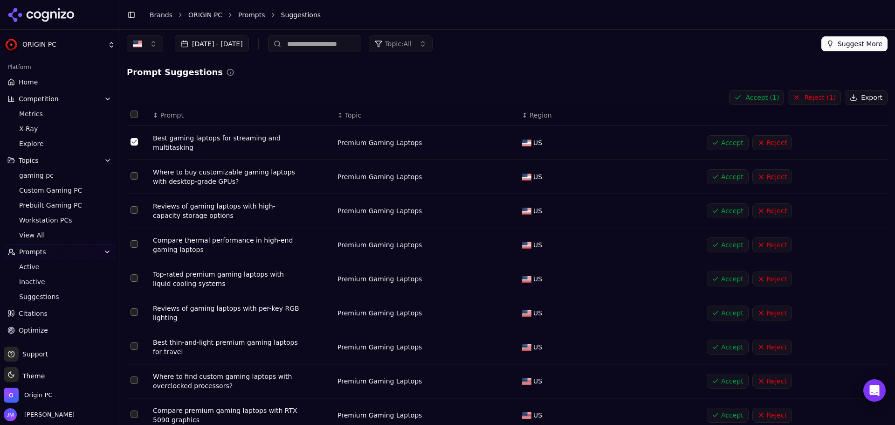
click at [136, 212] on button "Select row 3" at bounding box center [134, 209] width 7 height 7
click at [759, 98] on button "Accept ( 2 )" at bounding box center [756, 97] width 55 height 15
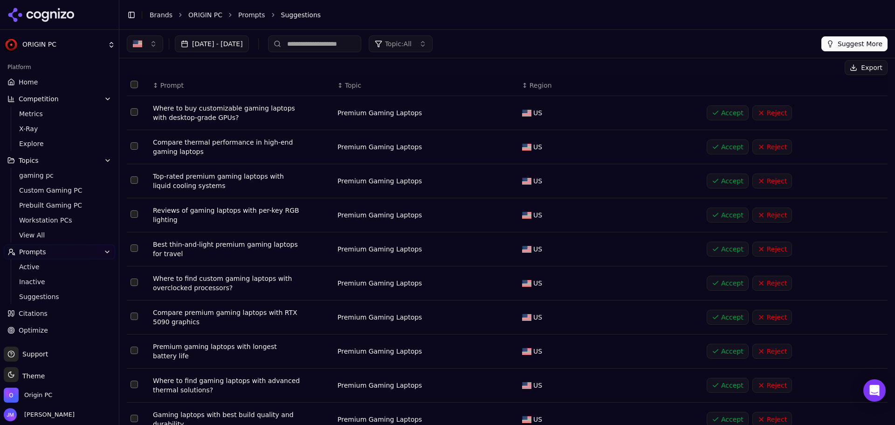
scroll to position [47, 0]
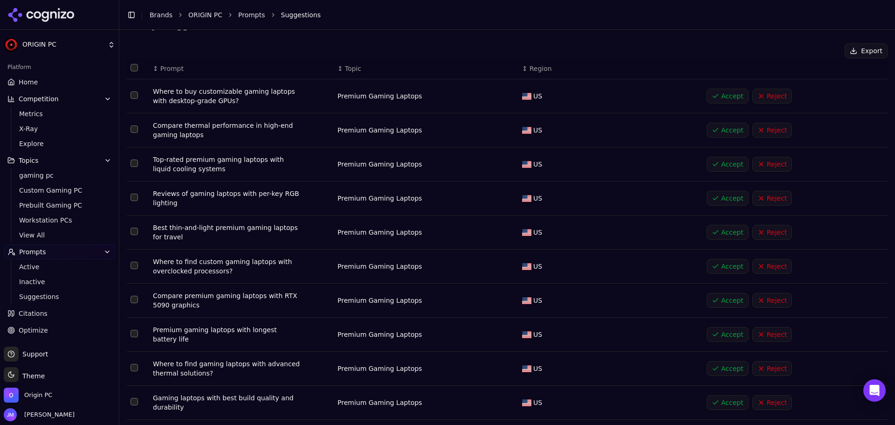
click at [135, 229] on button "Select row 5" at bounding box center [134, 231] width 7 height 7
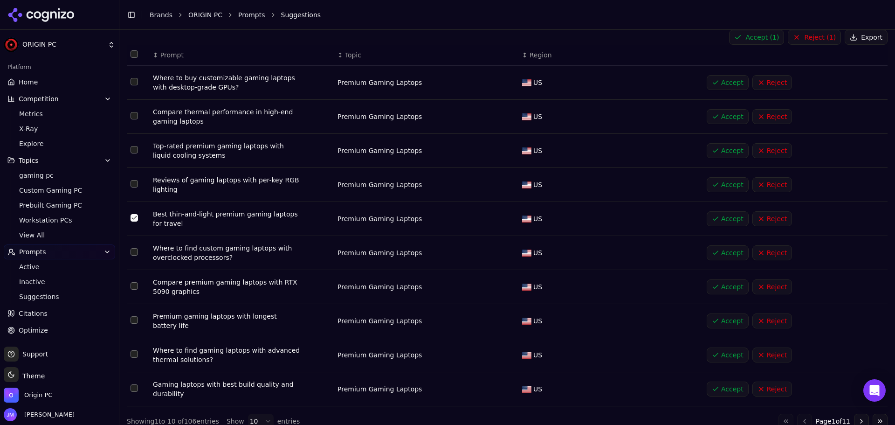
scroll to position [68, 0]
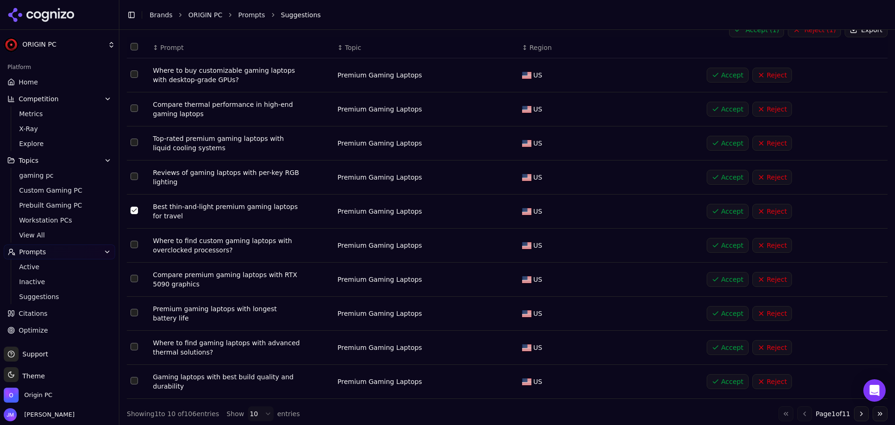
click at [136, 247] on button "Select row 6" at bounding box center [134, 244] width 7 height 7
click at [136, 277] on button "Select row 7" at bounding box center [134, 278] width 7 height 7
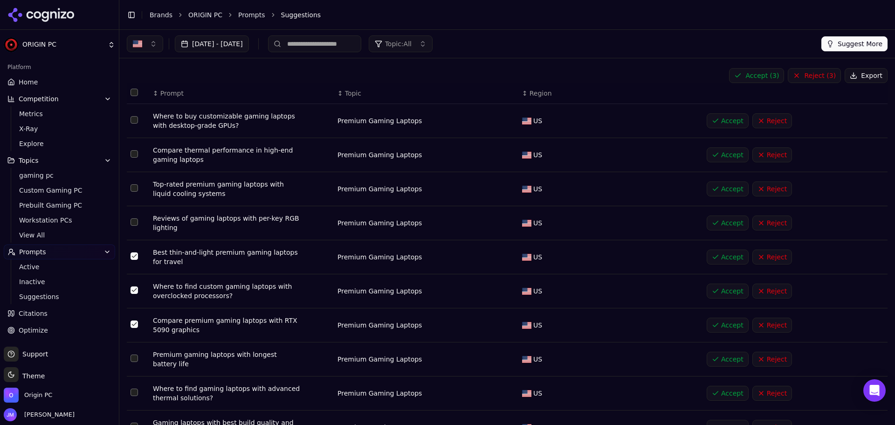
scroll to position [0, 0]
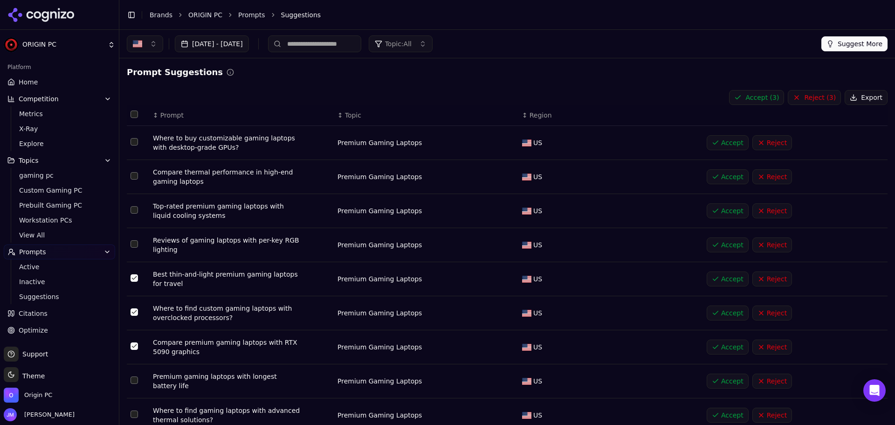
click at [757, 98] on button "Accept ( 3 )" at bounding box center [756, 97] width 55 height 15
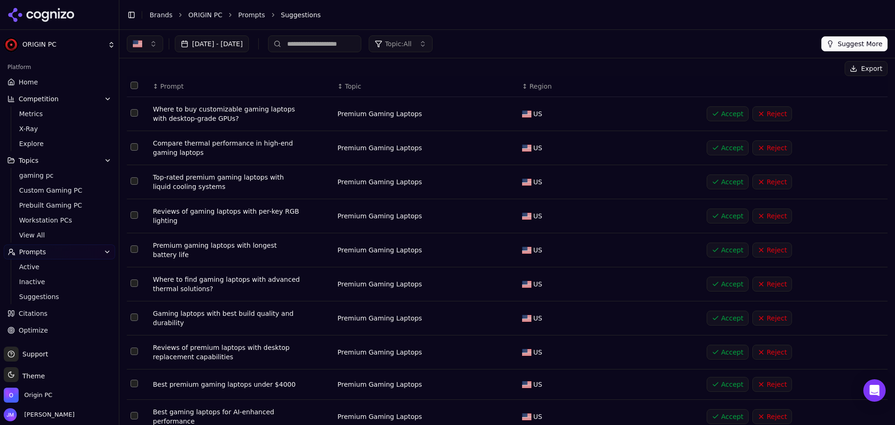
scroll to position [64, 0]
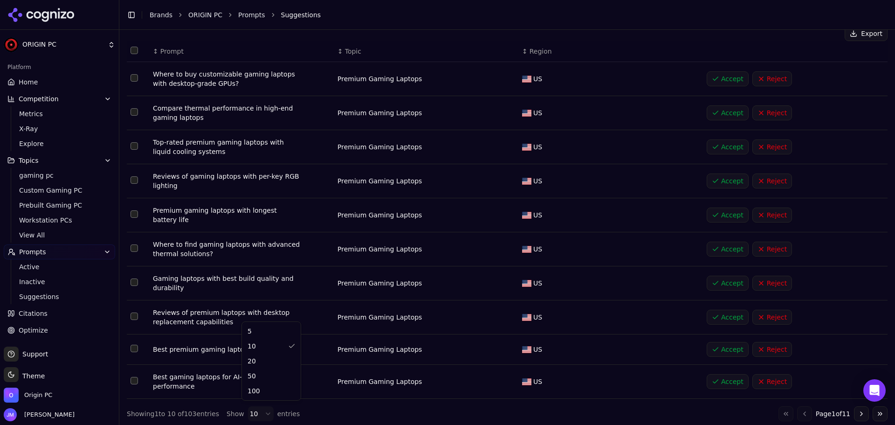
click at [254, 407] on html "ORIGIN PC Platform Home Competition Metrics X-Ray Explore Topics gaming pc Cust…" at bounding box center [447, 212] width 895 height 425
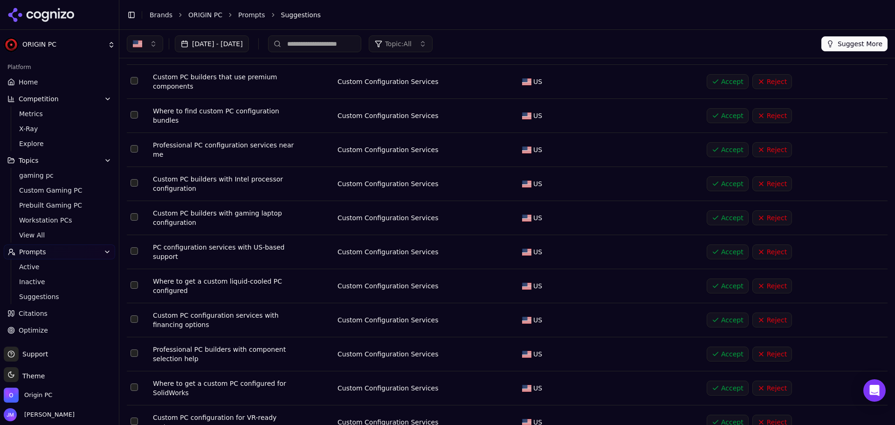
scroll to position [484, 0]
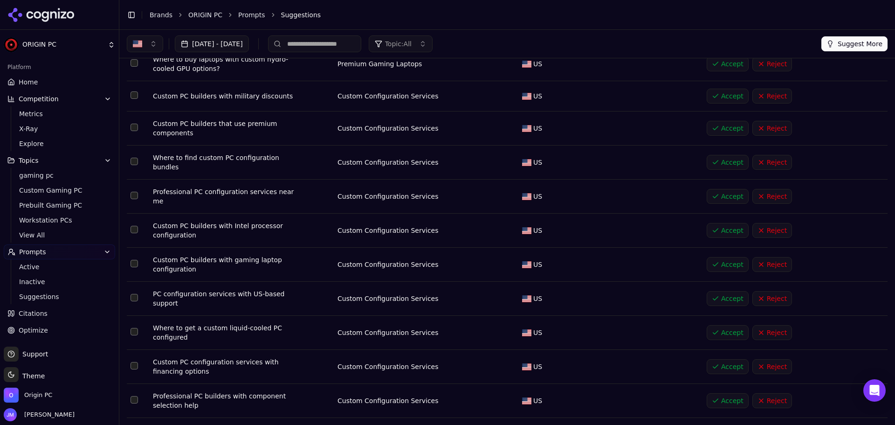
click at [137, 158] on button "Select row 16" at bounding box center [134, 161] width 7 height 7
click at [136, 124] on button "Select row 15" at bounding box center [134, 127] width 7 height 7
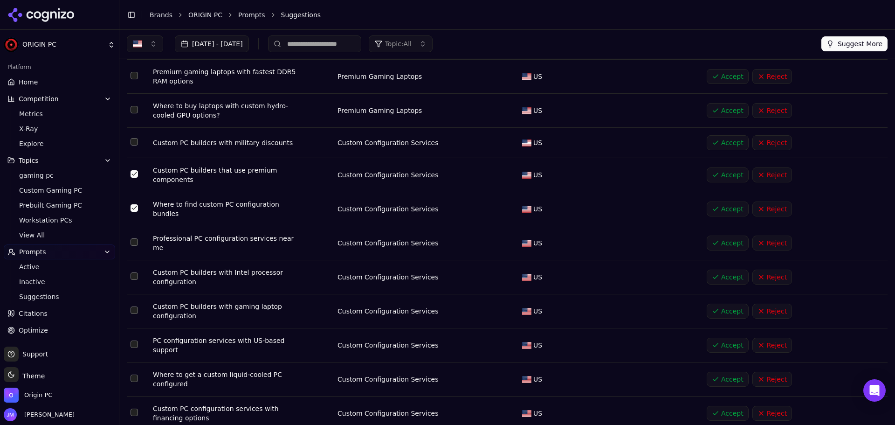
click at [137, 138] on button "Select row 14" at bounding box center [134, 141] width 7 height 7
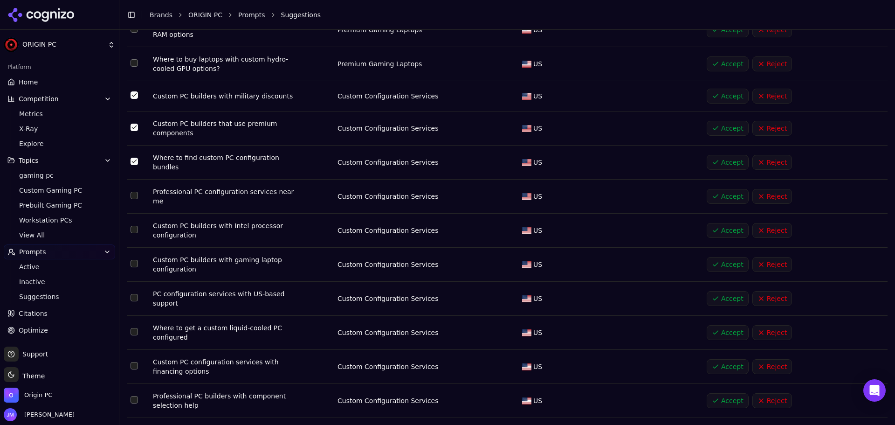
scroll to position [530, 0]
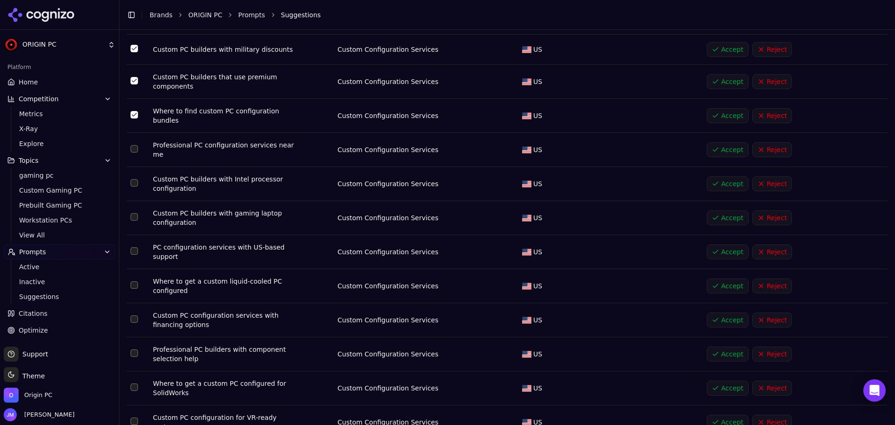
click at [134, 179] on button "Select row 18" at bounding box center [134, 182] width 7 height 7
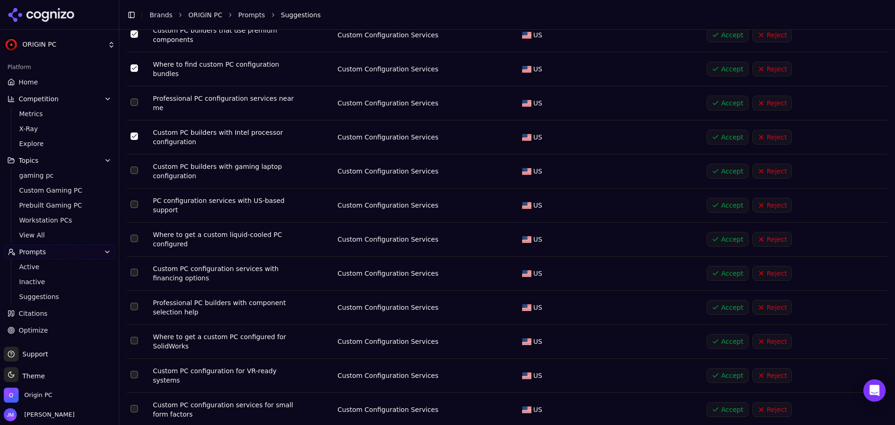
click at [136, 166] on button "Select row 19" at bounding box center [134, 169] width 7 height 7
click at [137, 188] on td "Data table" at bounding box center [138, 205] width 22 height 34
click at [133, 201] on button "Select row 20" at bounding box center [134, 204] width 7 height 7
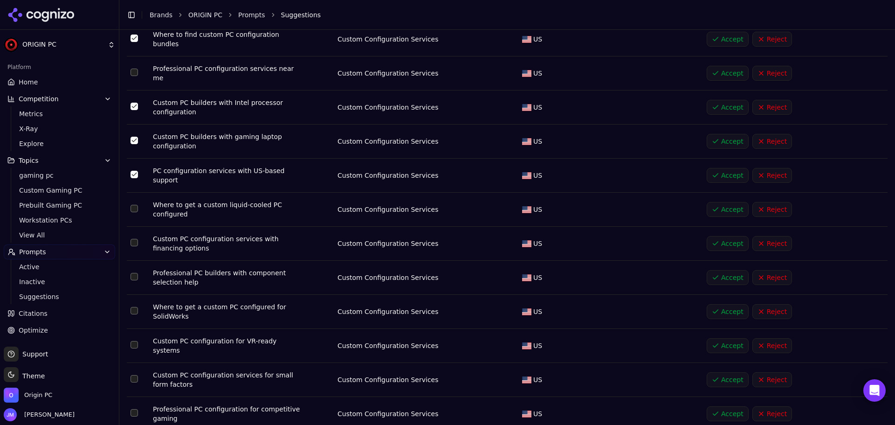
scroll to position [623, 0]
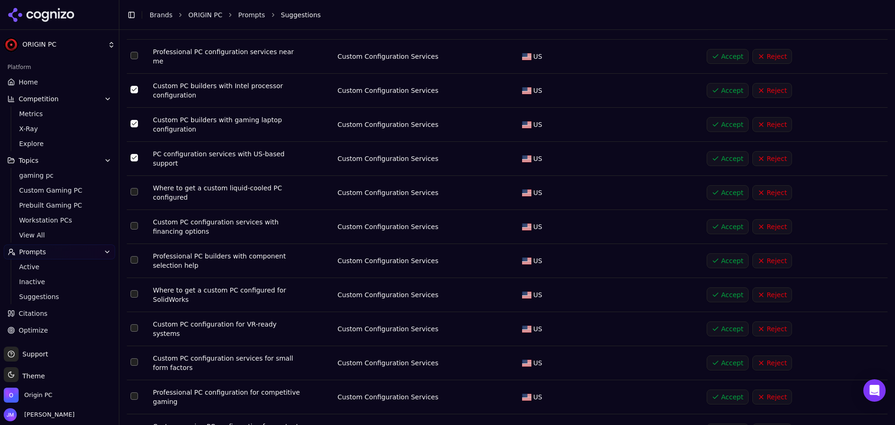
click at [136, 188] on button "Select row 21" at bounding box center [134, 191] width 7 height 7
click at [137, 222] on button "Select row 22" at bounding box center [134, 225] width 7 height 7
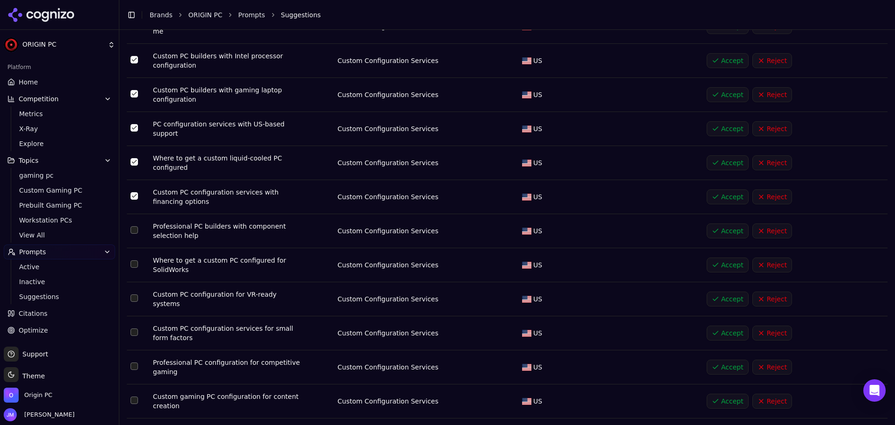
scroll to position [670, 0]
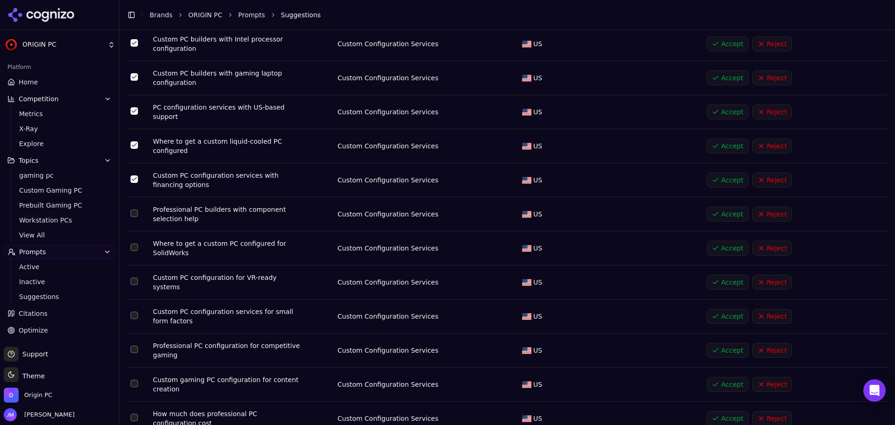
click at [136, 209] on button "Select row 23" at bounding box center [134, 212] width 7 height 7
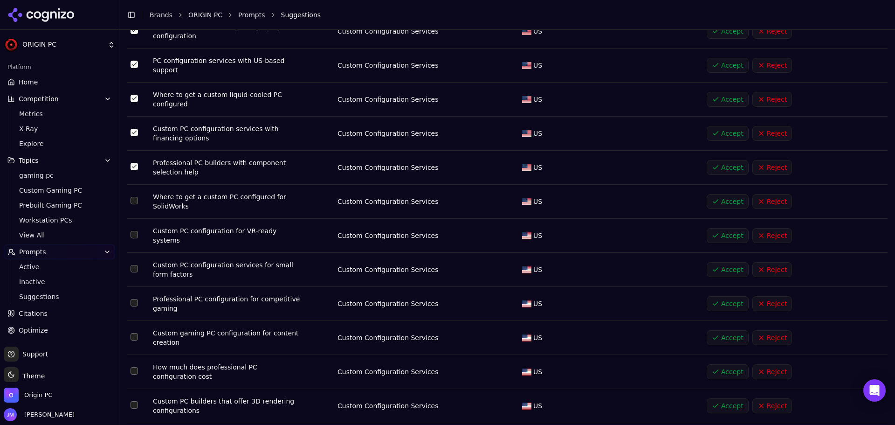
click at [135, 231] on button "Select row 25" at bounding box center [134, 234] width 7 height 7
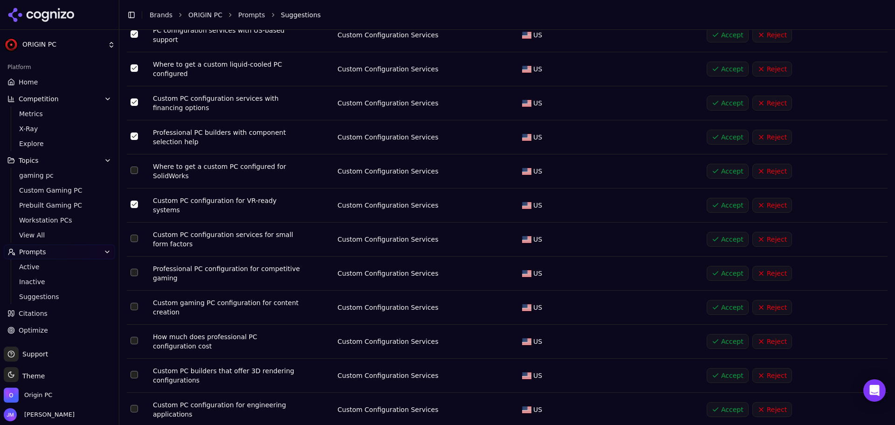
scroll to position [763, 0]
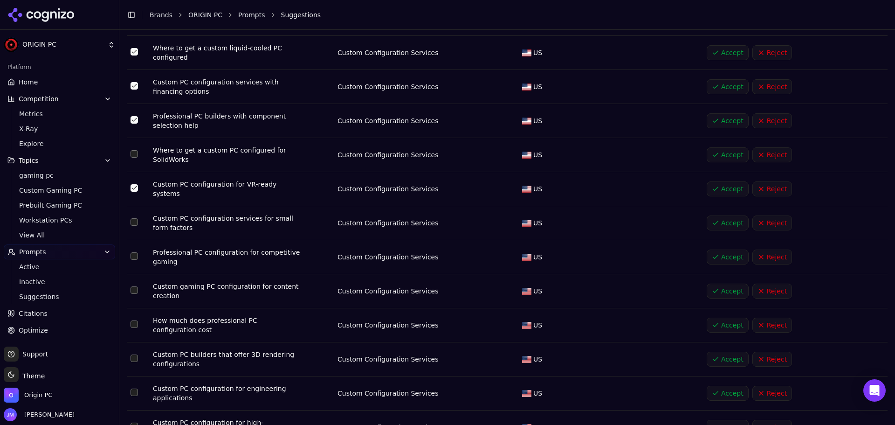
click at [133, 218] on button "Select row 26" at bounding box center [134, 221] width 7 height 7
click at [131, 240] on td "Data table" at bounding box center [138, 257] width 22 height 34
click at [135, 277] on td "Data table" at bounding box center [138, 291] width 22 height 34
click at [132, 286] on button "Select row 28" at bounding box center [134, 289] width 7 height 7
click at [134, 252] on button "Select row 27" at bounding box center [134, 255] width 7 height 7
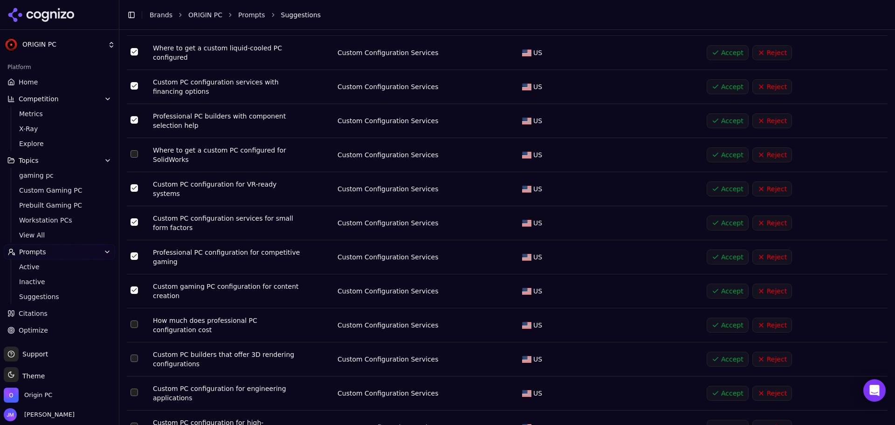
click at [132, 320] on button "Select row 29" at bounding box center [134, 323] width 7 height 7
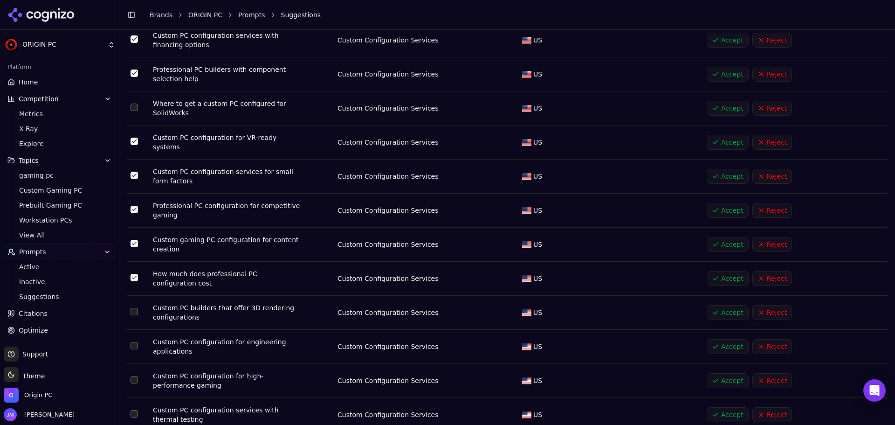
click at [133, 308] on button "Select row 30" at bounding box center [134, 311] width 7 height 7
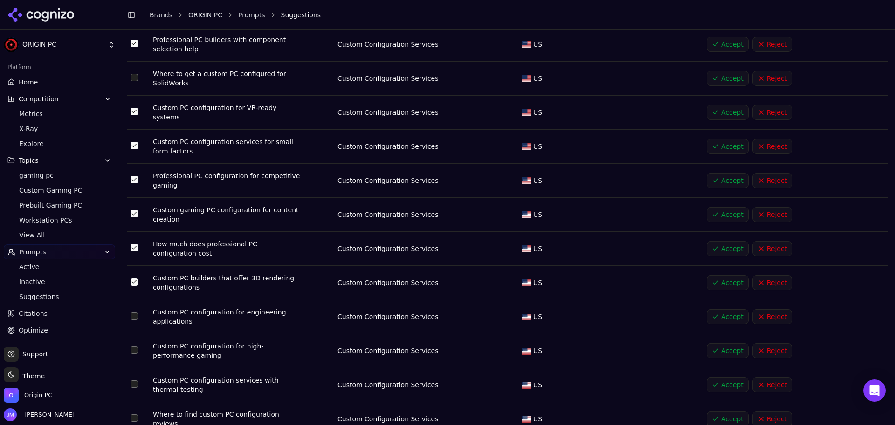
scroll to position [857, 0]
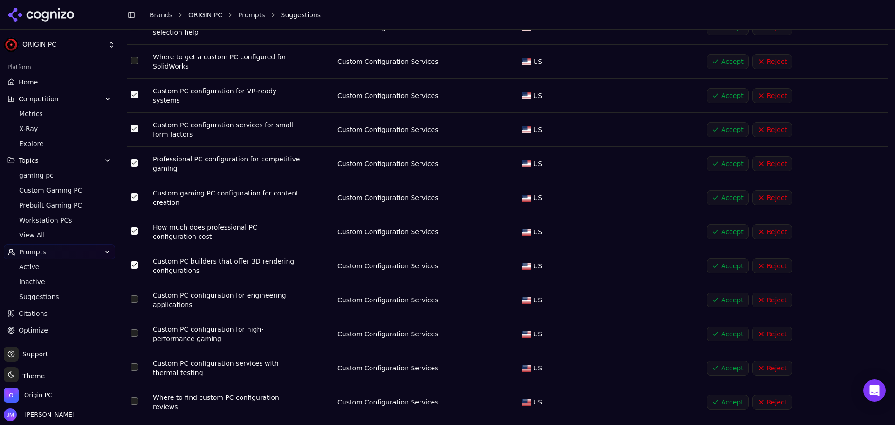
click at [133, 283] on td "Data table" at bounding box center [138, 300] width 22 height 34
click at [133, 295] on button "Select row 31" at bounding box center [134, 298] width 7 height 7
click at [136, 329] on button "Select row 32" at bounding box center [134, 332] width 7 height 7
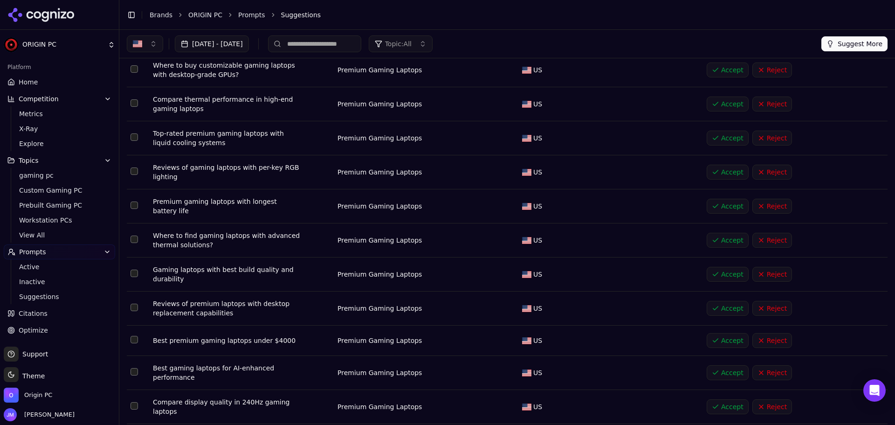
scroll to position [0, 0]
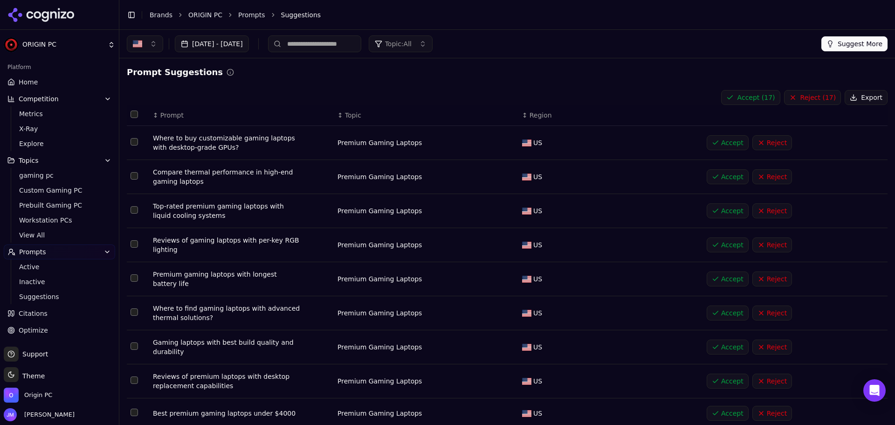
click at [758, 97] on button "Accept ( 17 )" at bounding box center [750, 97] width 59 height 15
